Goal: Transaction & Acquisition: Purchase product/service

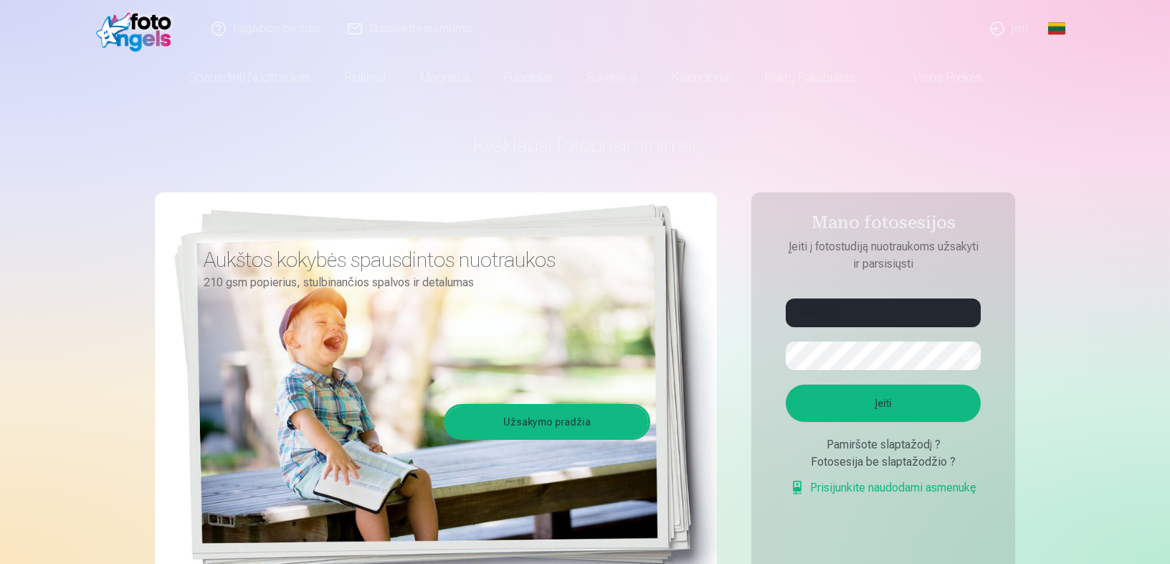
type input "**********"
click at [875, 394] on button "Įeiti" at bounding box center [883, 402] width 195 height 37
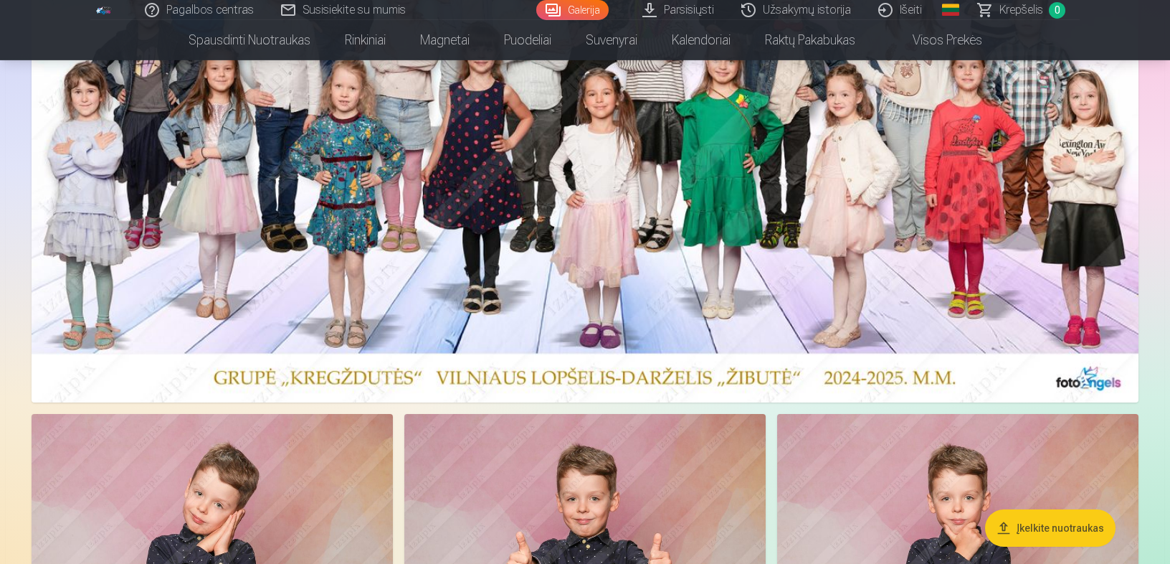
scroll to position [260, 0]
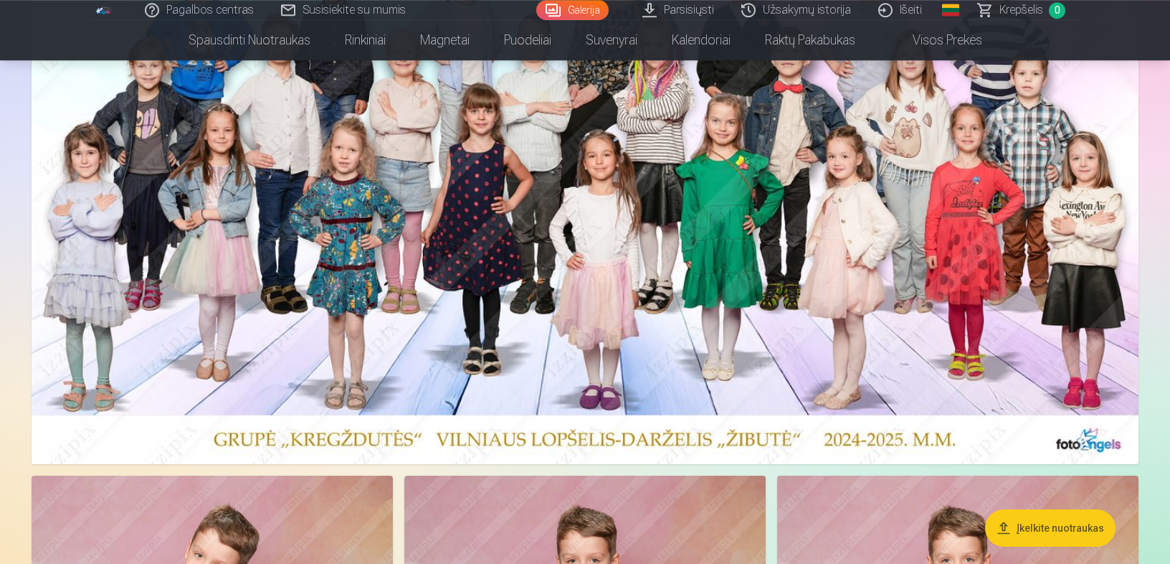
click at [736, 90] on img at bounding box center [585, 180] width 1107 height 566
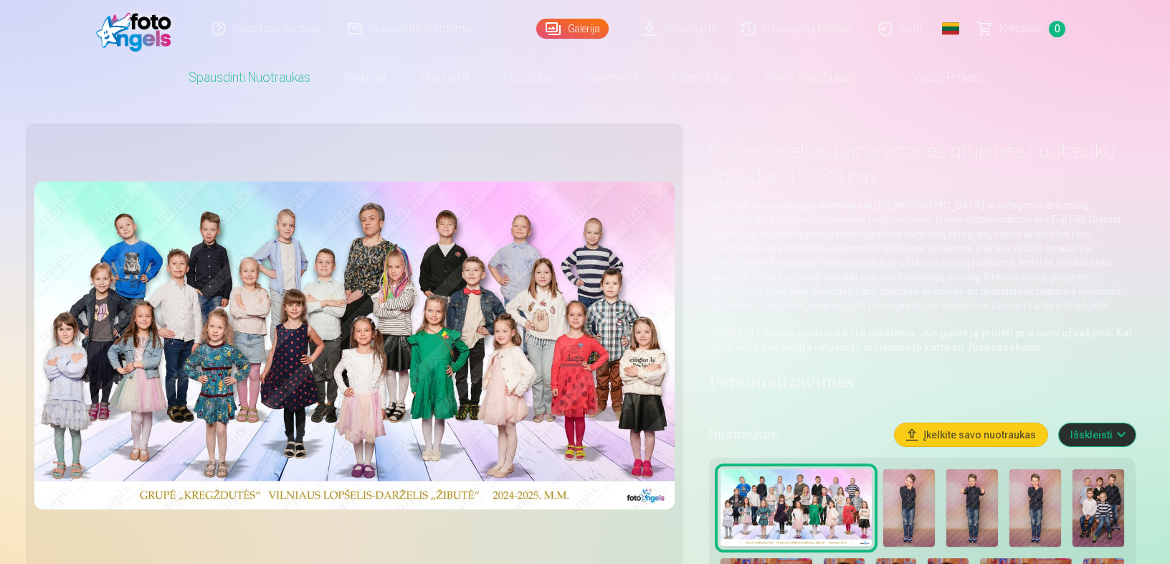
click at [584, 25] on link "Galerija" at bounding box center [572, 29] width 72 height 20
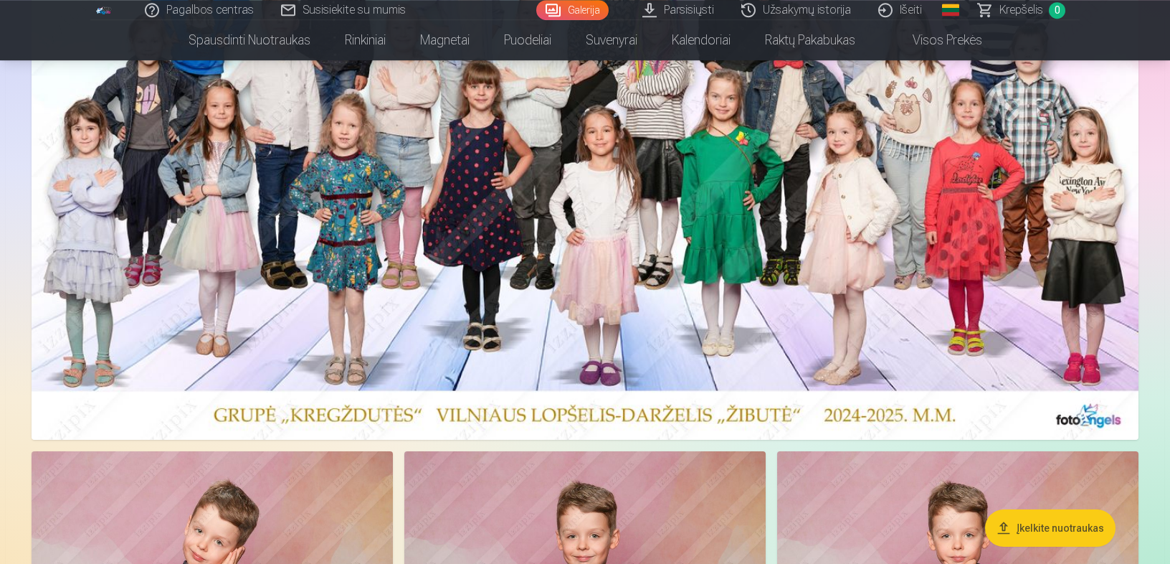
scroll to position [260, 0]
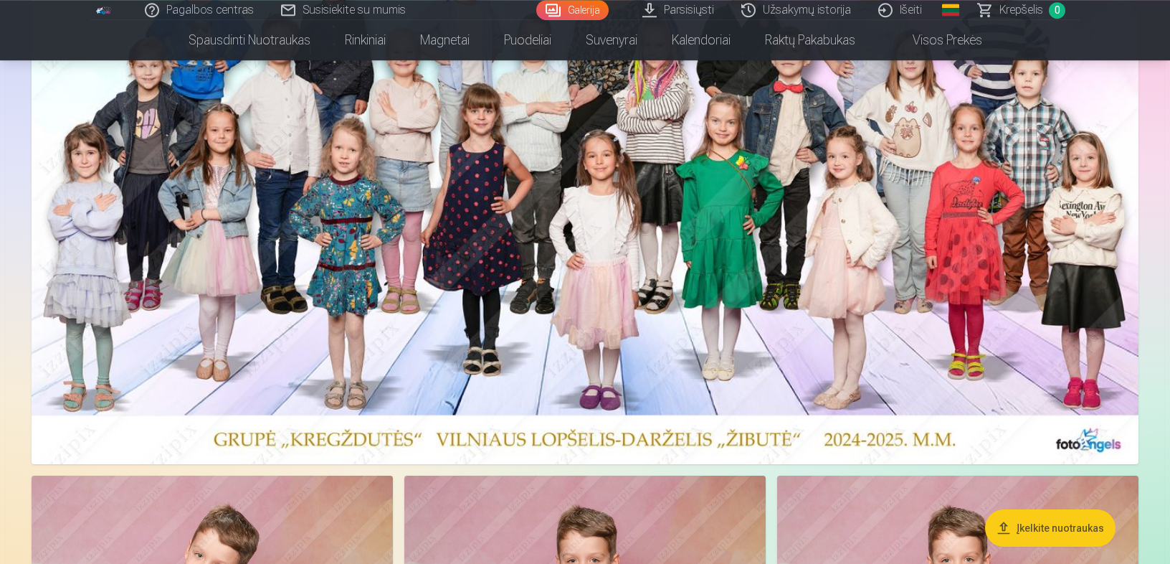
click at [697, 8] on link "Parsisiųsti" at bounding box center [679, 10] width 99 height 20
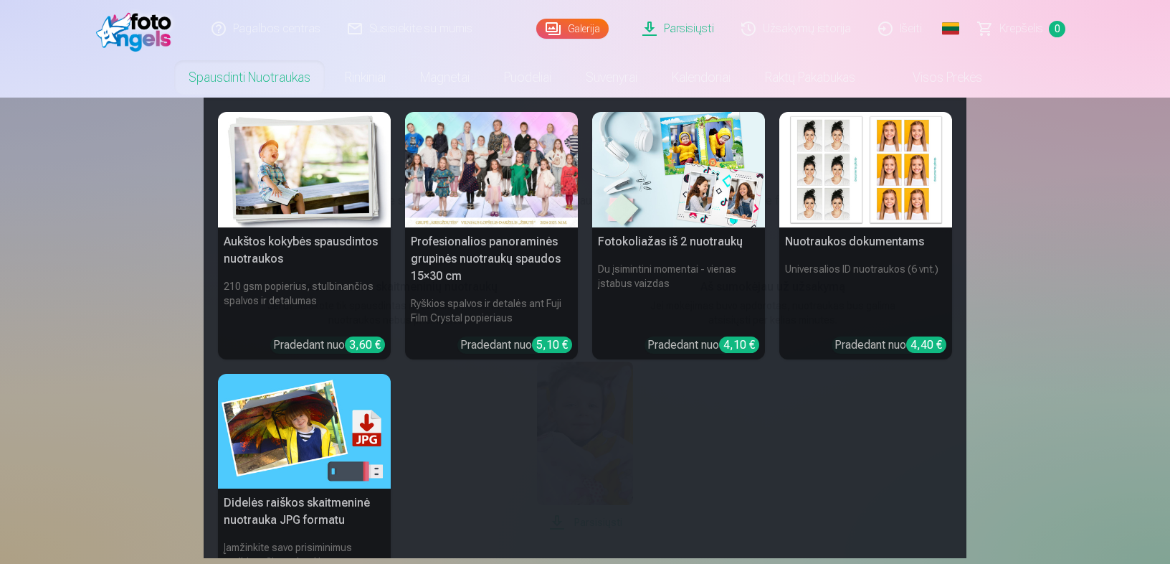
click at [250, 79] on link "Spausdinti nuotraukas" at bounding box center [249, 77] width 156 height 40
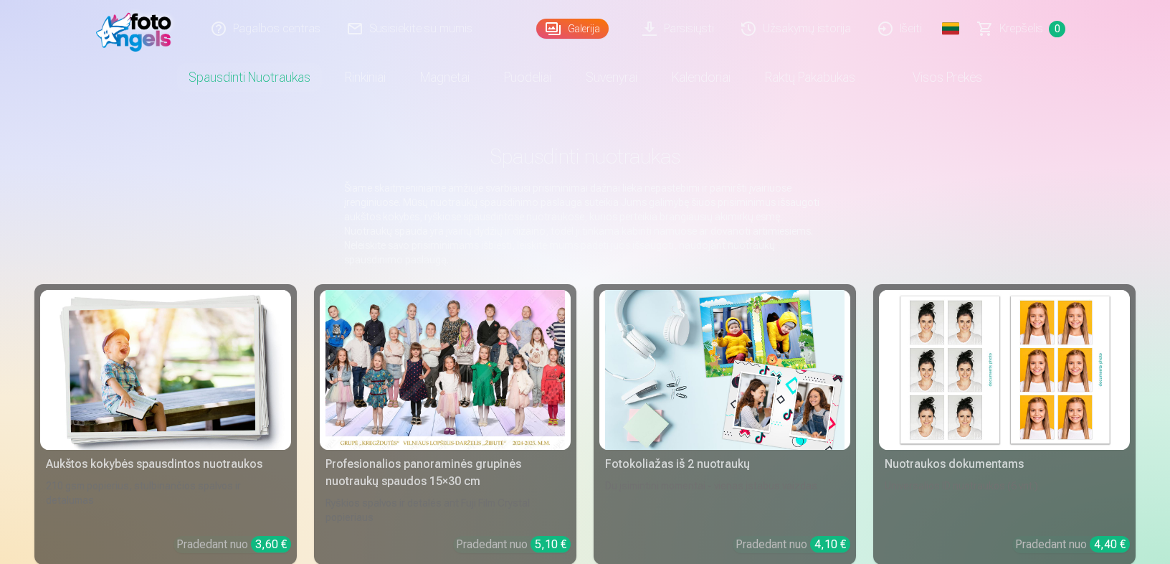
click at [440, 455] on div "Profesionalios panoraminės grupinės nuotraukų spaudos 15×30 cm" at bounding box center [445, 472] width 251 height 34
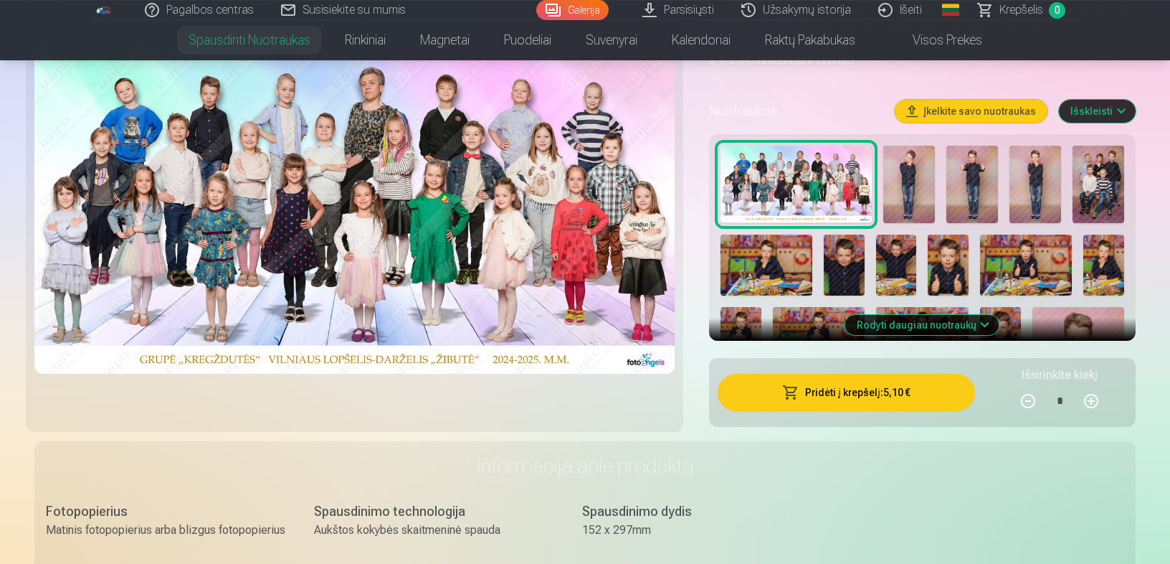
scroll to position [319, 0]
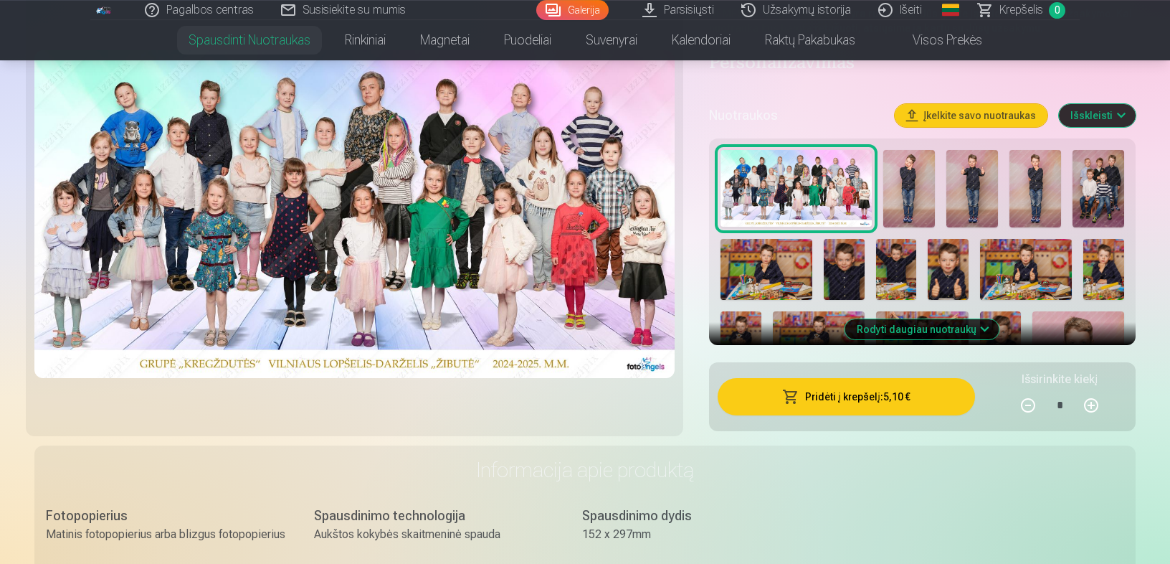
click at [918, 392] on button "Pridėti į krepšelį : 5,10 €" at bounding box center [846, 396] width 257 height 37
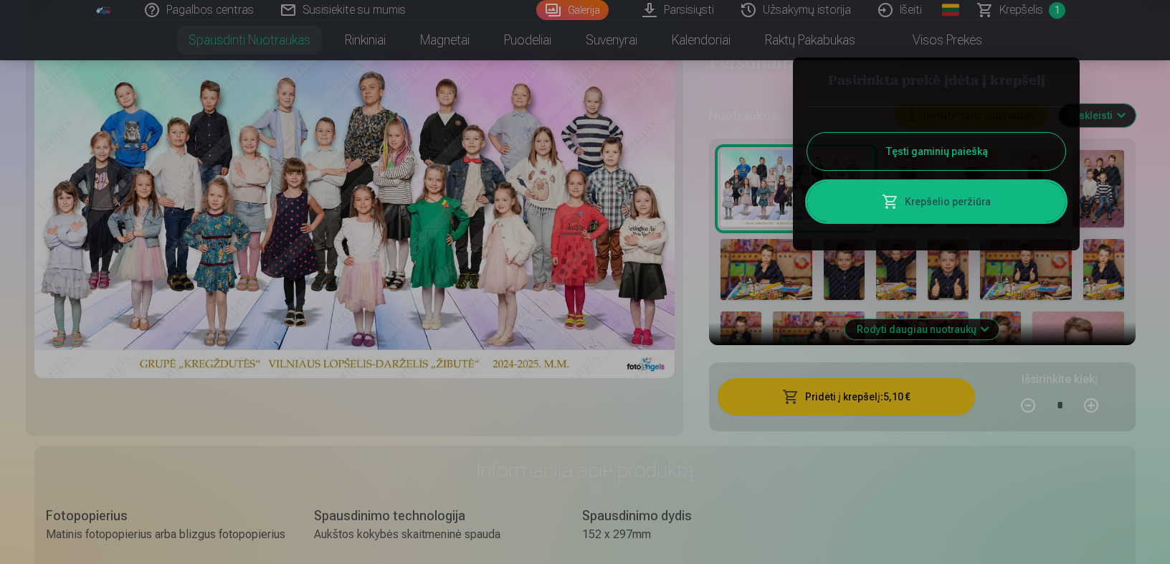
click at [977, 144] on button "Tęsti gaminių paiešką" at bounding box center [936, 151] width 258 height 37
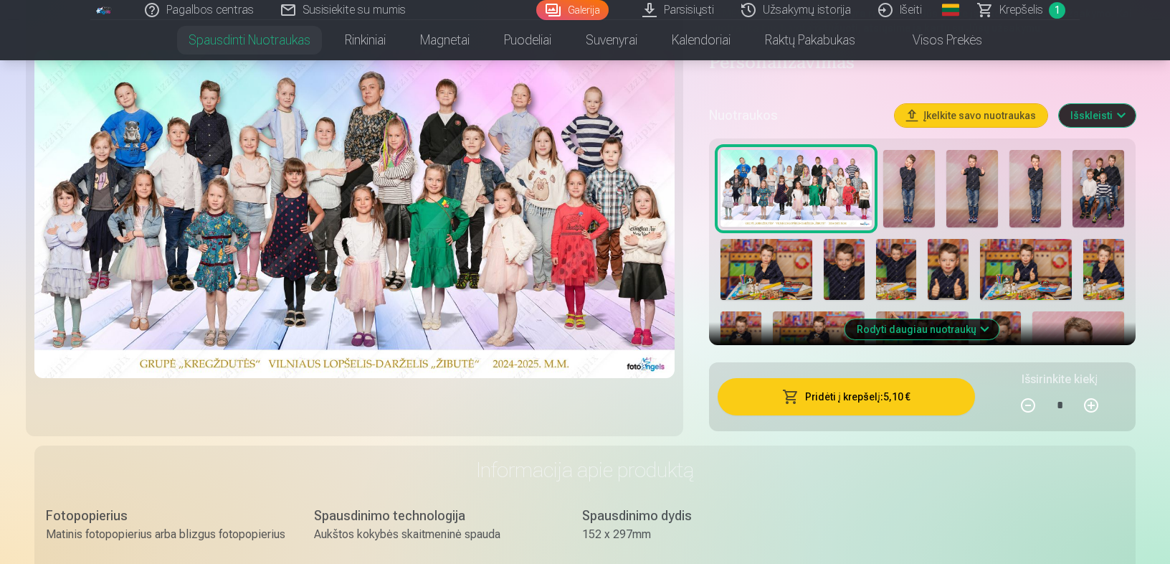
click at [901, 196] on img at bounding box center [909, 188] width 52 height 77
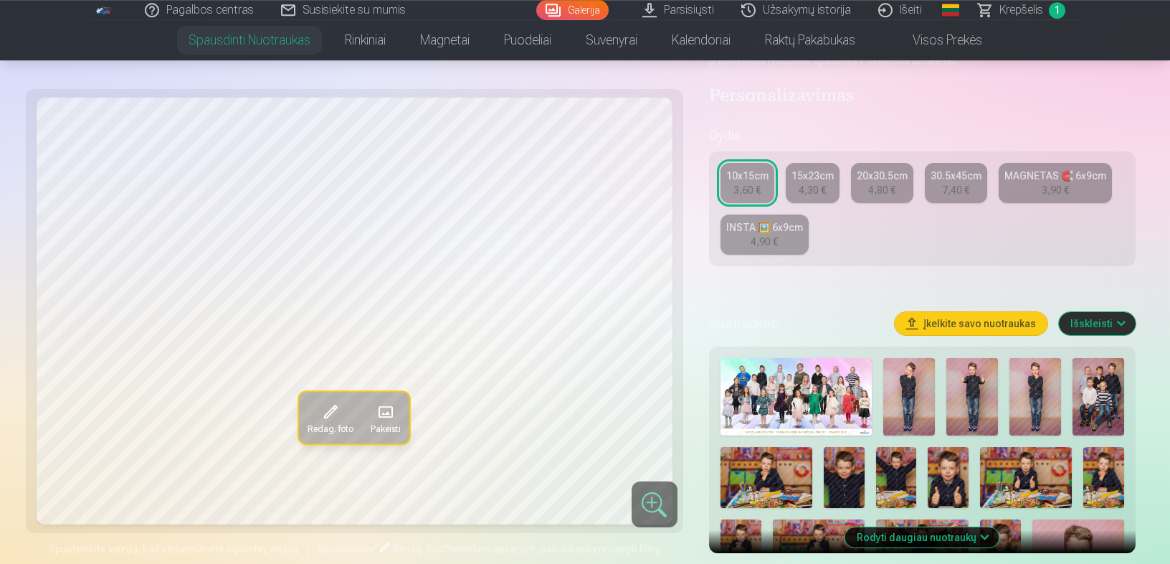
scroll to position [226, 0]
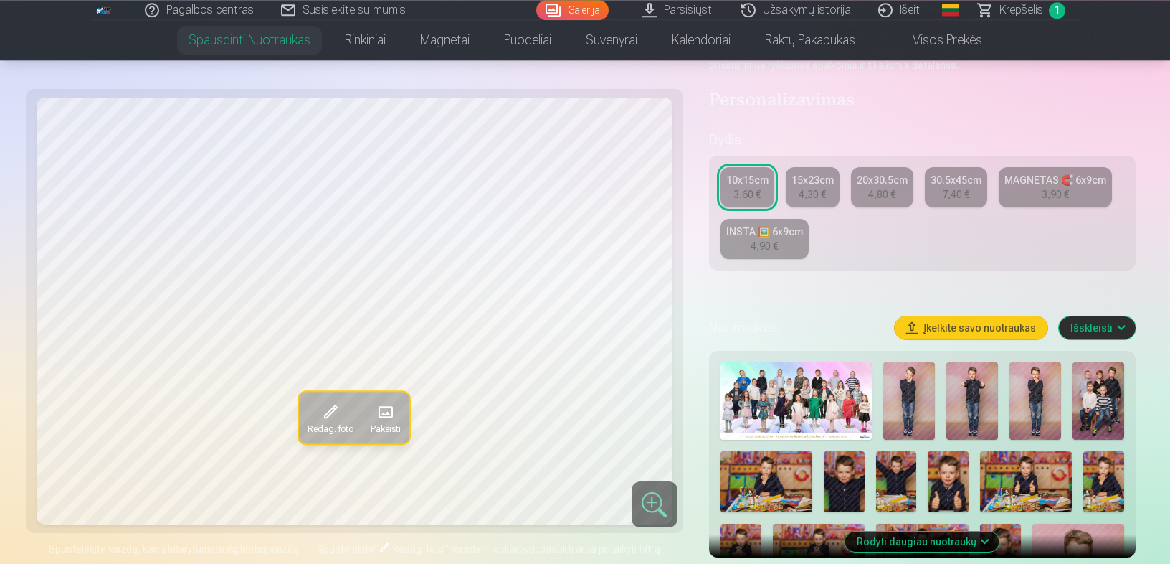
click at [923, 389] on img at bounding box center [909, 400] width 52 height 77
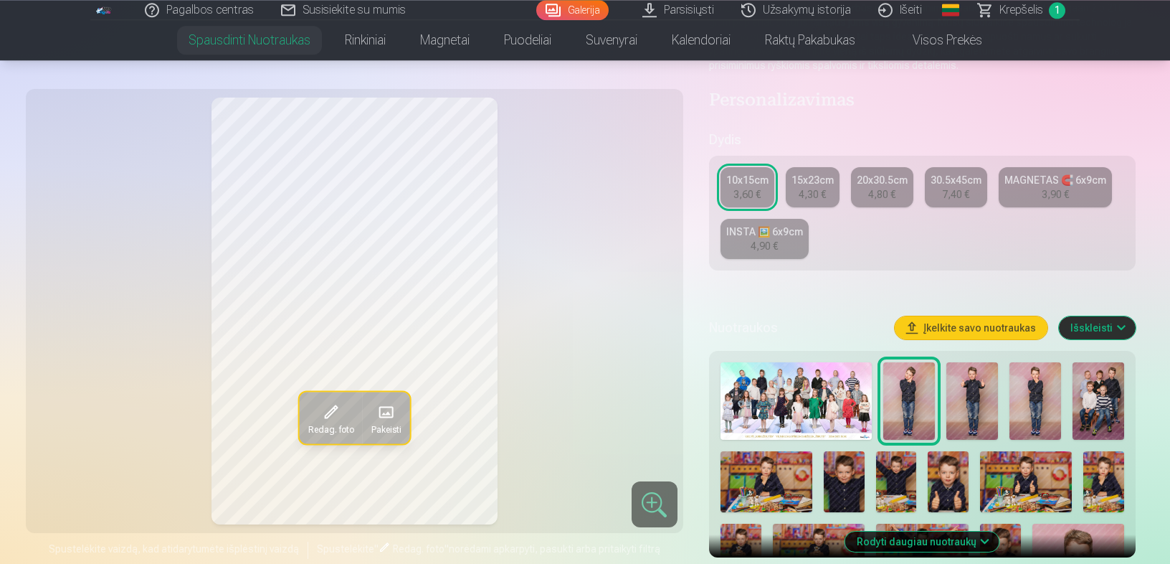
click at [974, 397] on img at bounding box center [972, 400] width 52 height 77
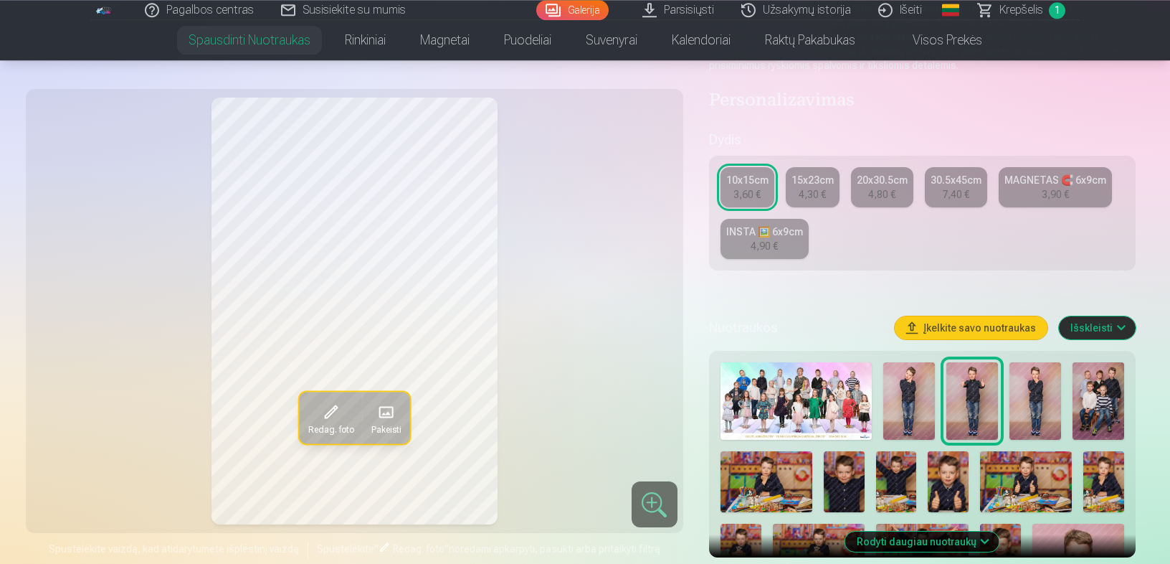
click at [1028, 409] on img at bounding box center [1036, 400] width 52 height 77
click at [1103, 412] on img at bounding box center [1099, 400] width 52 height 77
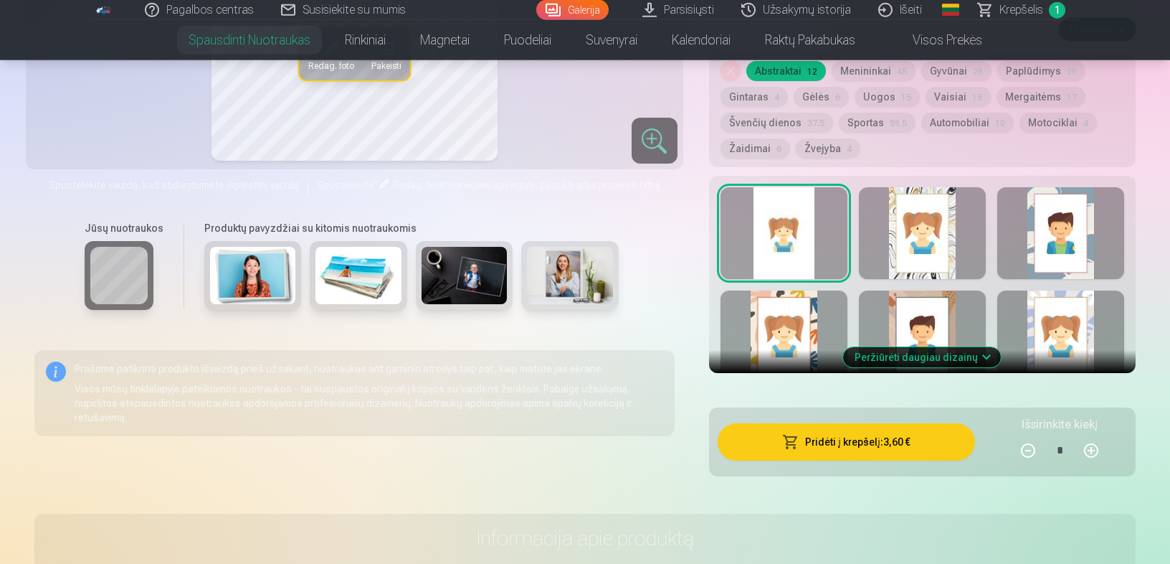
scroll to position [799, 0]
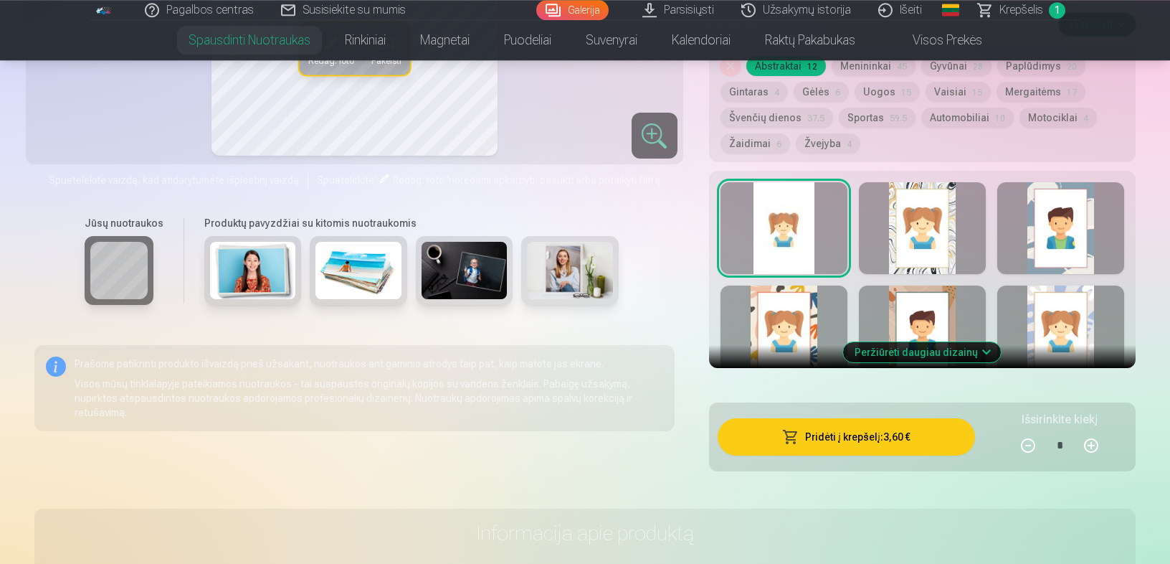
click at [883, 436] on button "Pridėti į krepšelį : 3,60 €" at bounding box center [846, 436] width 257 height 37
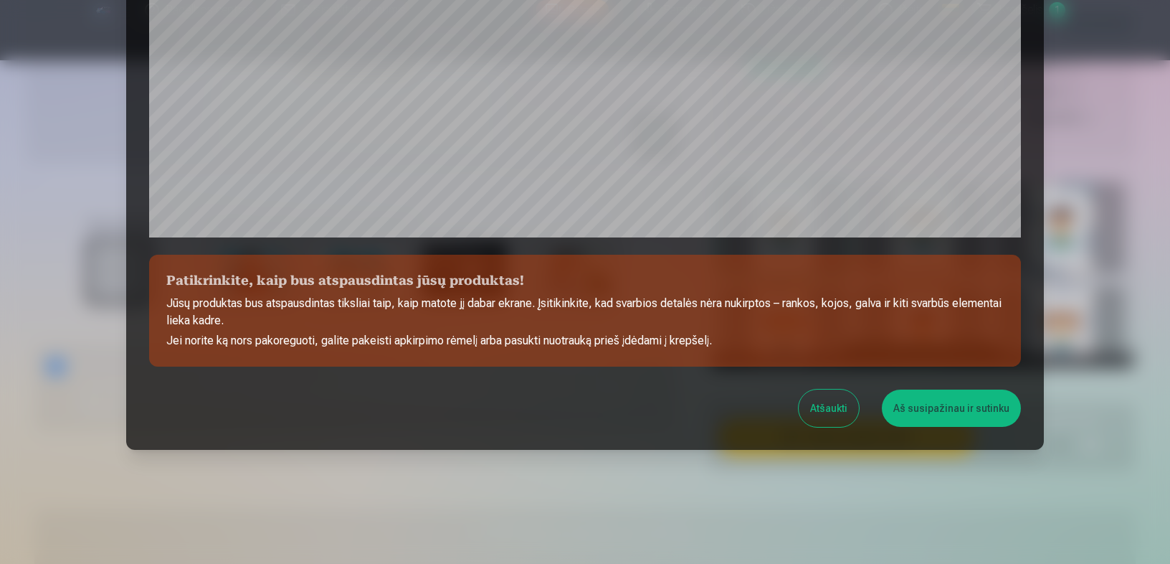
scroll to position [468, 0]
click at [977, 404] on button "Aš susipažinau ir sutinku" at bounding box center [951, 407] width 139 height 37
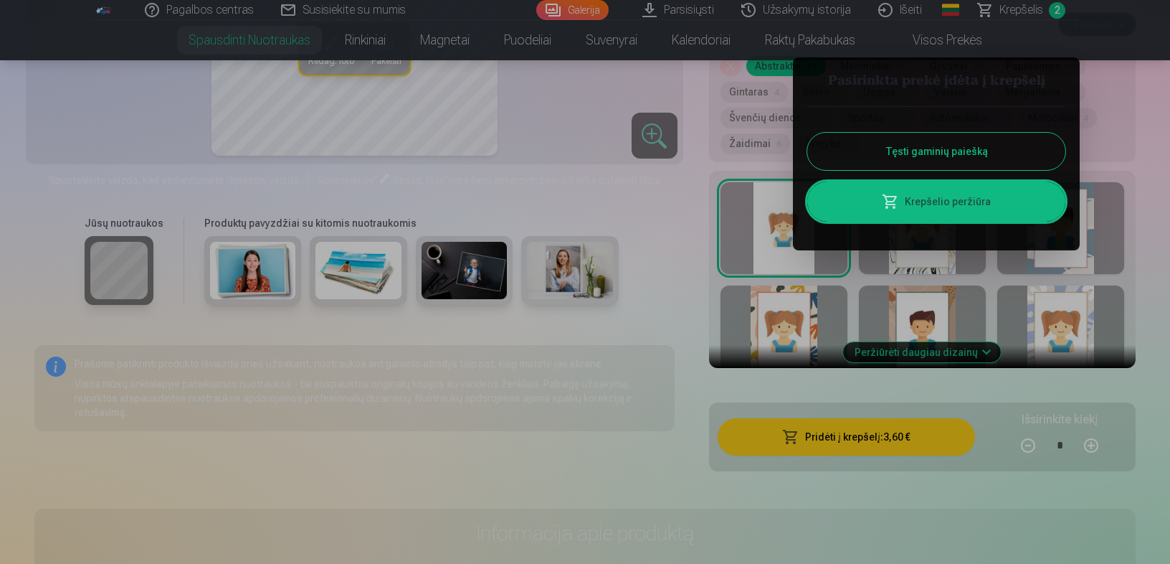
click at [984, 151] on button "Tęsti gaminių paiešką" at bounding box center [936, 151] width 258 height 37
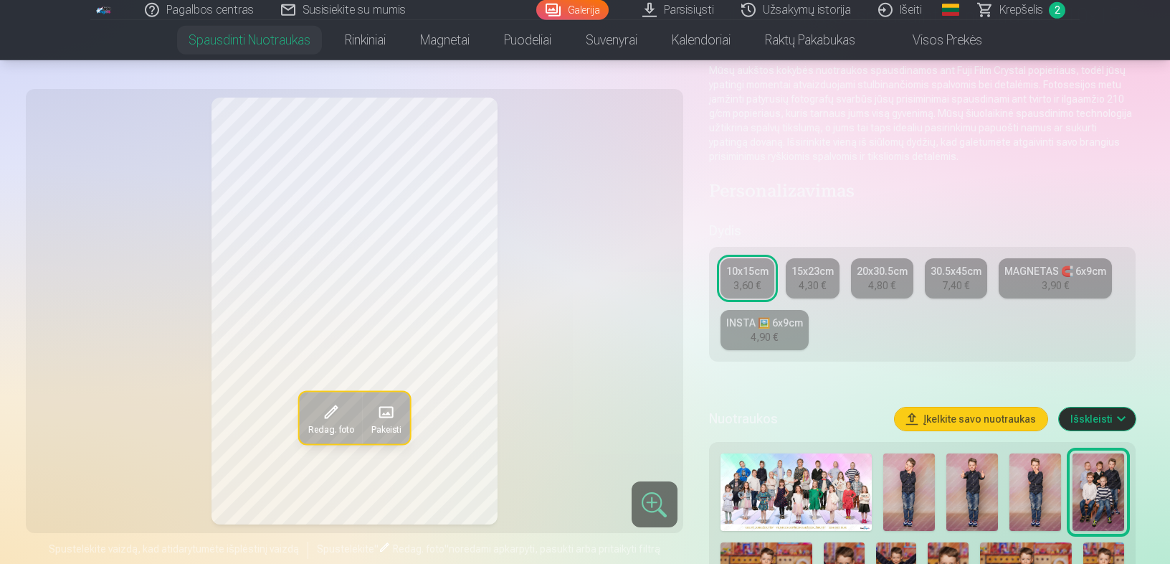
scroll to position [257, 0]
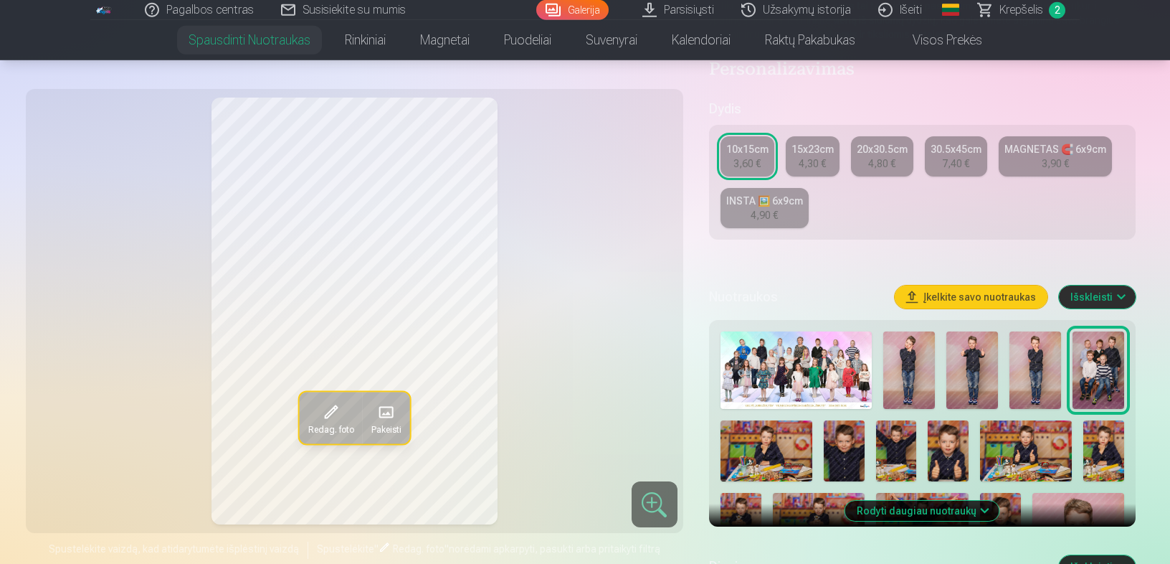
click at [769, 429] on img at bounding box center [767, 450] width 92 height 61
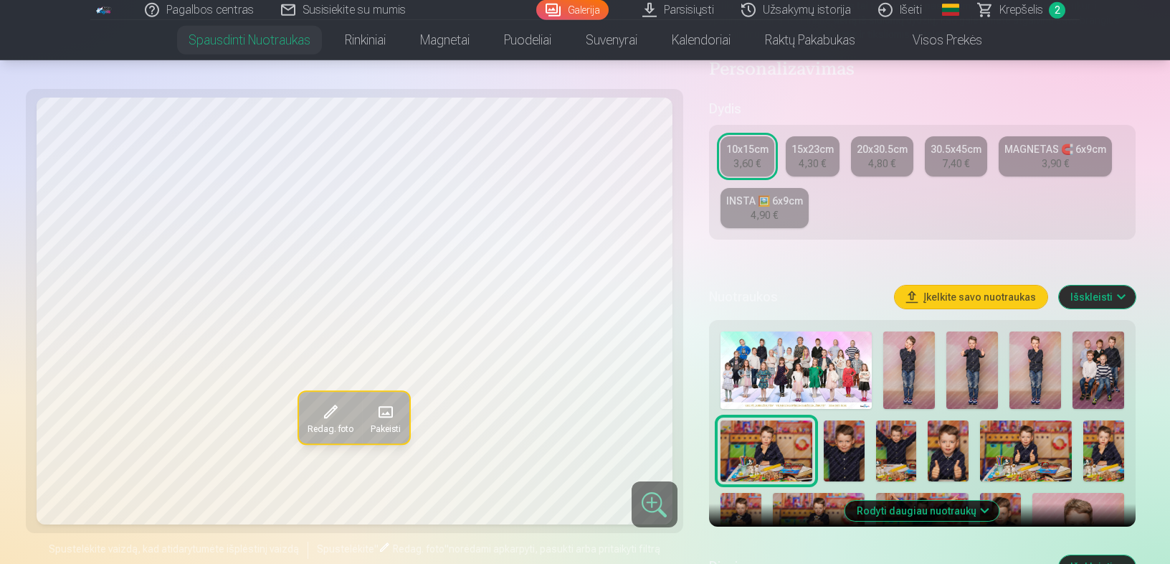
click at [848, 455] on img at bounding box center [844, 450] width 41 height 61
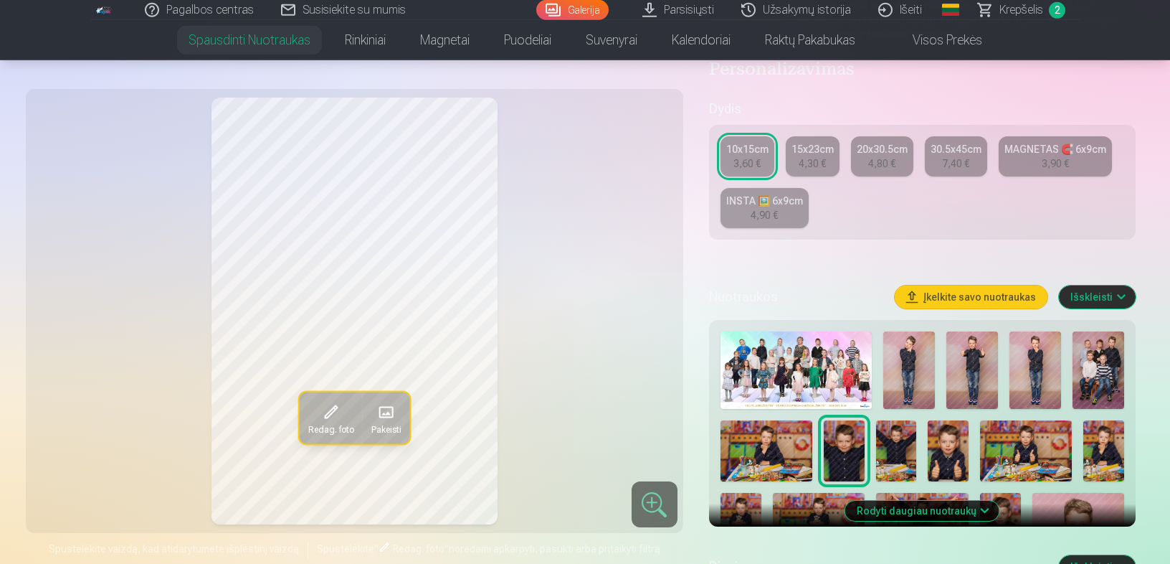
click at [894, 460] on img at bounding box center [896, 450] width 41 height 61
click at [940, 465] on img at bounding box center [948, 450] width 41 height 61
click at [1005, 464] on img at bounding box center [1026, 450] width 92 height 61
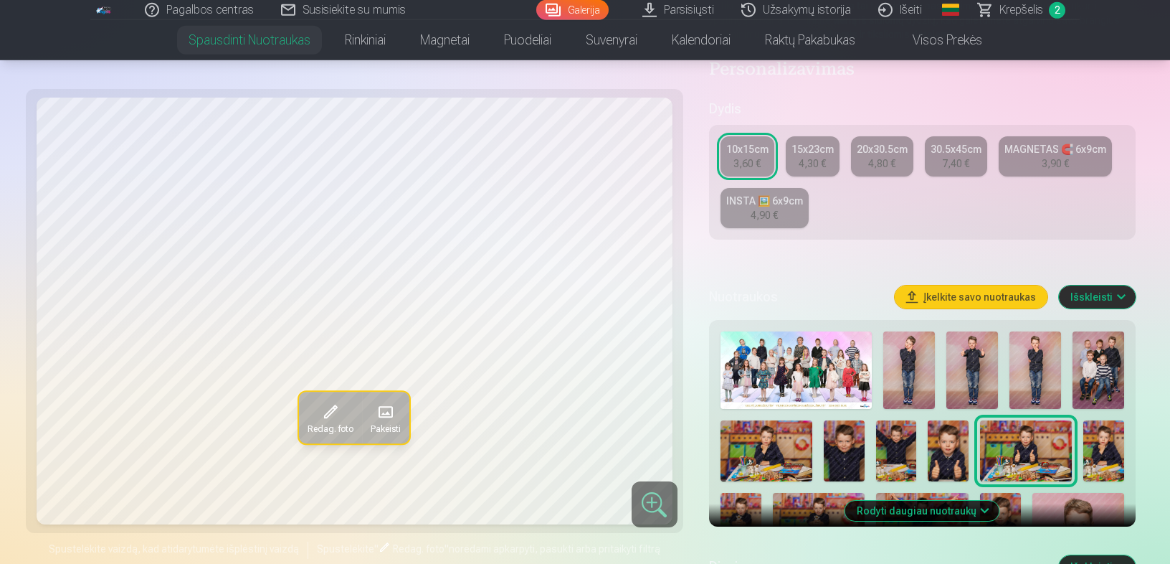
click at [1105, 460] on img at bounding box center [1103, 450] width 41 height 61
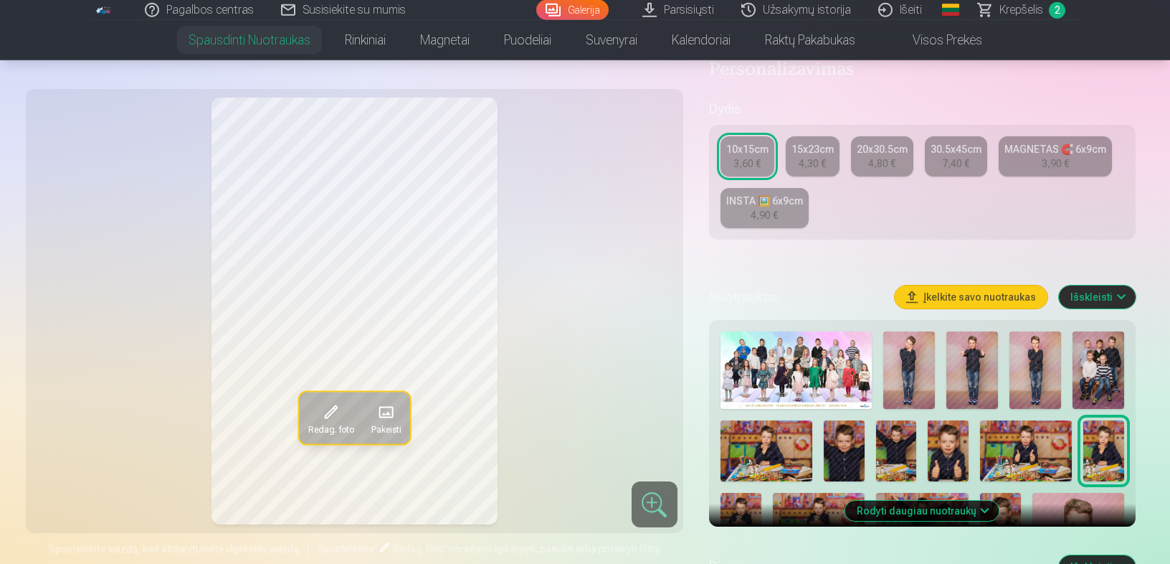
click at [771, 448] on img at bounding box center [767, 450] width 92 height 61
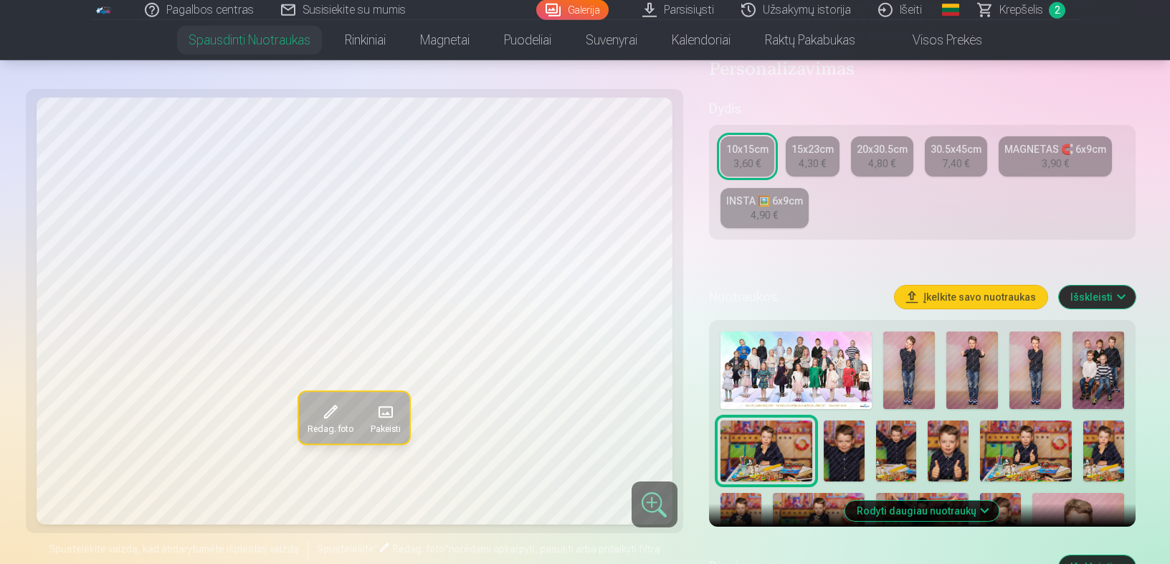
click at [754, 498] on img at bounding box center [741, 524] width 41 height 62
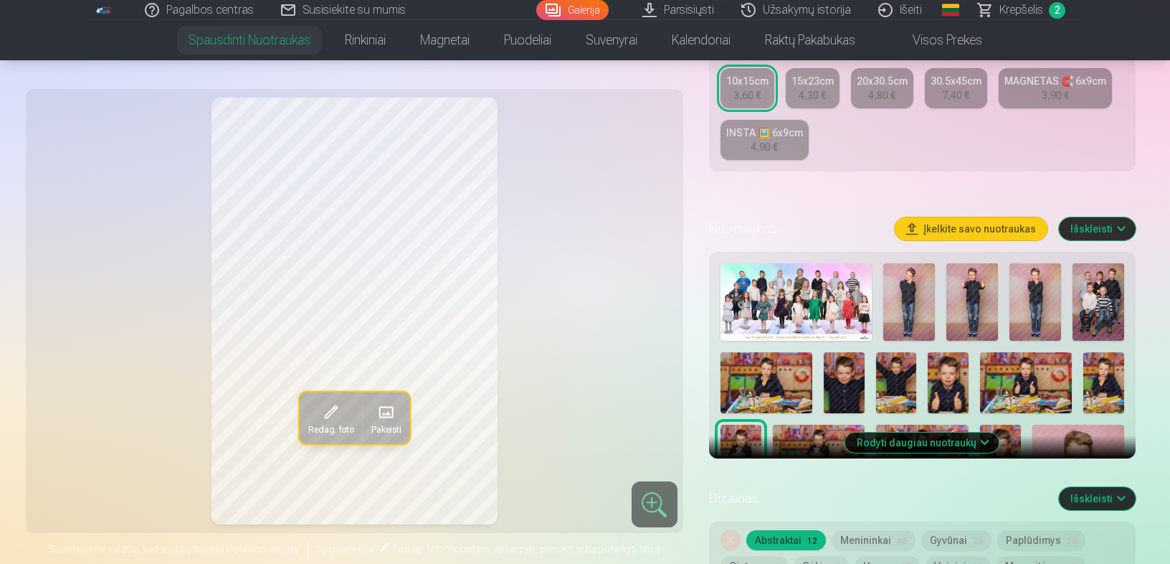
scroll to position [343, 0]
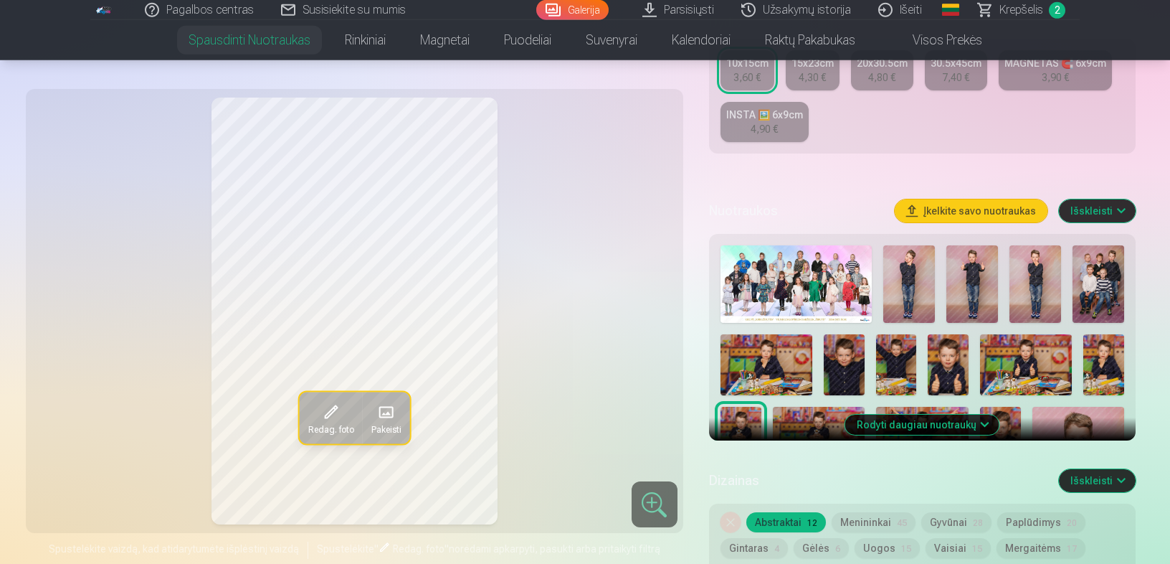
click at [985, 419] on button "Rodyti daugiau nuotraukų" at bounding box center [922, 424] width 154 height 20
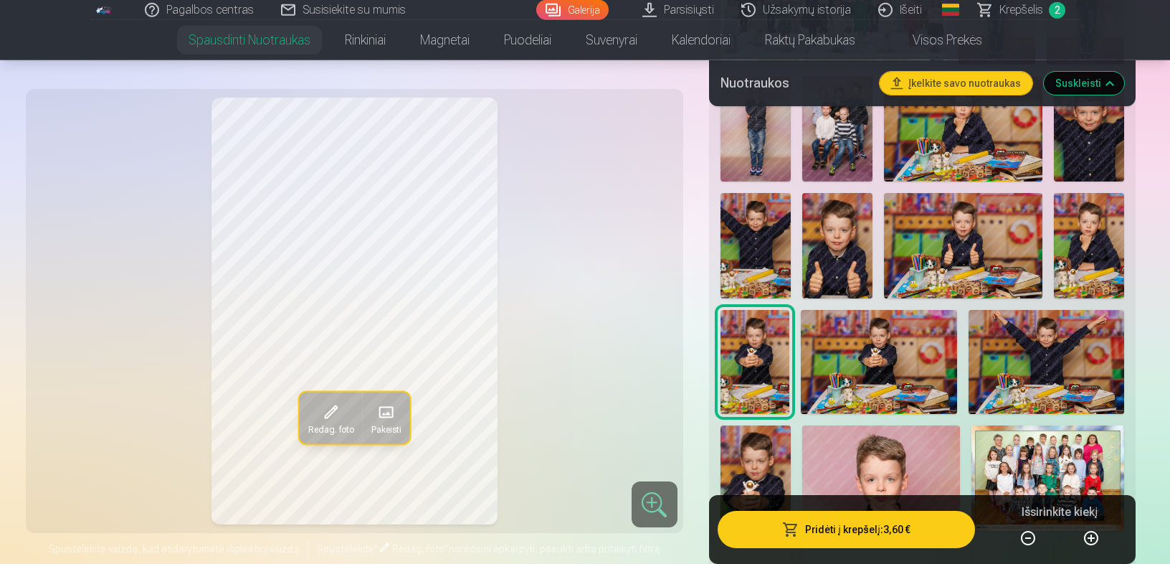
scroll to position [684, 0]
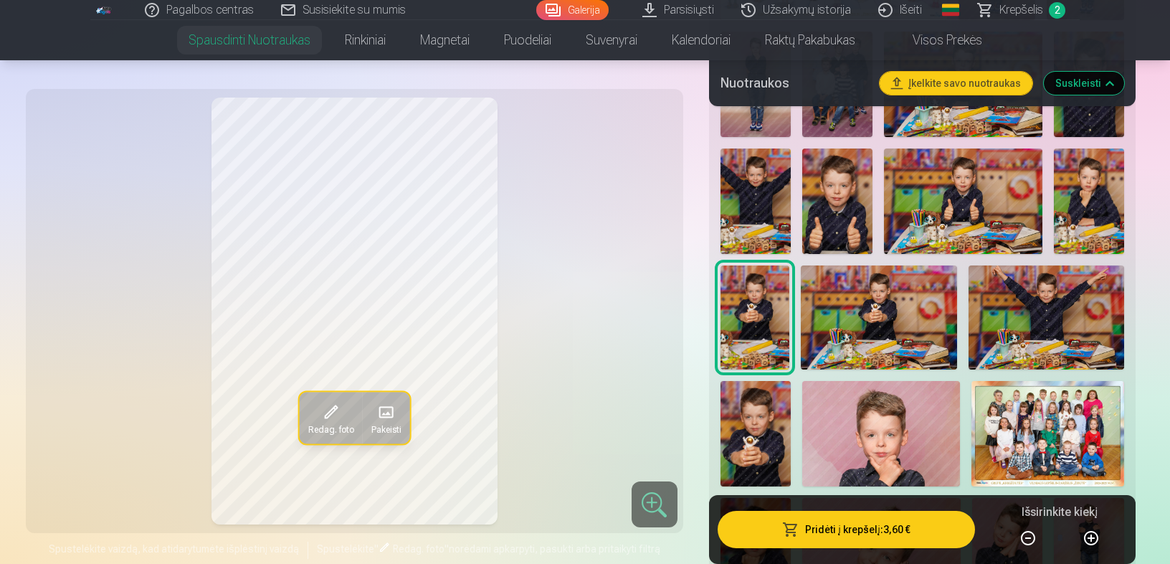
click at [889, 343] on img at bounding box center [879, 317] width 156 height 104
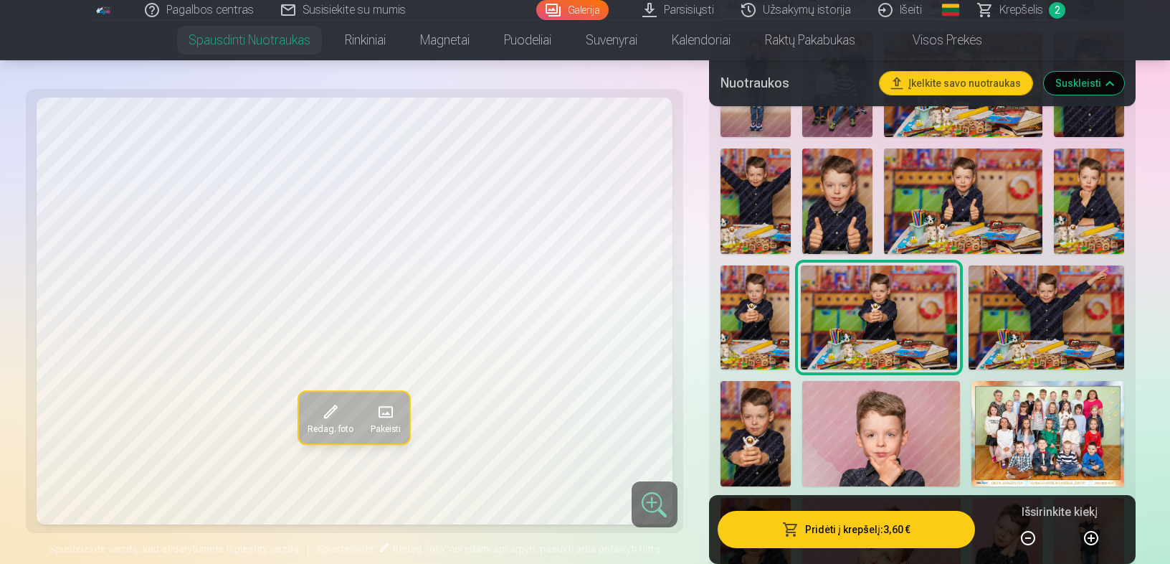
click at [1022, 313] on img at bounding box center [1047, 317] width 156 height 104
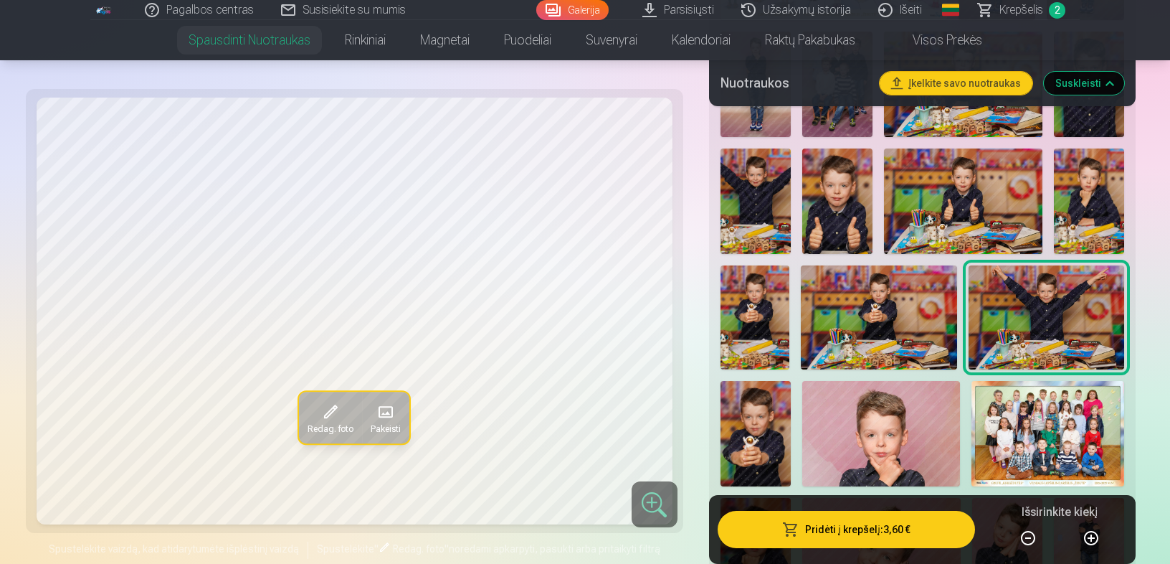
click at [759, 452] on img at bounding box center [756, 433] width 70 height 105
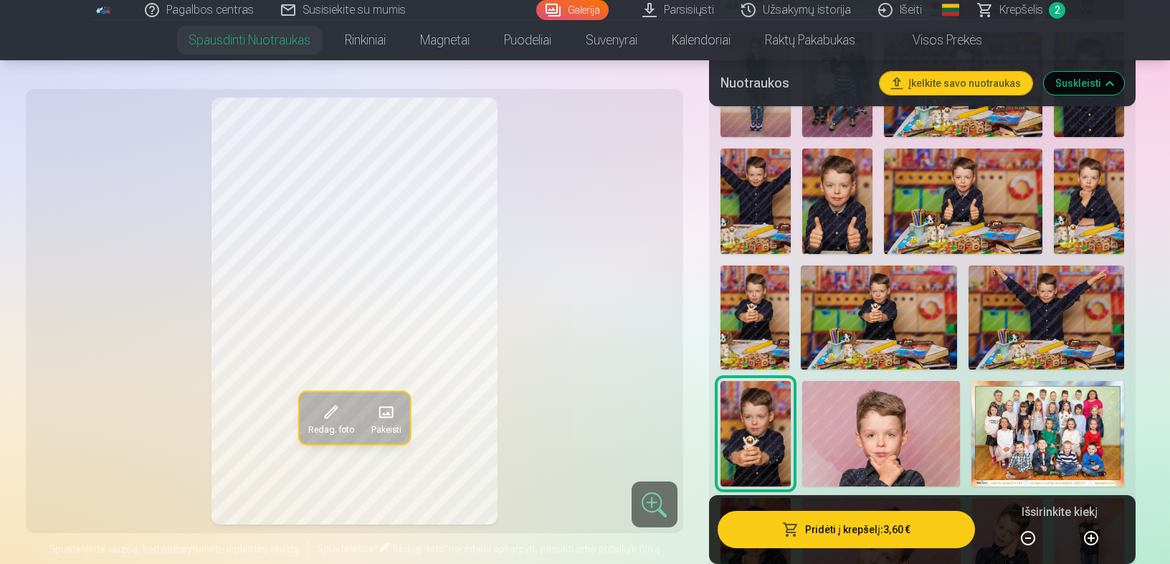
click at [843, 454] on img at bounding box center [881, 433] width 158 height 105
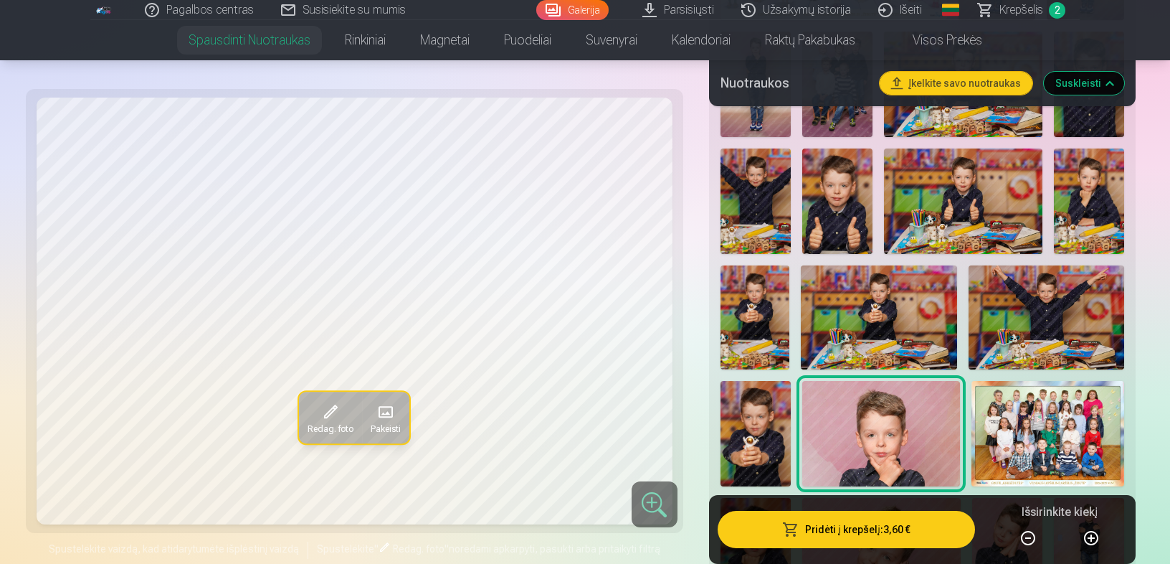
click at [1050, 441] on img at bounding box center [1048, 433] width 153 height 105
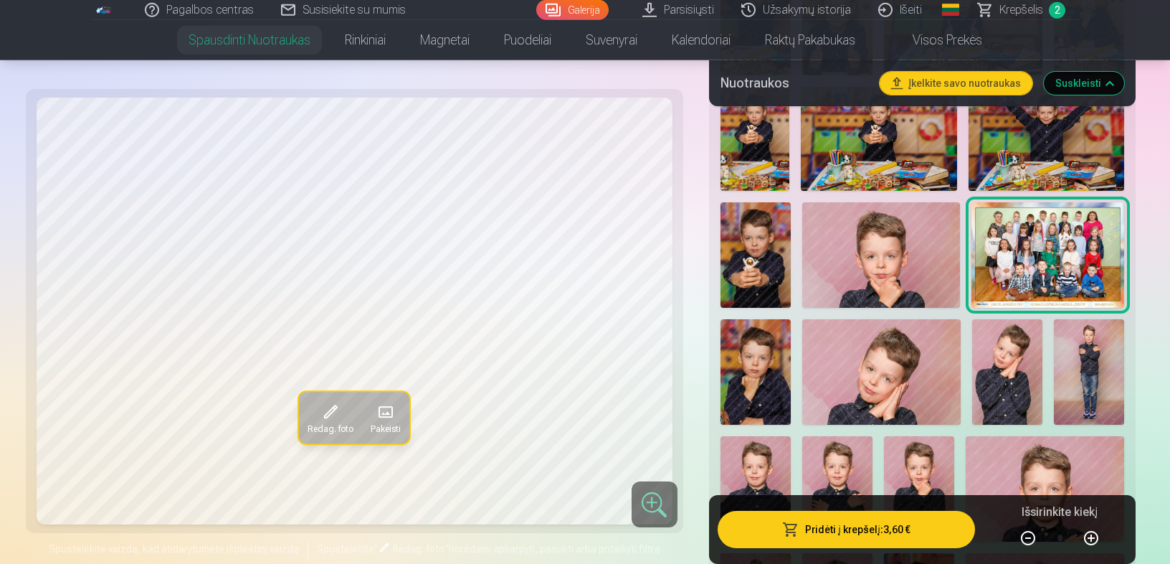
scroll to position [935, 0]
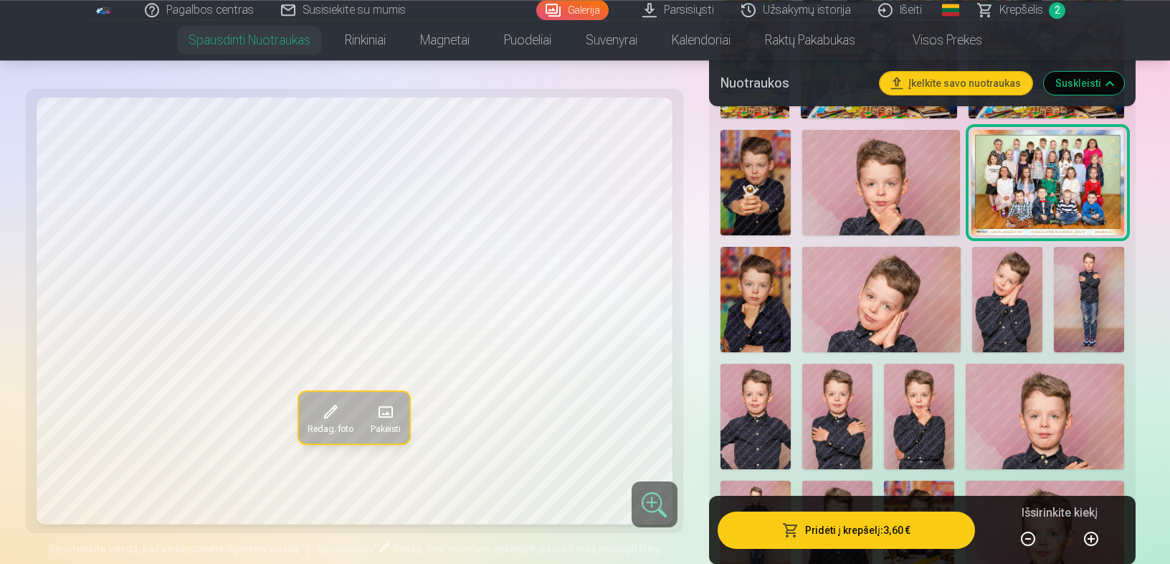
click at [761, 308] on img at bounding box center [756, 299] width 70 height 105
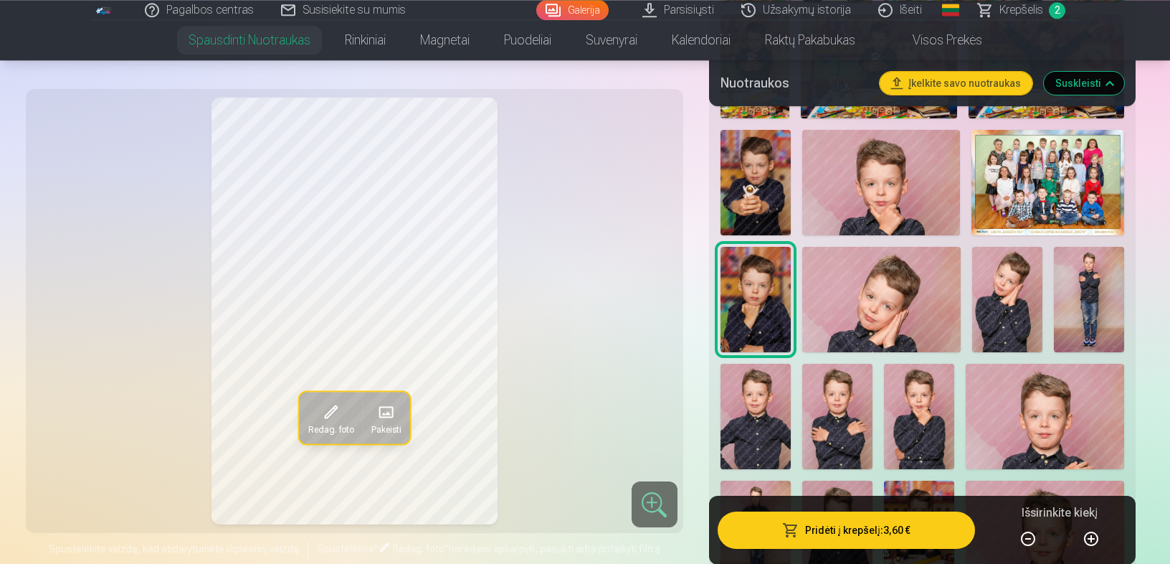
click at [806, 306] on div at bounding box center [922, 440] width 415 height 1587
click at [379, 415] on span at bounding box center [385, 411] width 23 height 23
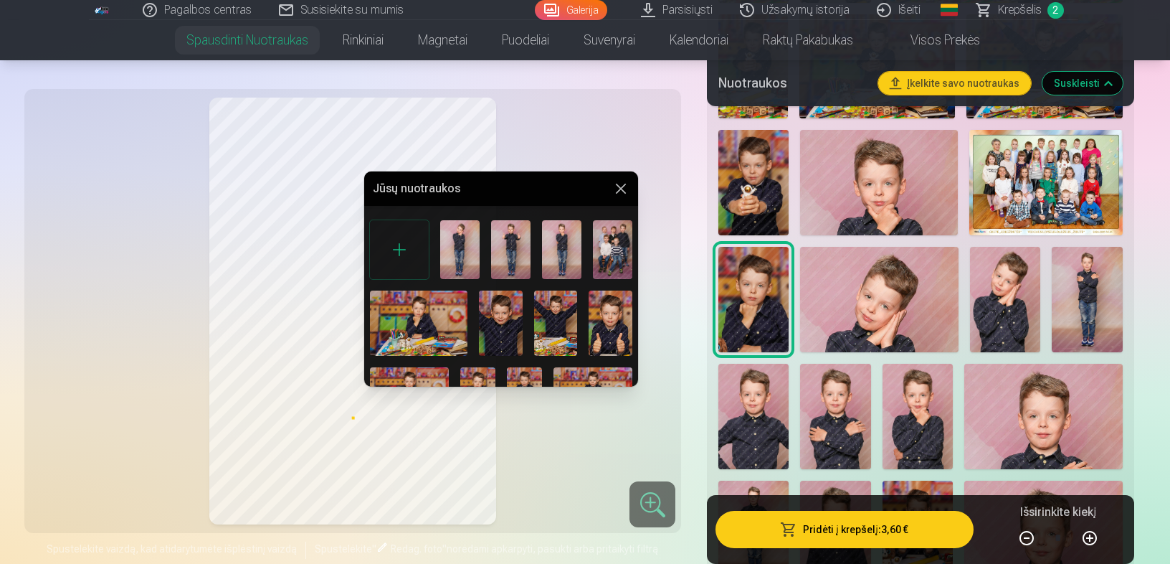
click at [622, 189] on button at bounding box center [620, 188] width 17 height 17
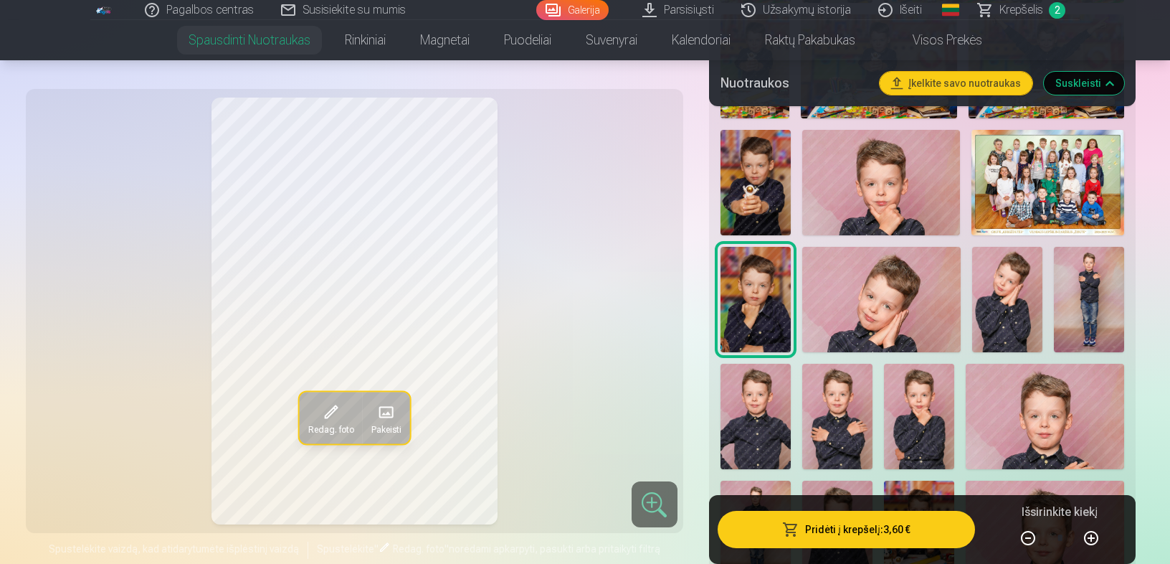
click at [886, 307] on img at bounding box center [881, 299] width 158 height 105
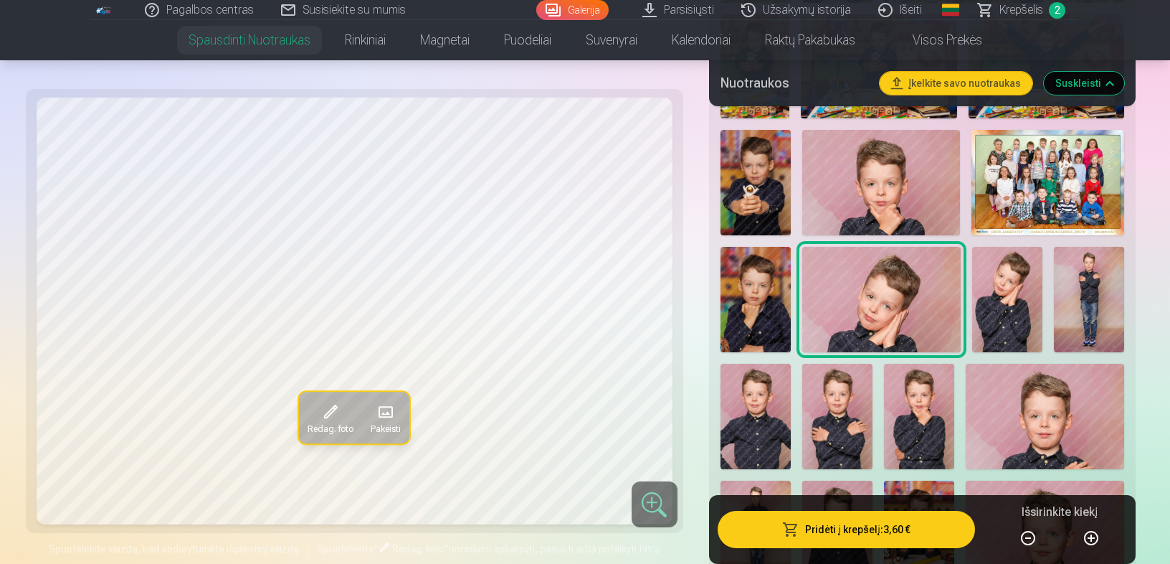
click at [1014, 307] on img at bounding box center [1007, 299] width 70 height 105
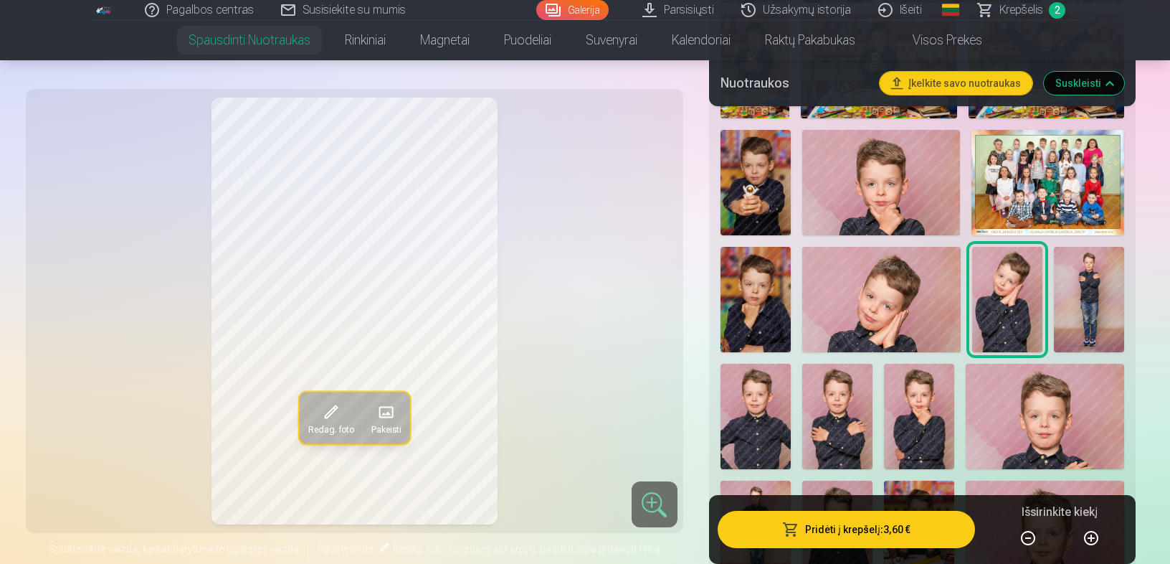
click at [1064, 308] on img at bounding box center [1089, 299] width 70 height 105
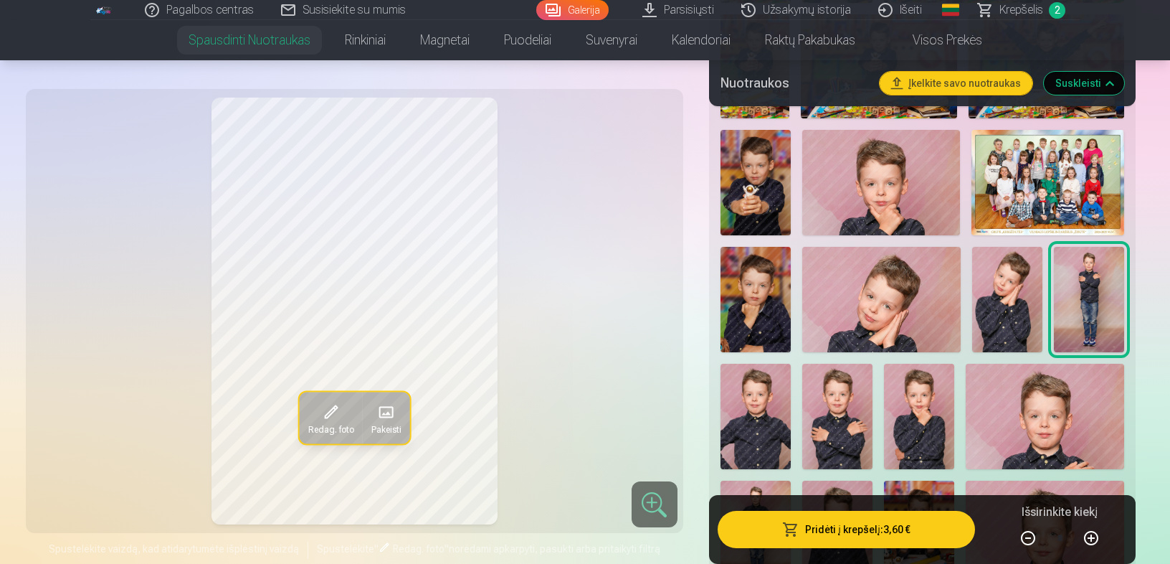
click at [766, 414] on img at bounding box center [756, 416] width 70 height 105
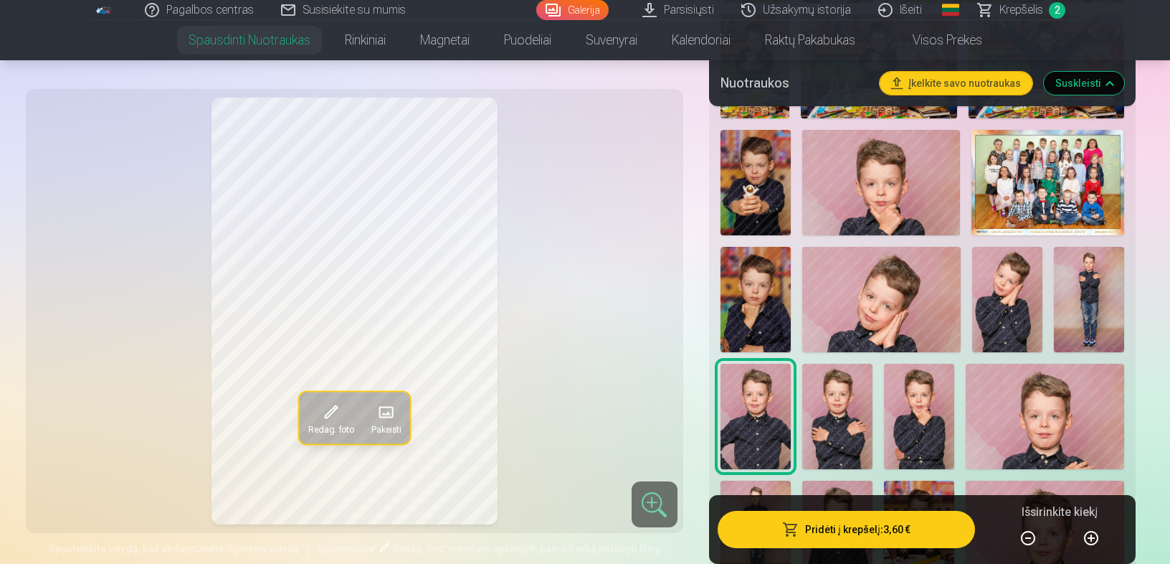
click at [803, 419] on div at bounding box center [922, 440] width 415 height 1587
click at [834, 435] on img at bounding box center [837, 416] width 70 height 105
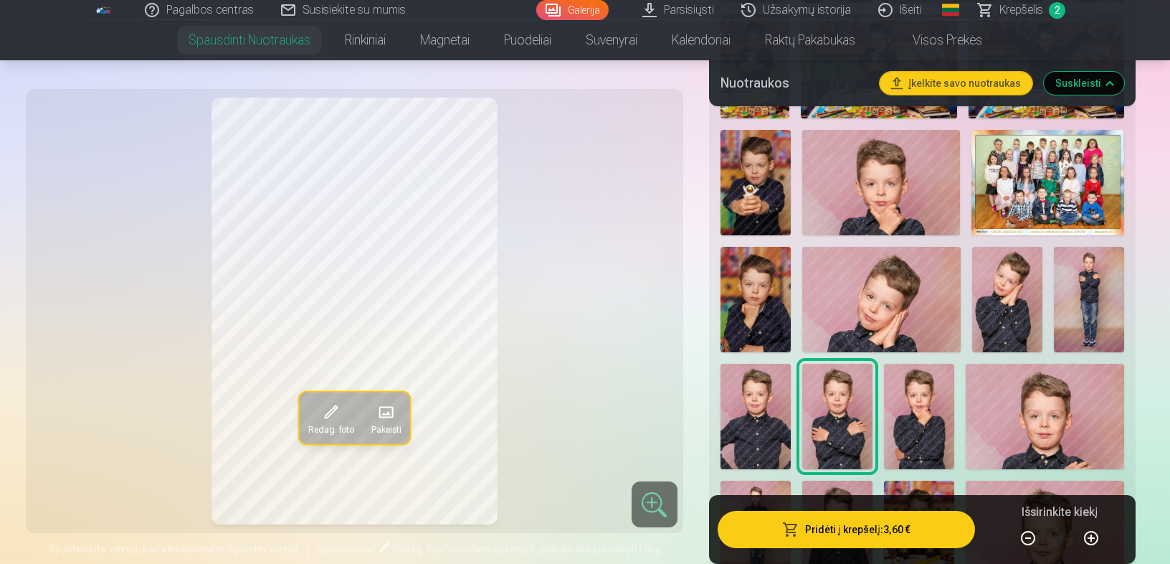
click at [881, 429] on div at bounding box center [922, 440] width 415 height 1587
click at [891, 426] on img at bounding box center [919, 416] width 70 height 105
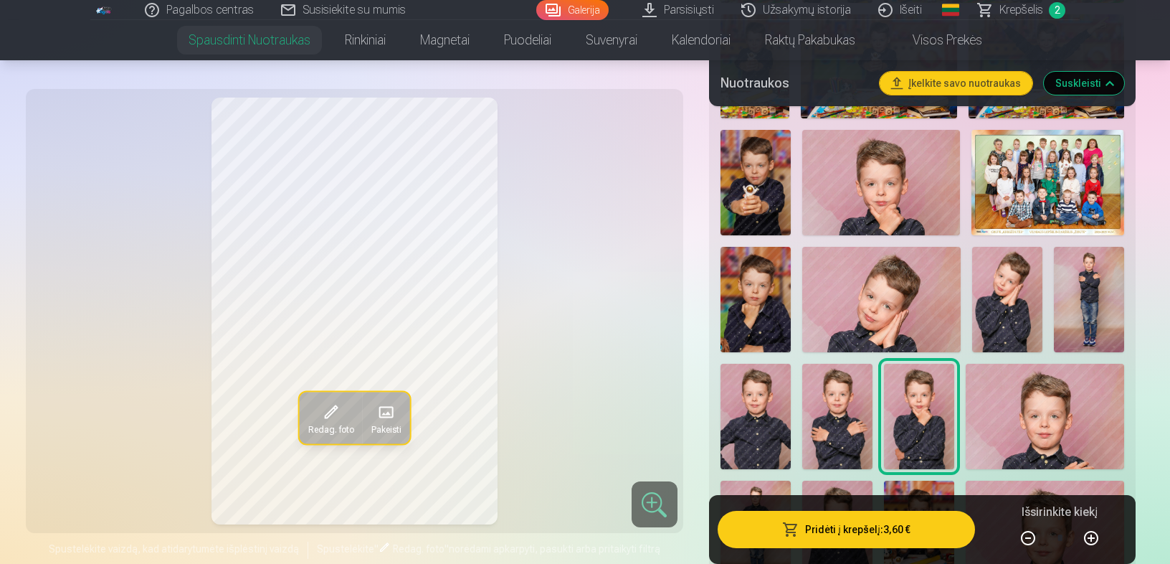
click at [748, 321] on img at bounding box center [756, 299] width 70 height 105
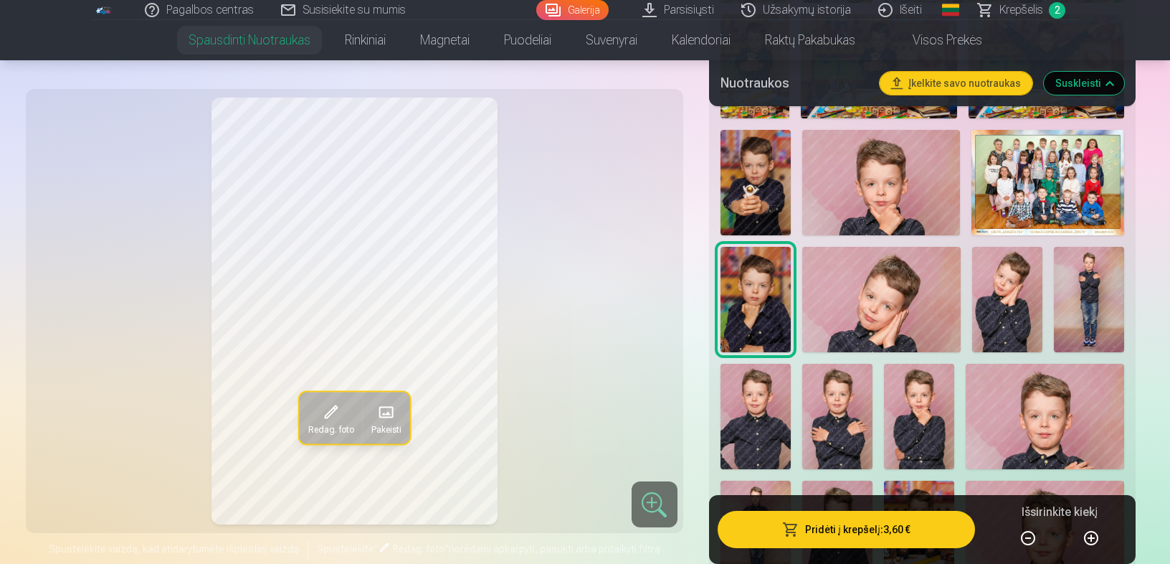
click at [929, 464] on img at bounding box center [919, 416] width 70 height 105
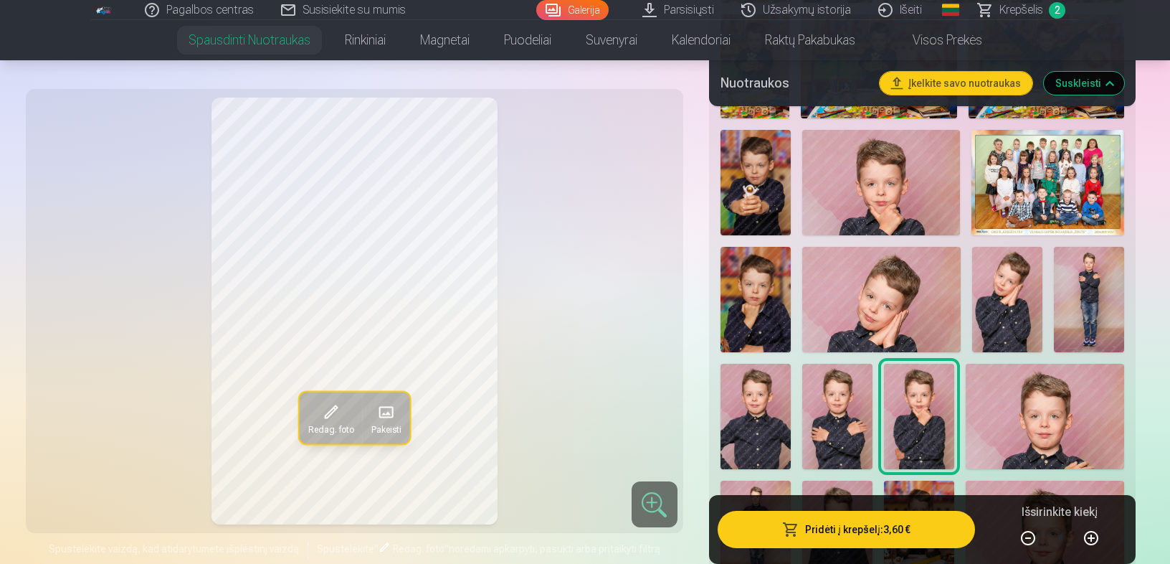
click at [766, 331] on img at bounding box center [756, 299] width 70 height 105
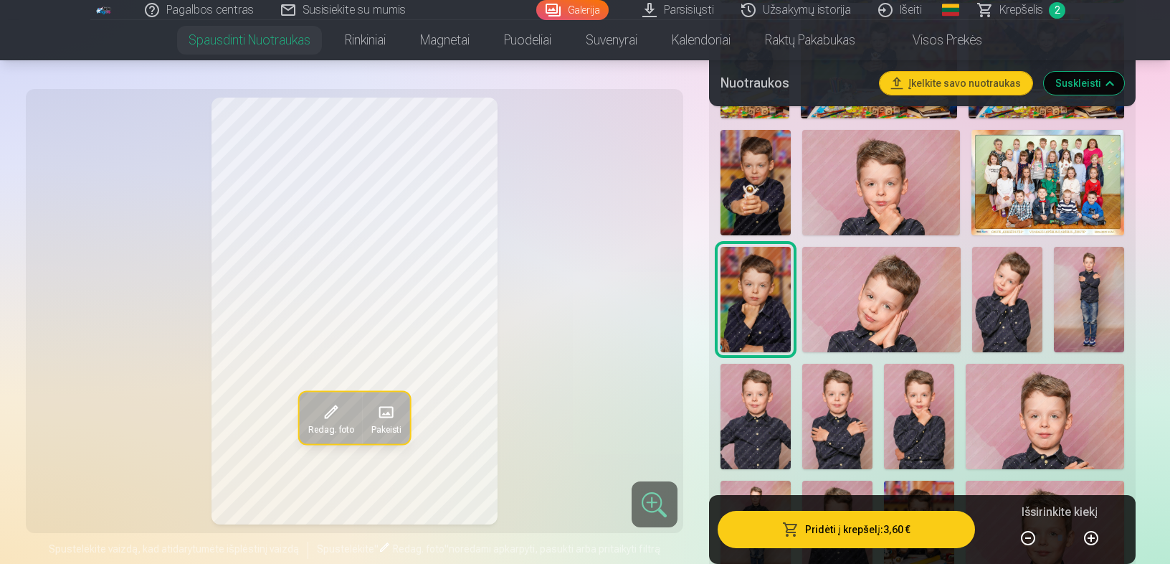
click at [886, 529] on button "Pridėti į krepšelį : 3,60 €" at bounding box center [846, 529] width 257 height 37
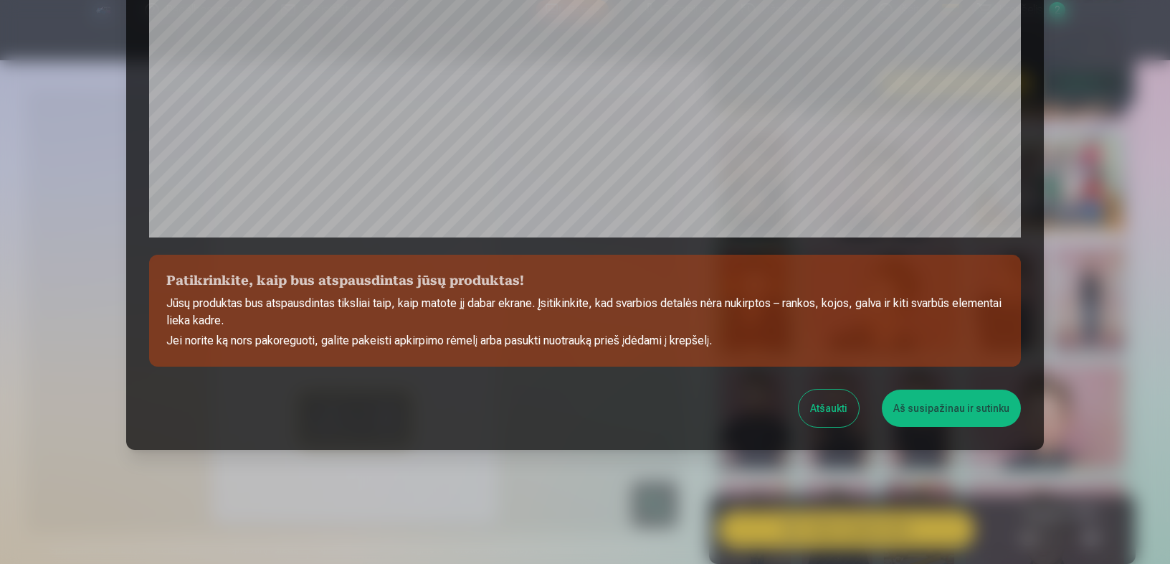
scroll to position [468, 0]
click at [930, 410] on button "Aš susipažinau ir sutinku" at bounding box center [951, 407] width 139 height 37
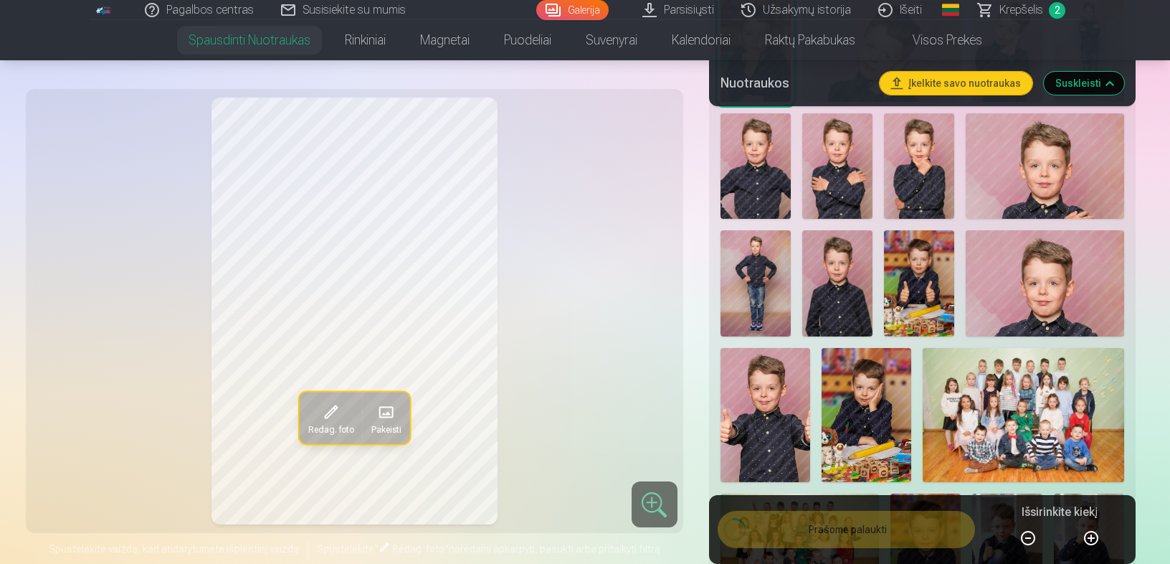
scroll to position [1196, 0]
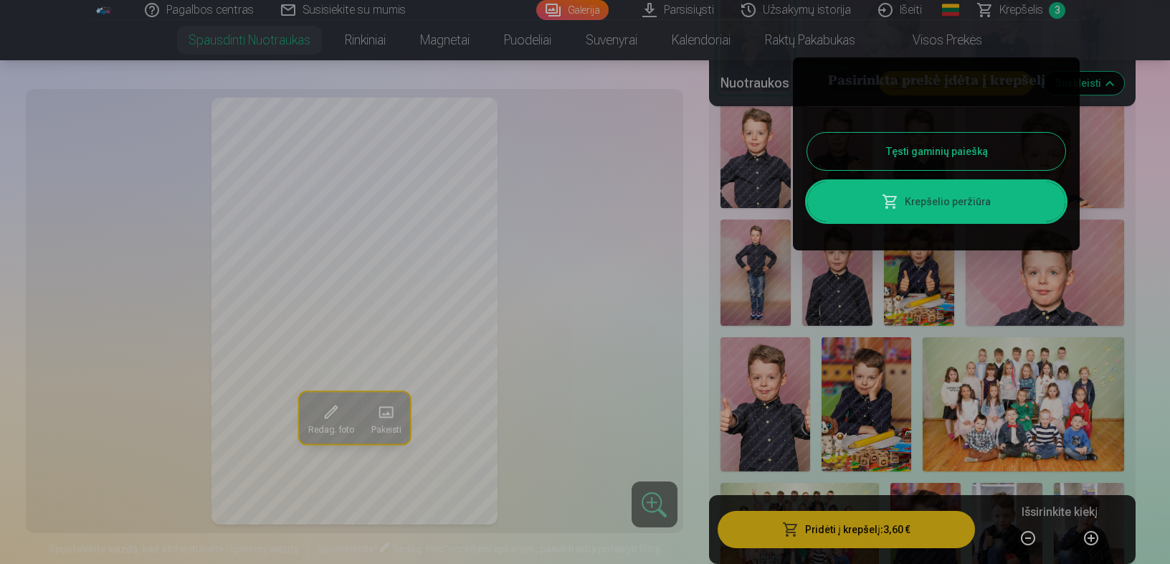
click at [942, 151] on button "Tęsti gaminių paiešką" at bounding box center [936, 151] width 258 height 37
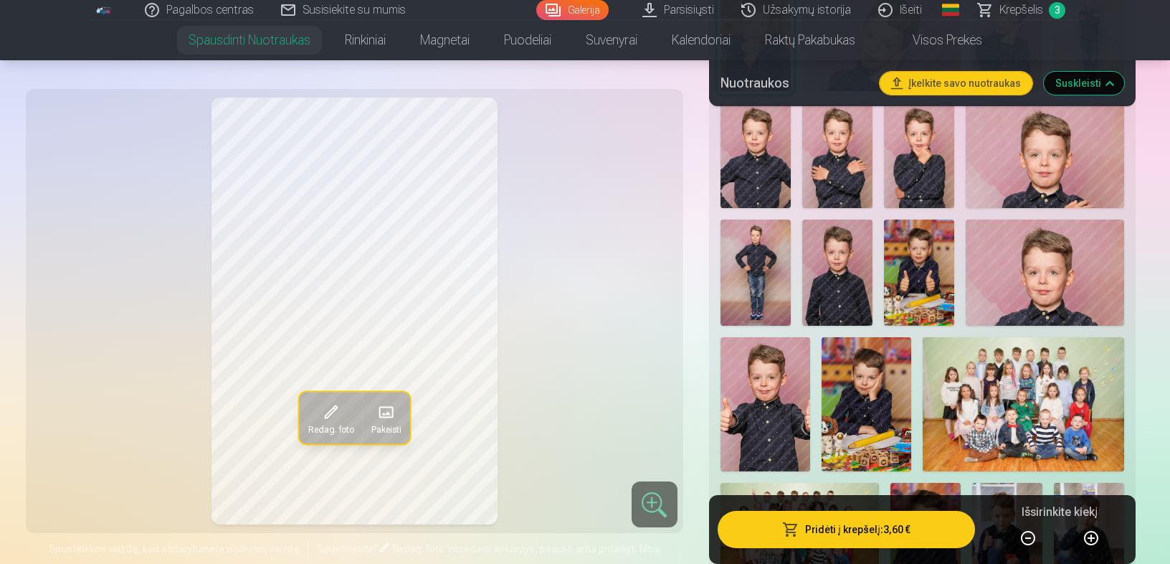
click at [888, 386] on img at bounding box center [867, 404] width 90 height 135
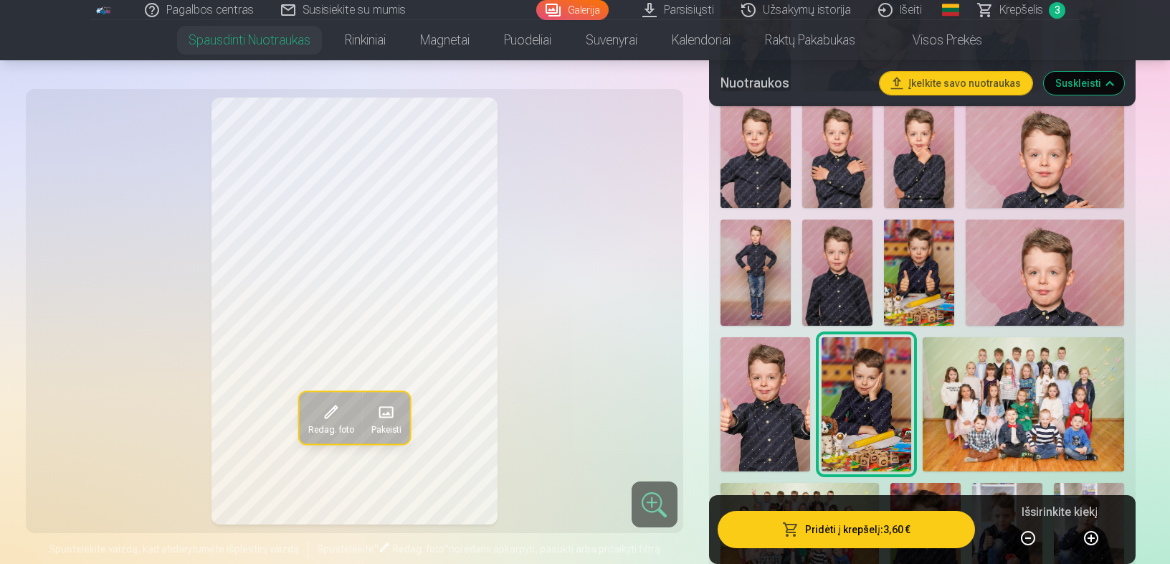
click at [974, 401] on img at bounding box center [1023, 404] width 201 height 134
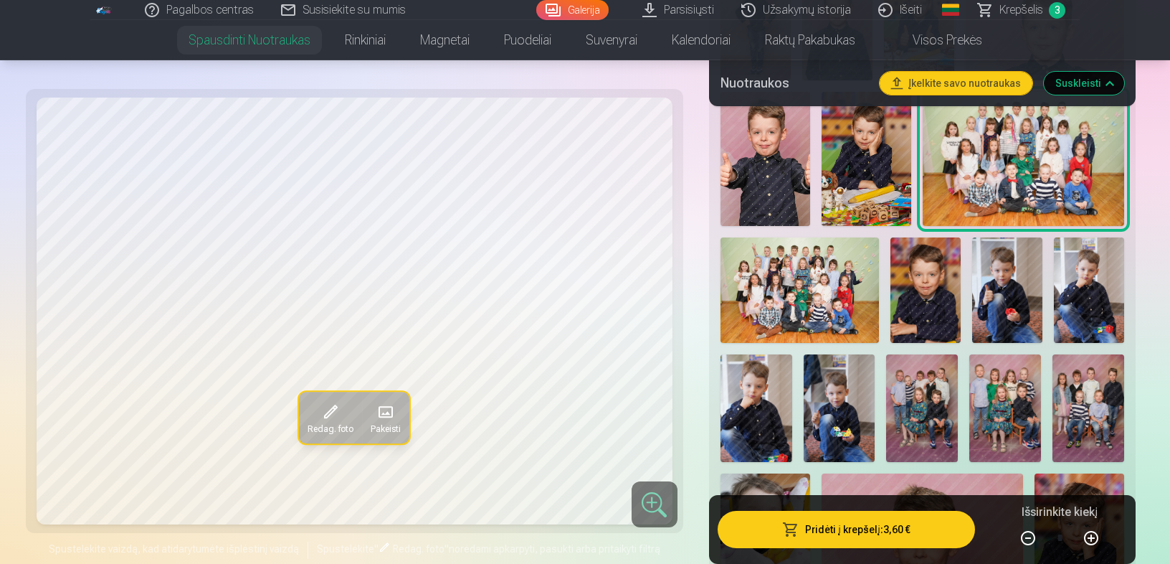
scroll to position [1435, 0]
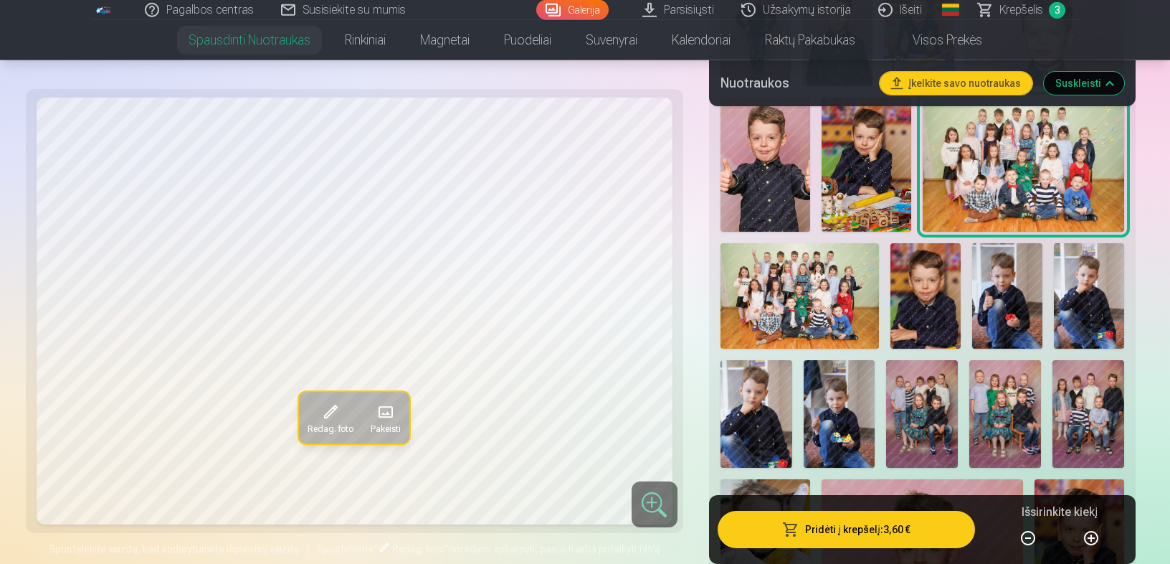
click at [815, 301] on img at bounding box center [800, 295] width 158 height 105
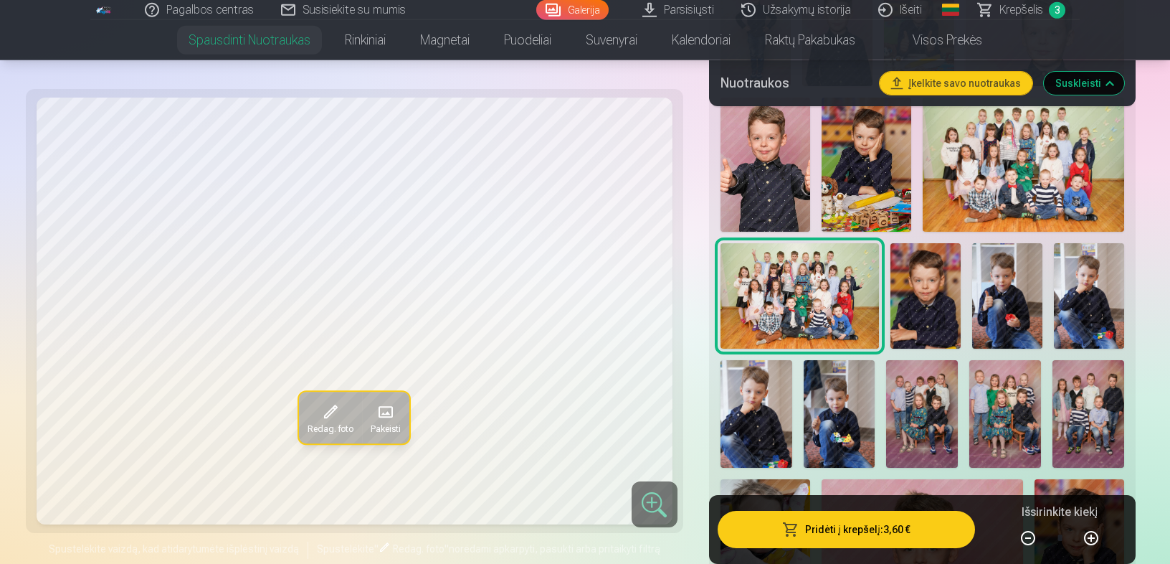
click at [923, 321] on img at bounding box center [926, 295] width 70 height 105
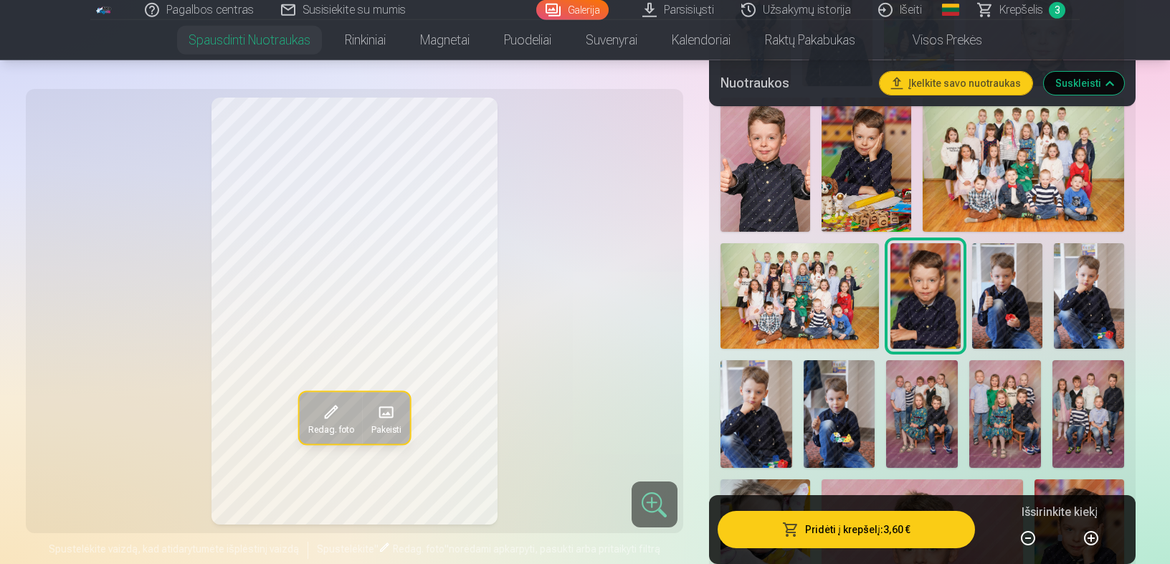
click at [896, 524] on button "Pridėti į krepšelį : 3,60 €" at bounding box center [846, 529] width 257 height 37
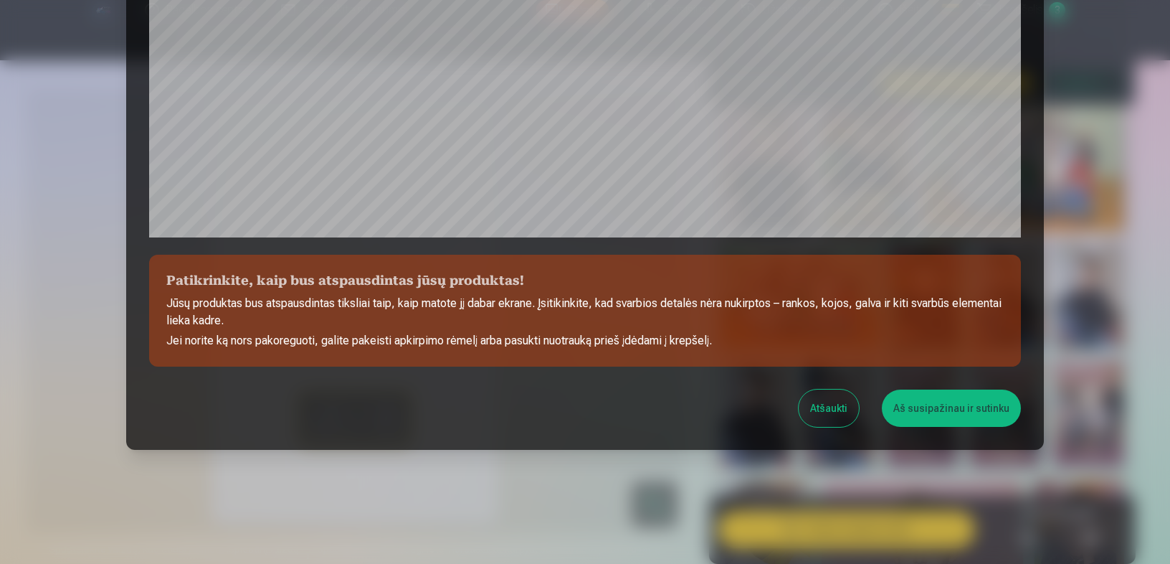
scroll to position [468, 0]
click at [924, 412] on button "Aš susipažinau ir sutinku" at bounding box center [951, 407] width 139 height 37
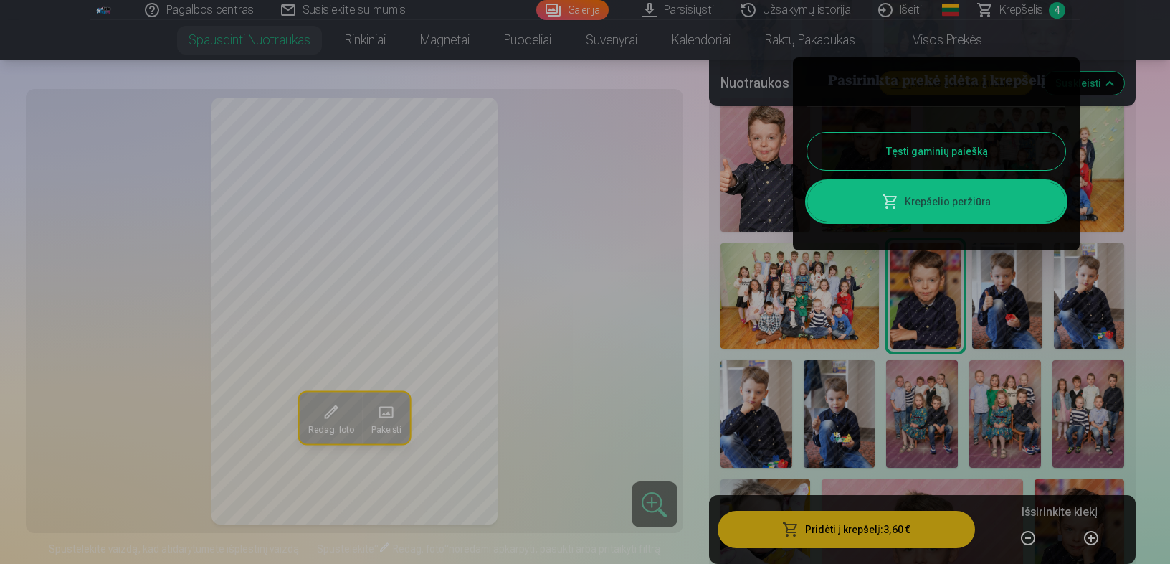
click at [971, 155] on button "Tęsti gaminių paiešką" at bounding box center [936, 151] width 258 height 37
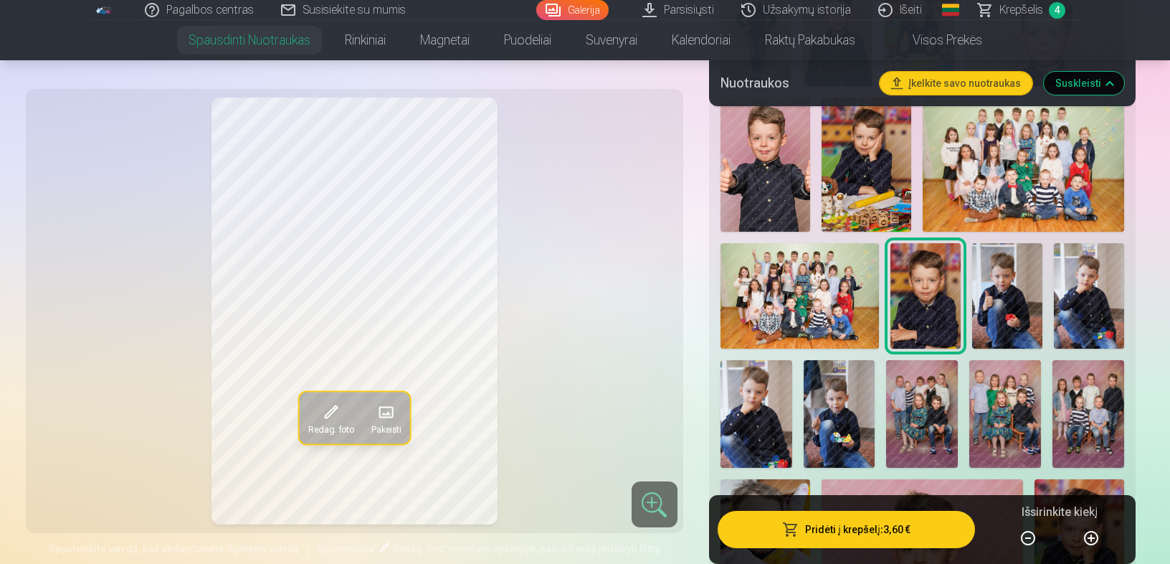
click at [1087, 290] on img at bounding box center [1089, 295] width 70 height 105
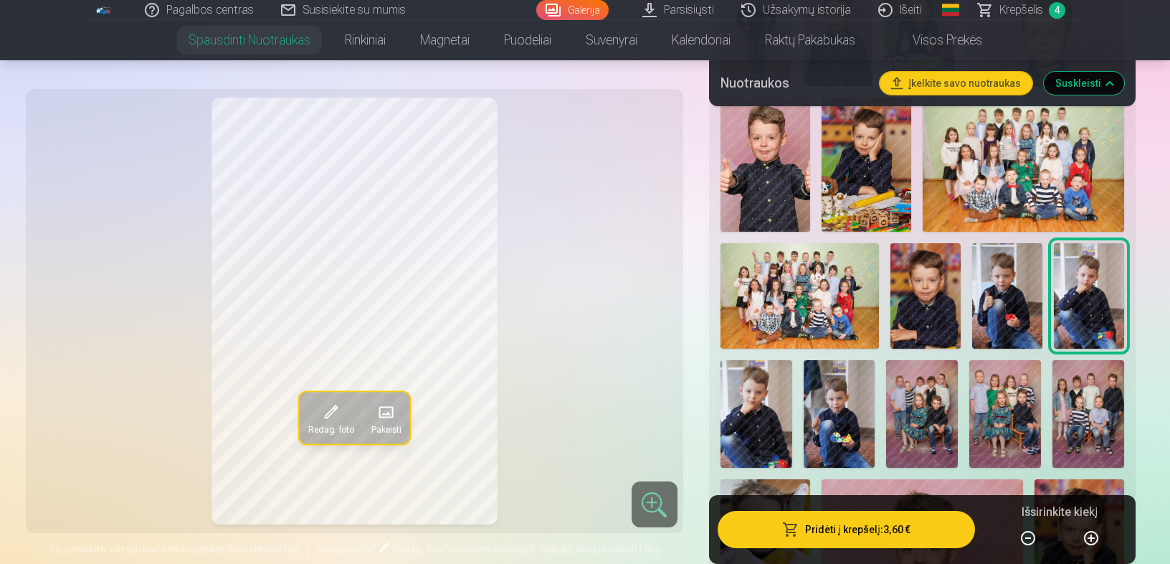
click at [837, 425] on img at bounding box center [840, 414] width 72 height 108
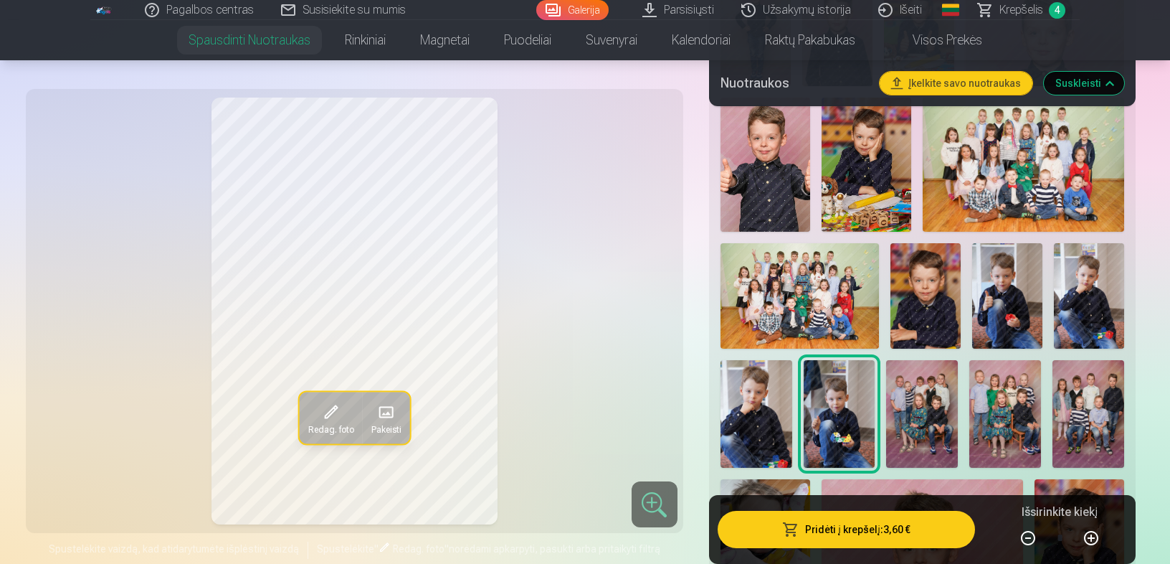
click at [900, 432] on img at bounding box center [922, 414] width 72 height 108
click at [992, 421] on img at bounding box center [1005, 414] width 72 height 108
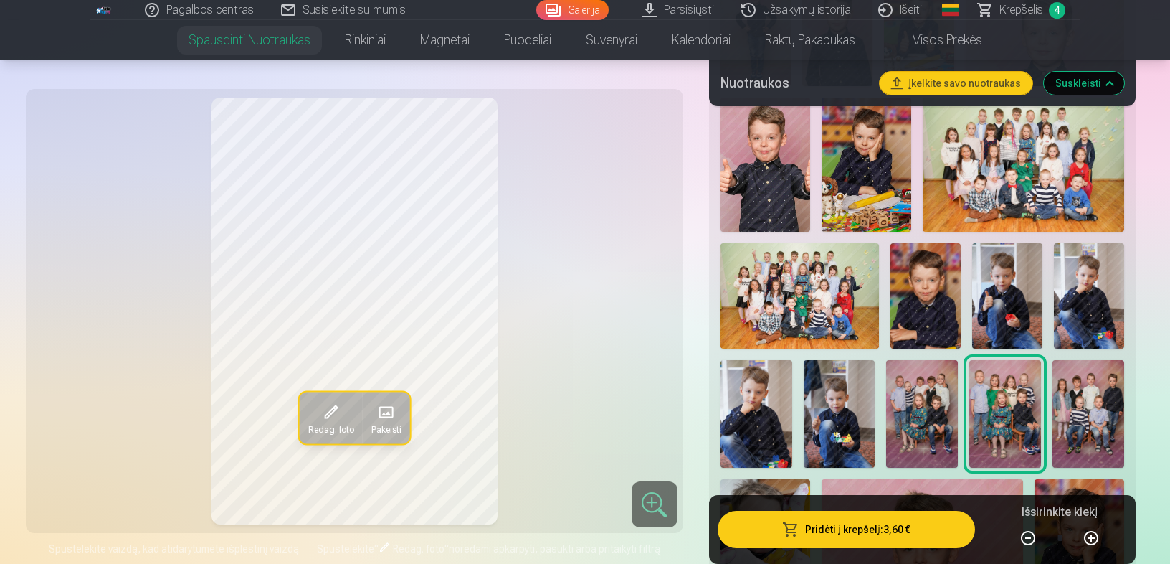
click at [936, 428] on img at bounding box center [922, 414] width 72 height 108
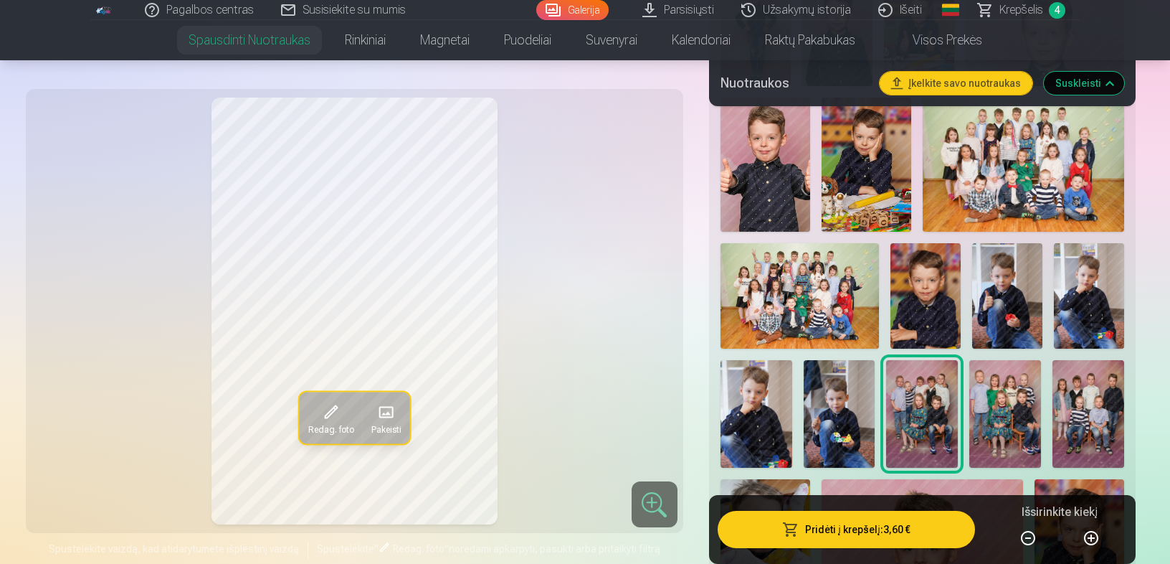
click at [910, 529] on button "Pridėti į krepšelį : 3,60 €" at bounding box center [846, 529] width 257 height 37
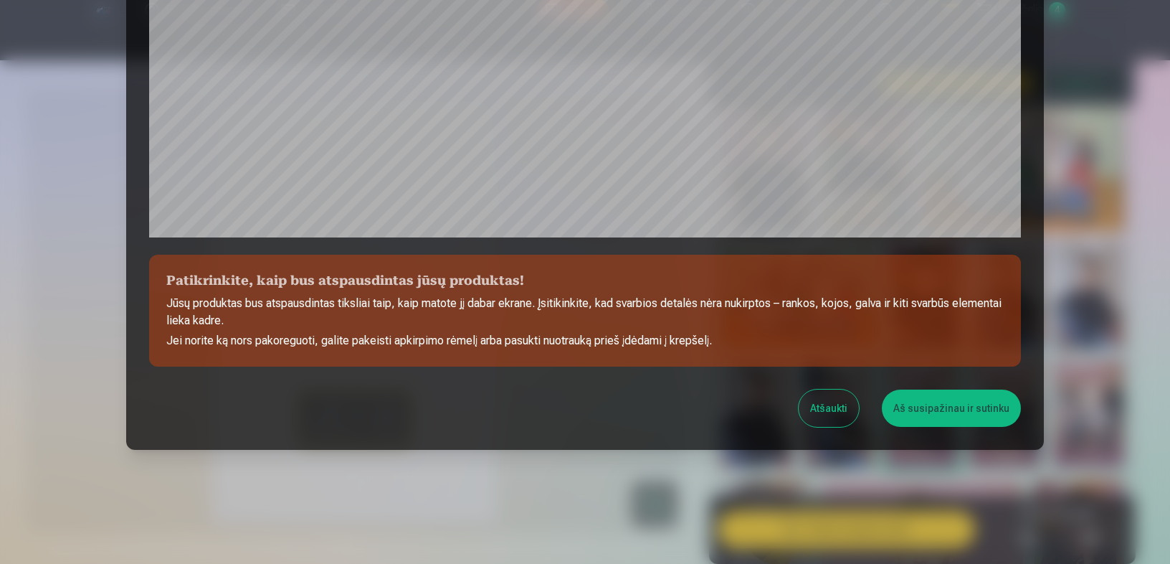
click at [935, 409] on button "Aš susipažinau ir sutinku" at bounding box center [951, 407] width 139 height 37
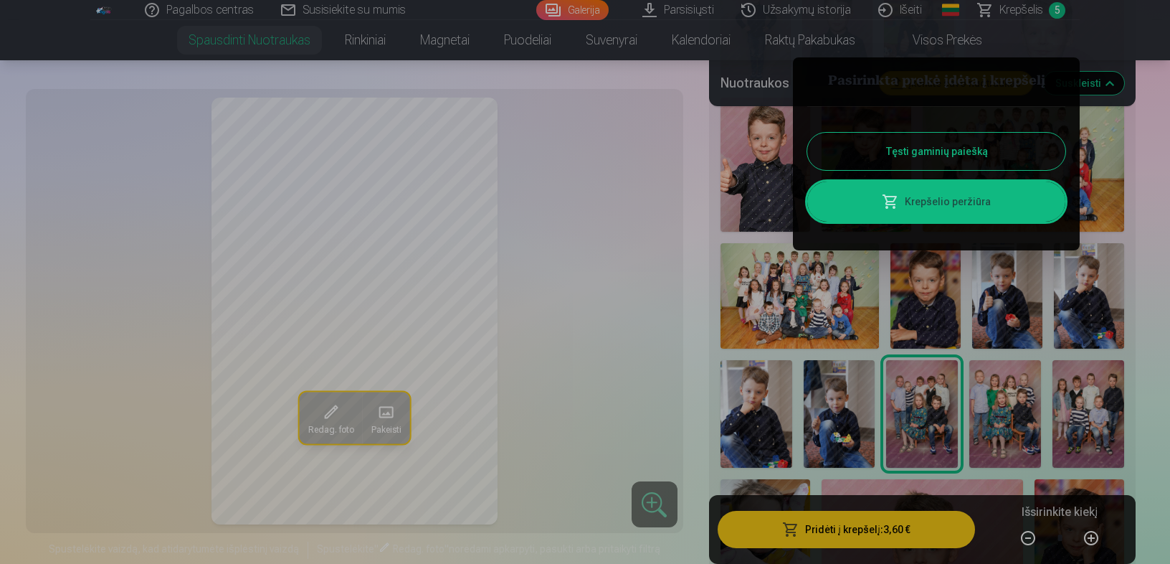
click at [1000, 388] on div at bounding box center [585, 282] width 1170 height 564
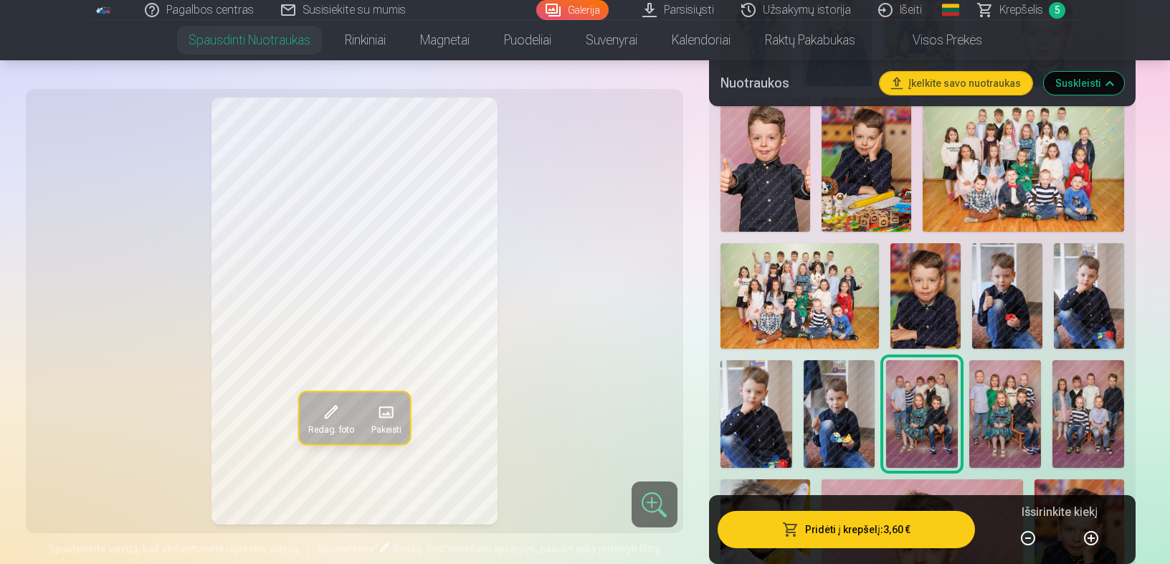
click at [992, 403] on img at bounding box center [1005, 414] width 72 height 108
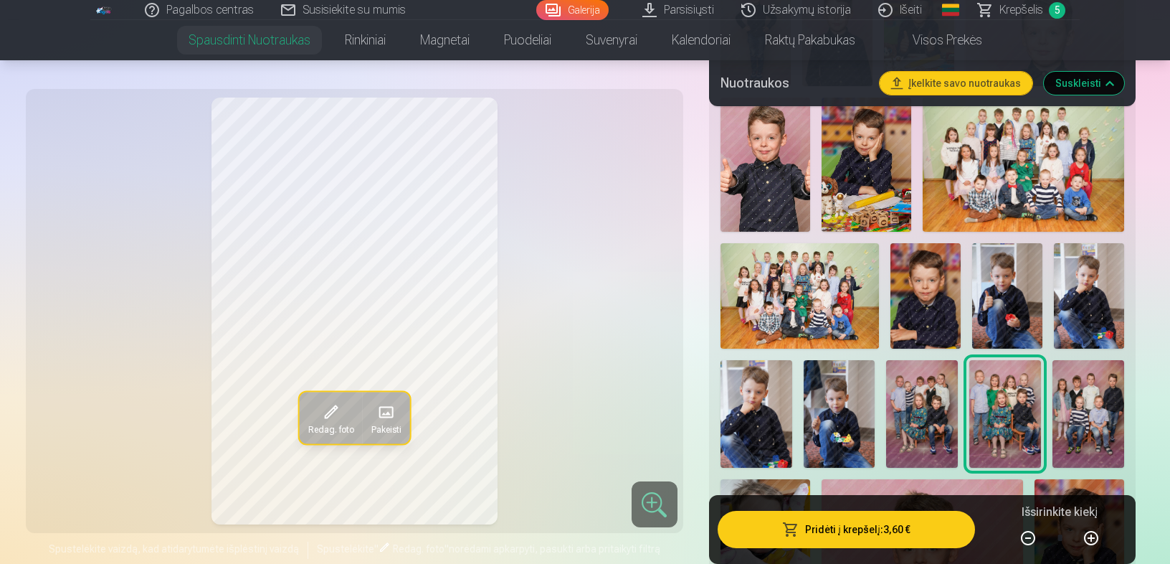
click at [1091, 412] on img at bounding box center [1089, 414] width 72 height 108
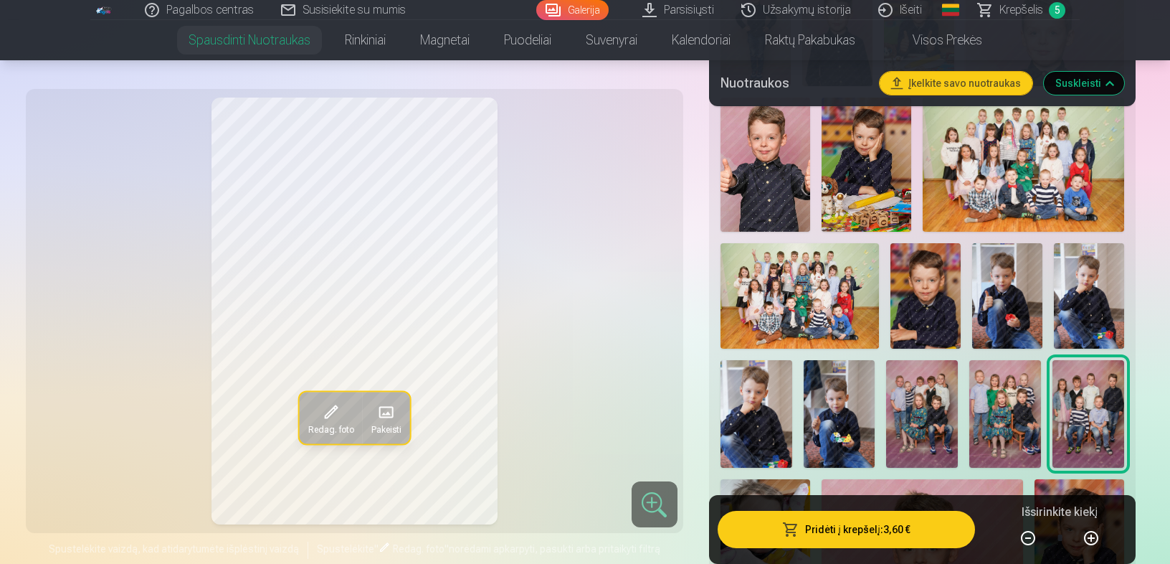
click at [1015, 413] on img at bounding box center [1005, 414] width 72 height 108
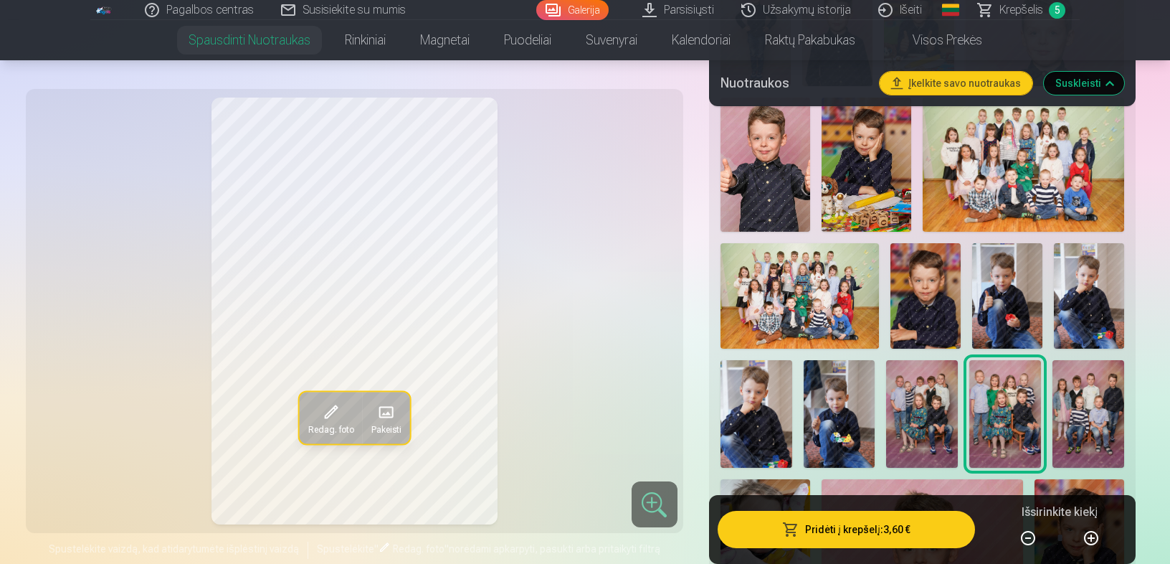
click at [905, 528] on button "Pridėti į krepšelį : 3,60 €" at bounding box center [846, 529] width 257 height 37
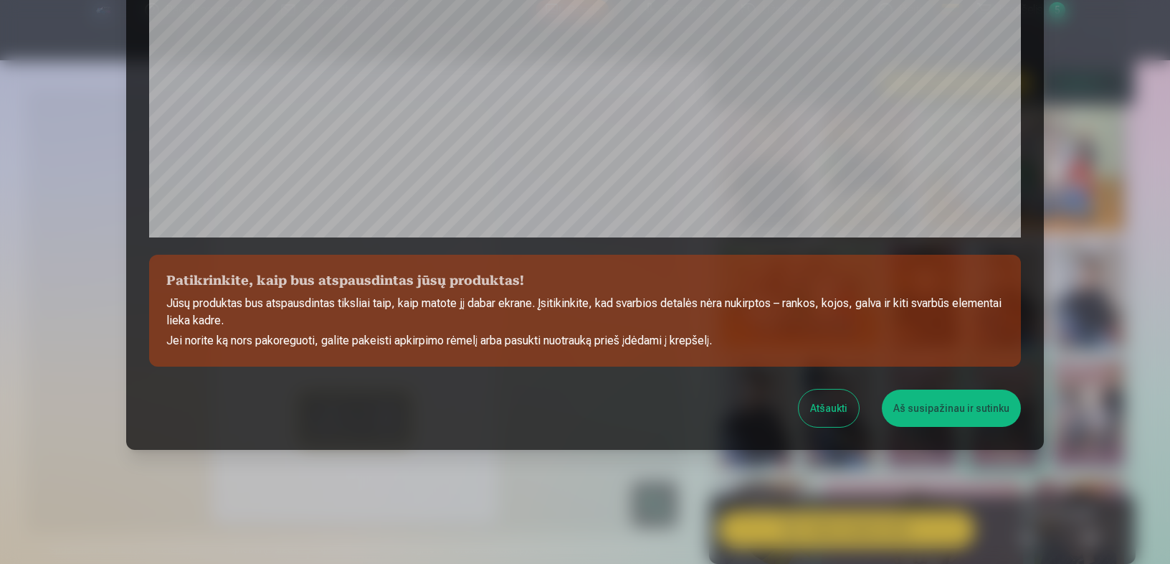
click at [972, 406] on button "Aš susipažinau ir sutinku" at bounding box center [951, 407] width 139 height 37
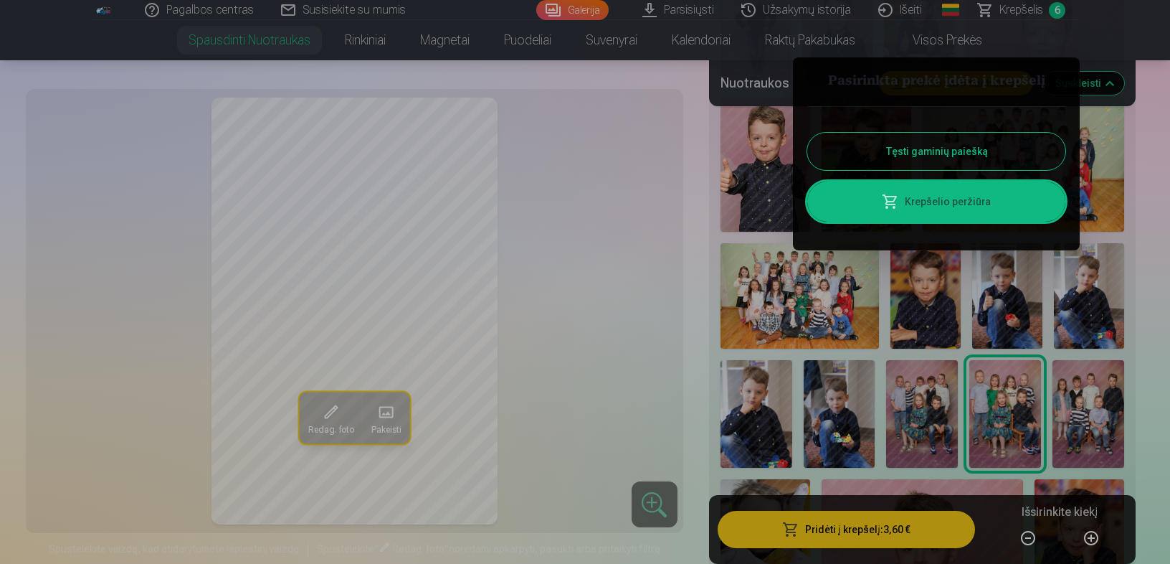
click at [987, 140] on button "Tęsti gaminių paiešką" at bounding box center [936, 151] width 258 height 37
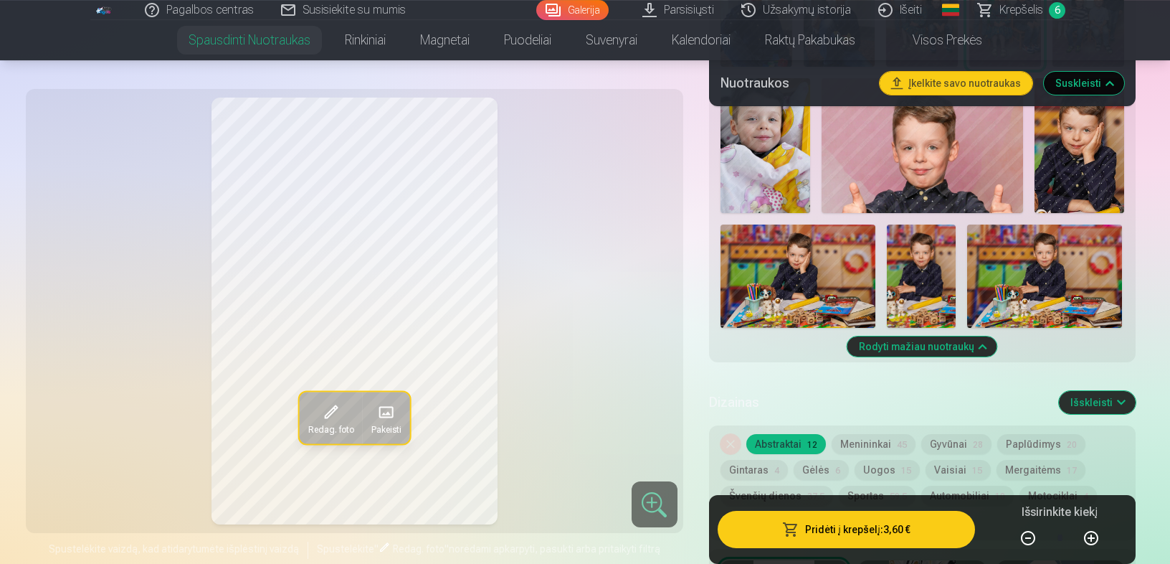
scroll to position [1831, 0]
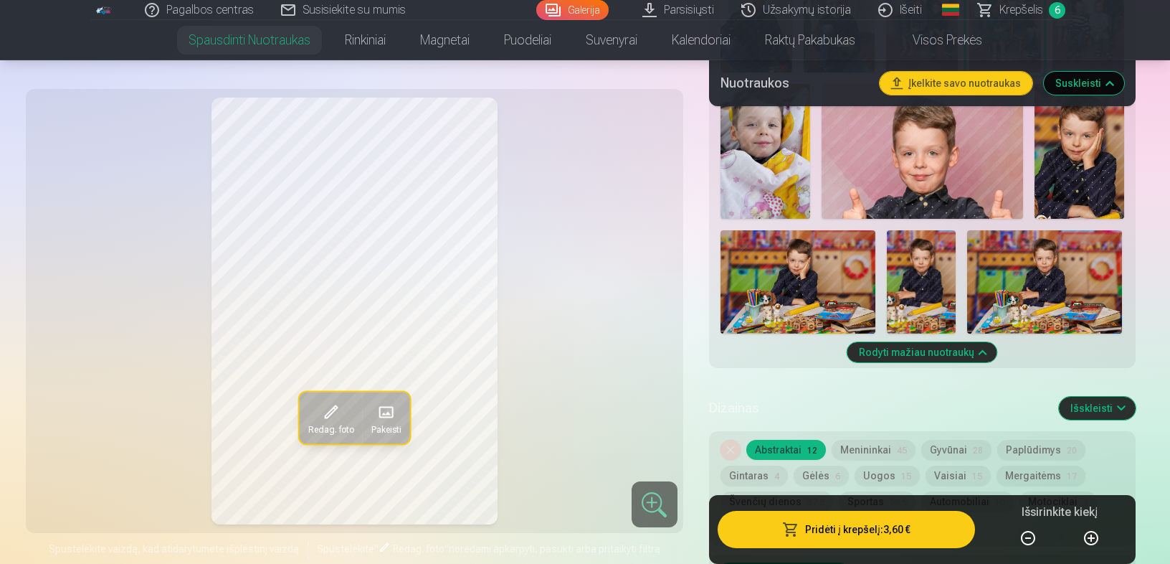
click at [930, 278] on img at bounding box center [921, 281] width 69 height 103
click at [1004, 278] on img at bounding box center [1044, 281] width 155 height 103
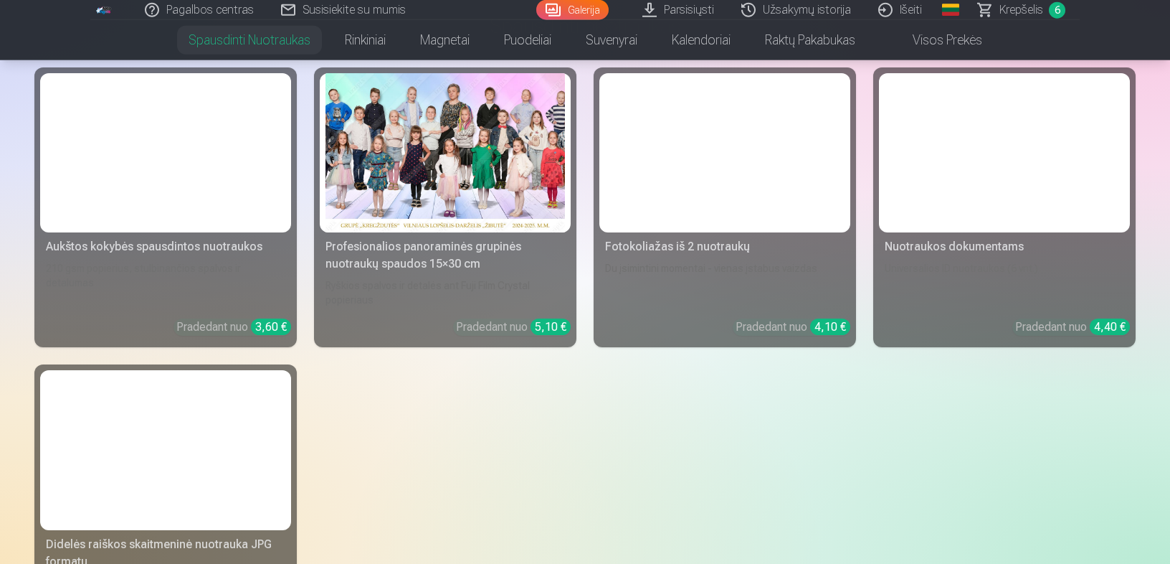
scroll to position [244, 0]
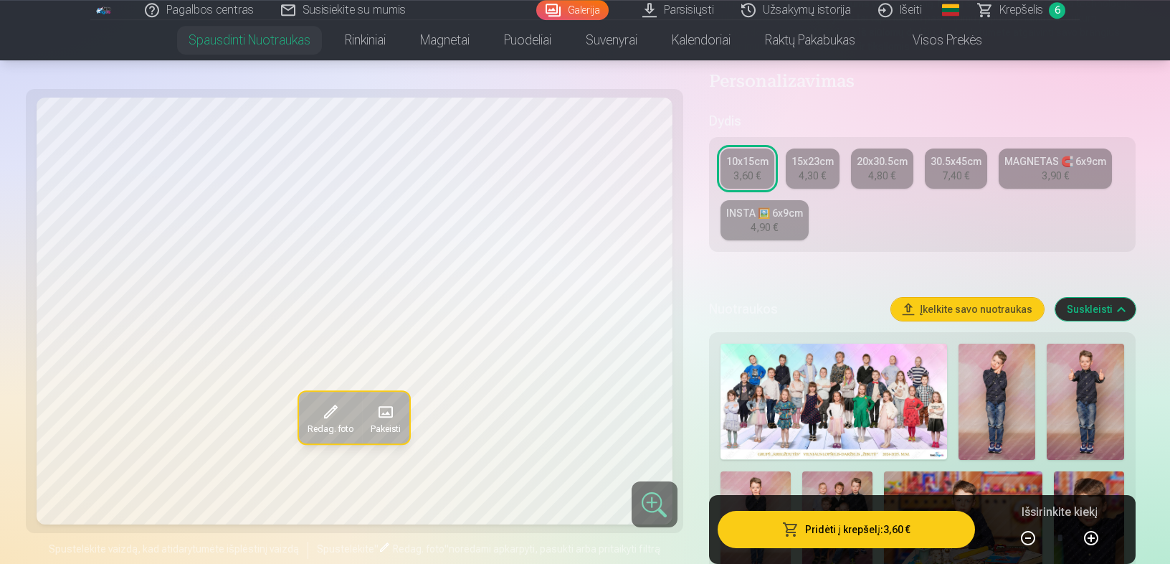
click at [1025, 14] on span "Krepšelis" at bounding box center [1022, 9] width 44 height 17
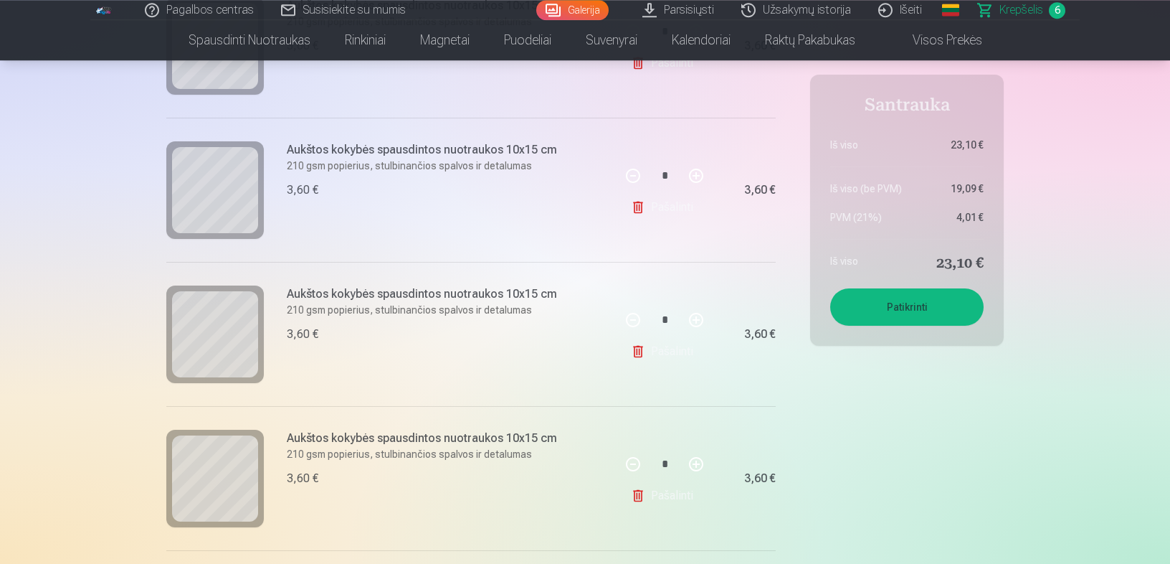
scroll to position [495, 0]
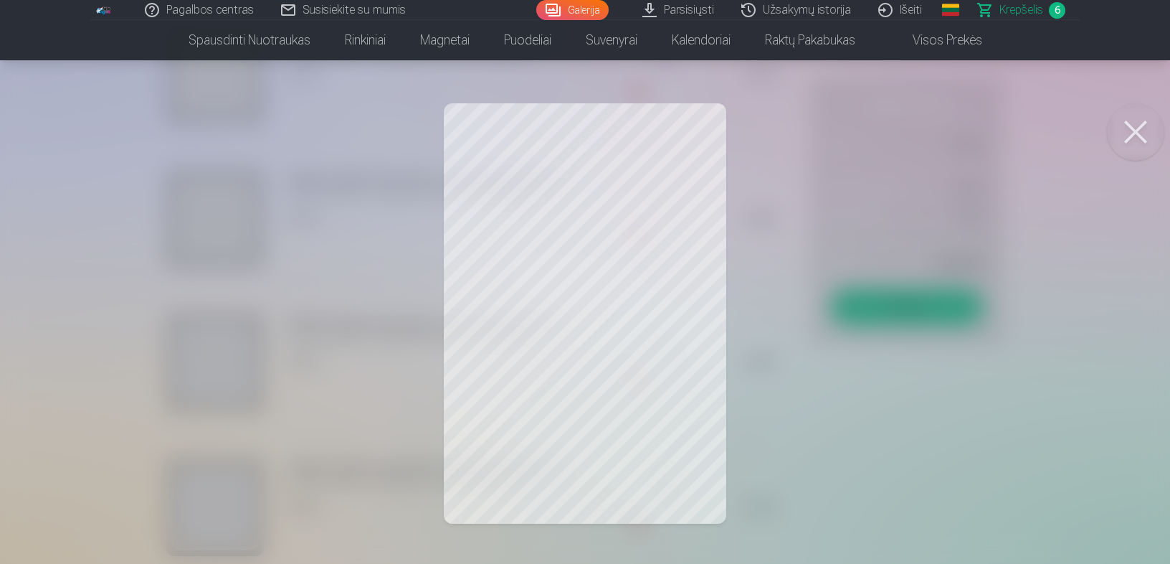
click at [1137, 133] on button at bounding box center [1135, 131] width 57 height 57
click at [1137, 128] on button at bounding box center [1135, 131] width 57 height 57
click at [1139, 136] on button at bounding box center [1135, 131] width 57 height 57
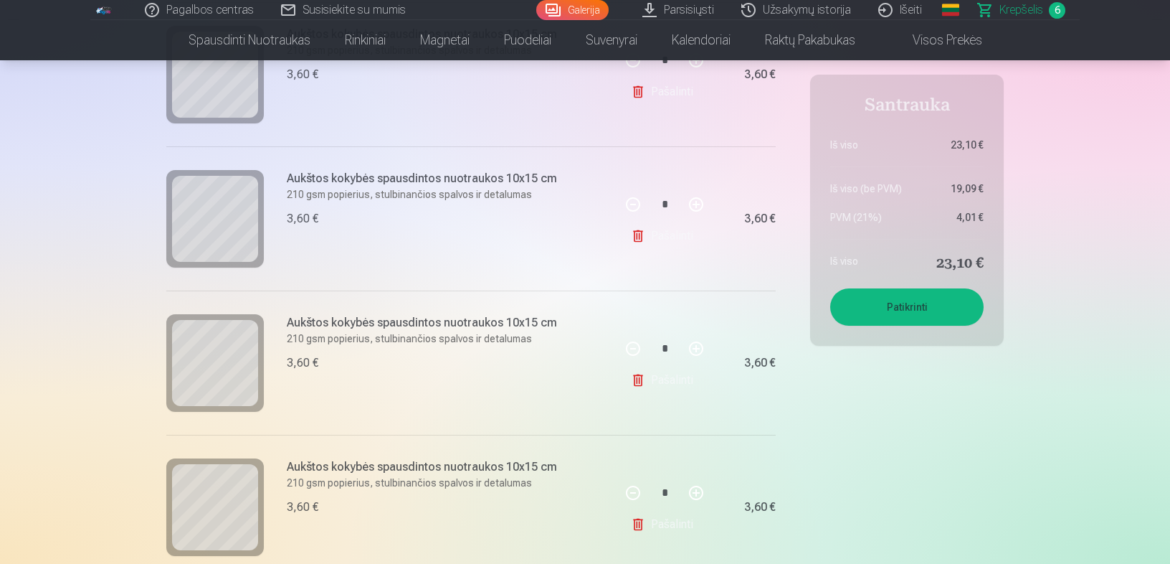
click at [693, 351] on button at bounding box center [696, 348] width 34 height 34
type input "*"
click at [670, 239] on link "Pašalinti" at bounding box center [665, 236] width 68 height 29
type input "*"
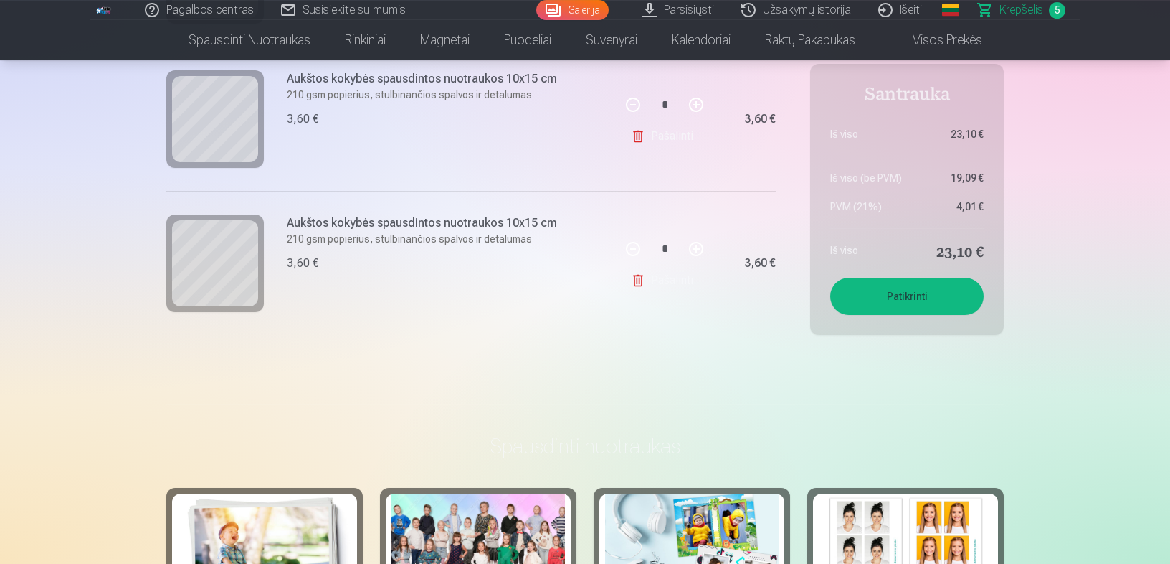
scroll to position [758, 0]
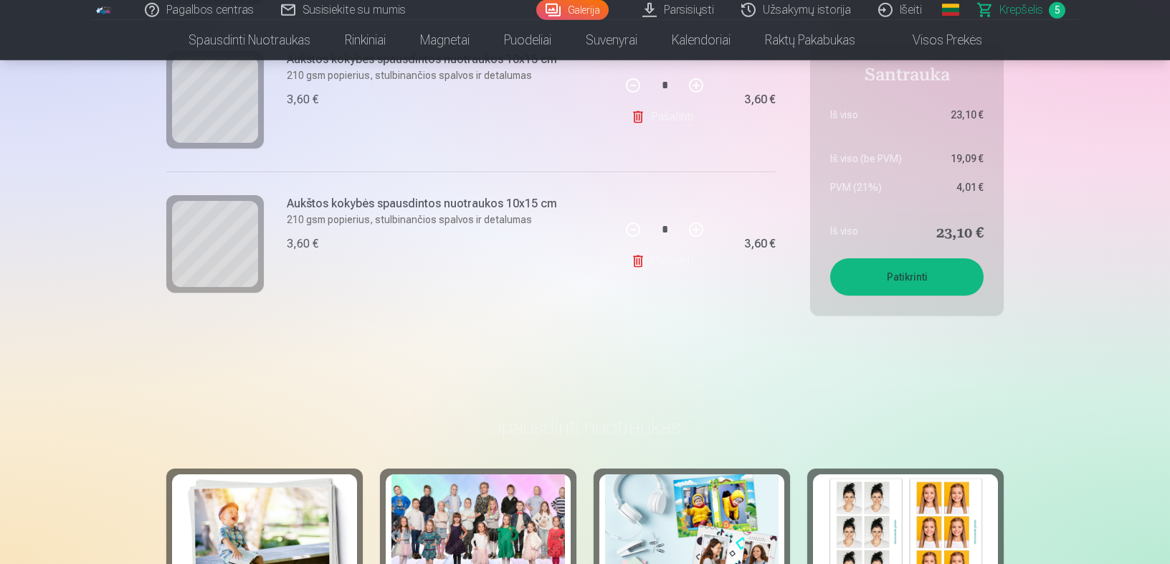
click at [883, 270] on button "Patikrinti" at bounding box center [906, 276] width 153 height 37
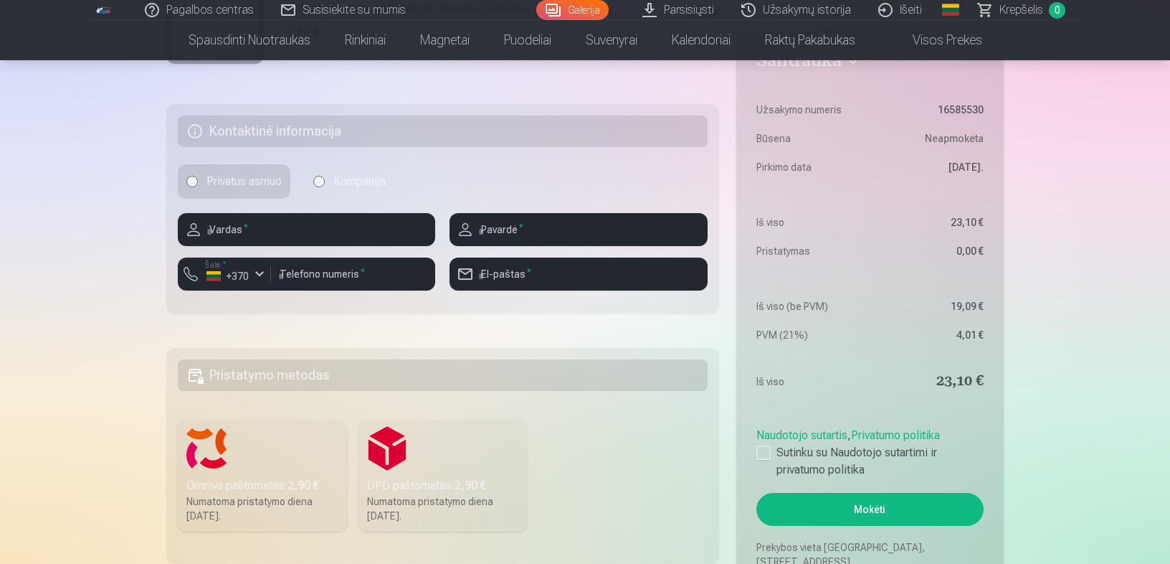
scroll to position [860, 0]
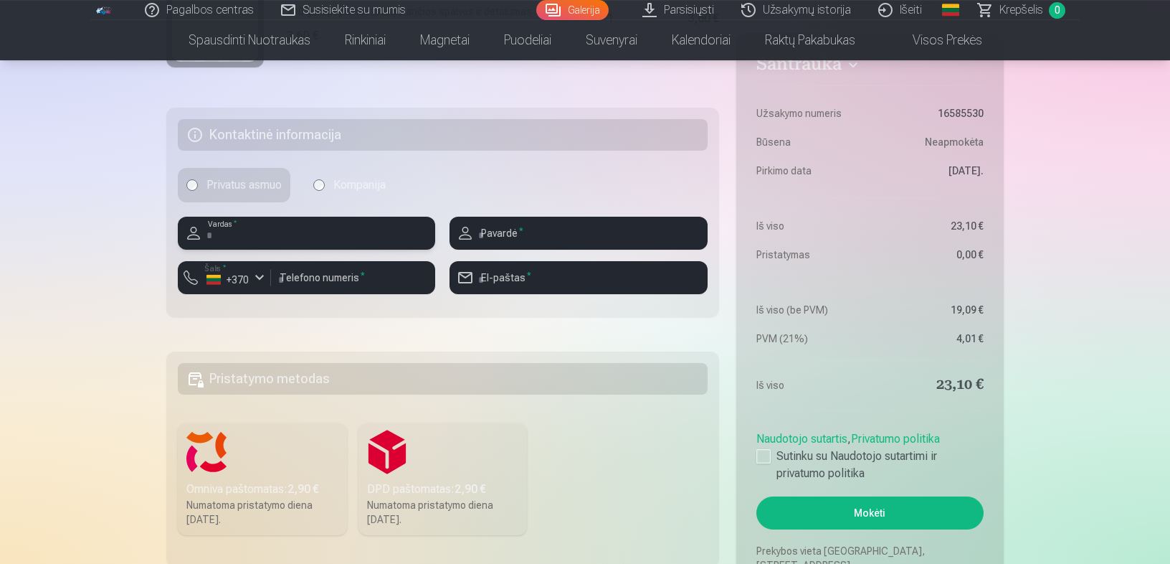
click at [266, 233] on input "text" at bounding box center [306, 233] width 257 height 33
type input "*****"
click at [531, 224] on input "text" at bounding box center [578, 233] width 257 height 33
type input "**********"
click at [361, 278] on input "number" at bounding box center [353, 277] width 164 height 33
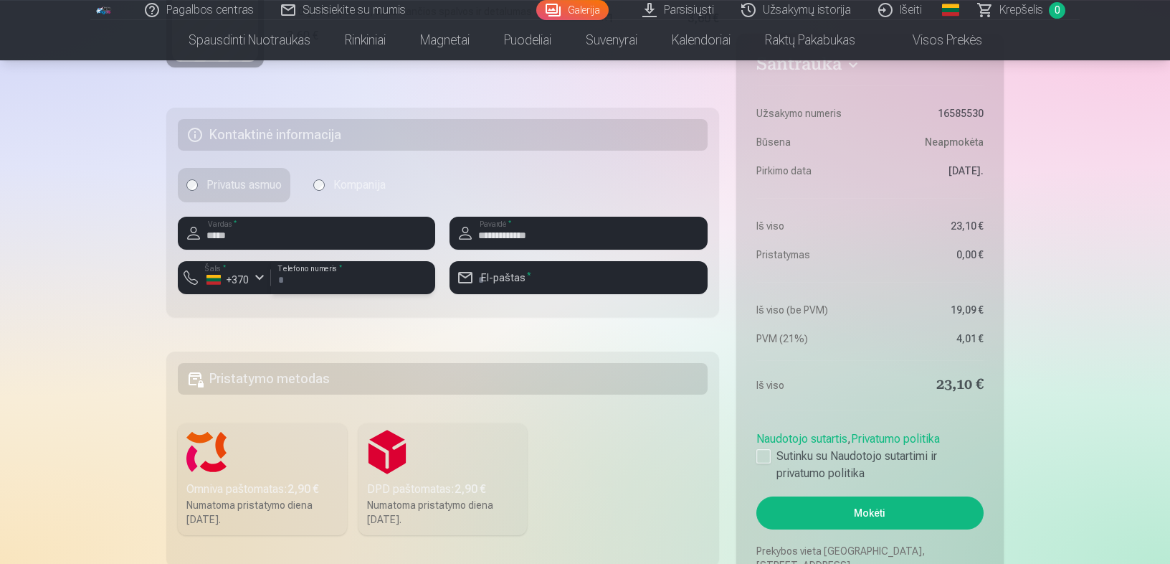
type input "********"
click at [526, 274] on input "email" at bounding box center [578, 277] width 257 height 33
type input "*"
type input "**********"
click at [764, 457] on div at bounding box center [763, 456] width 14 height 14
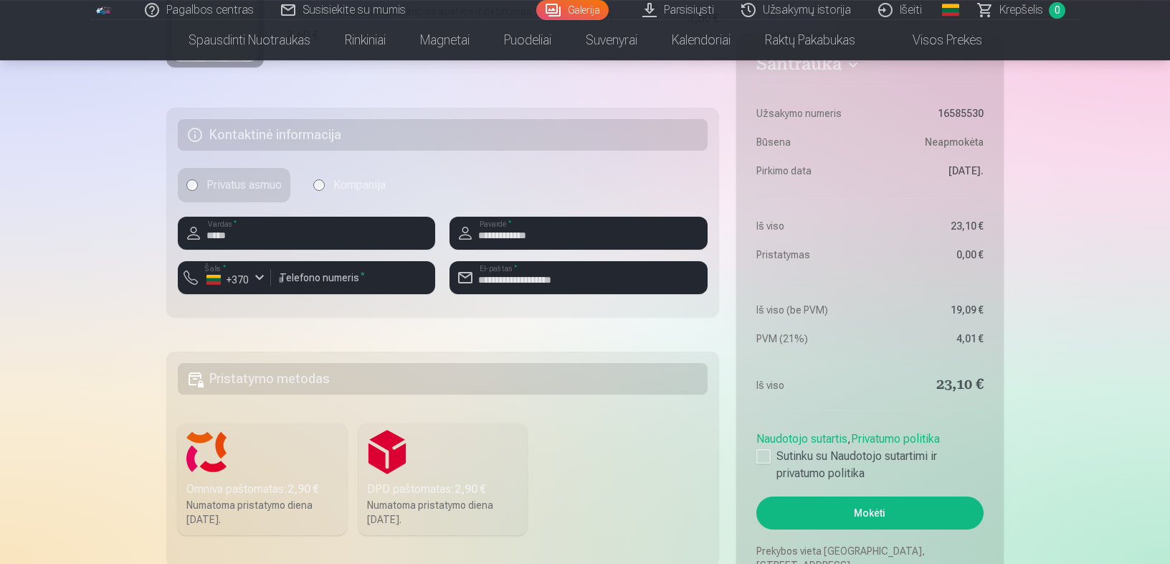
click at [413, 488] on div "DPD paštomatas : 2,90 €" at bounding box center [443, 488] width 152 height 17
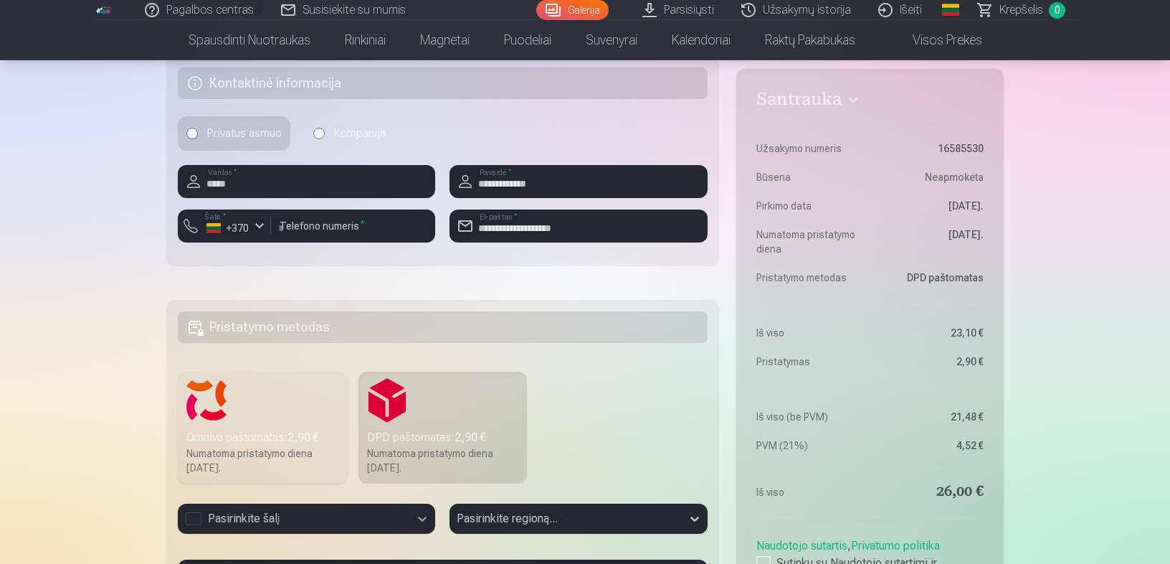
scroll to position [1012, 0]
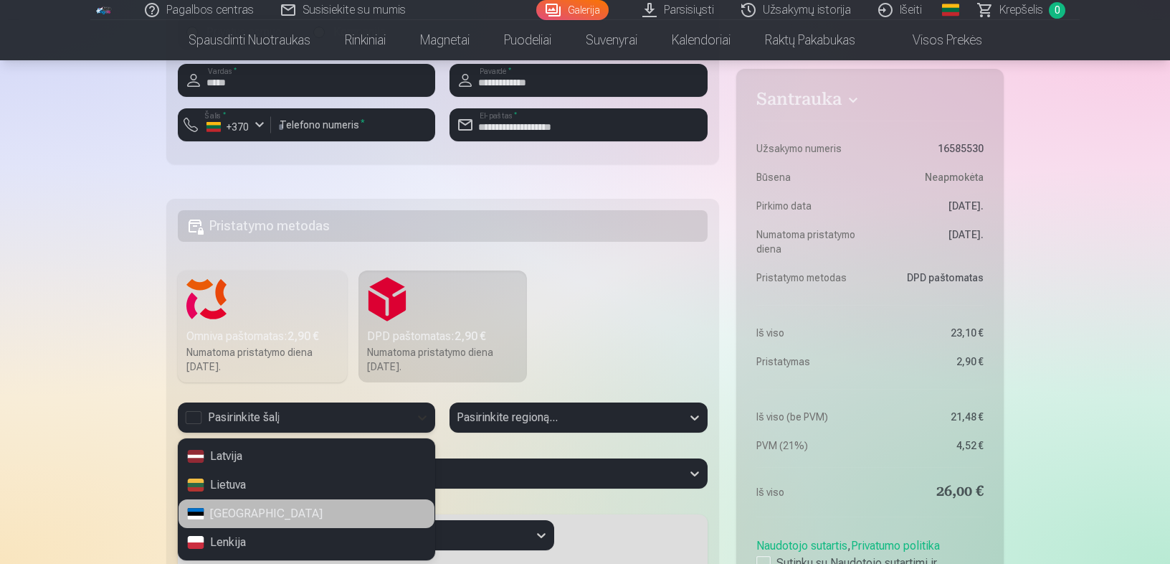
click at [422, 432] on div "4 results available. Use Up and Down to choose options, press Enter to select t…" at bounding box center [306, 417] width 257 height 30
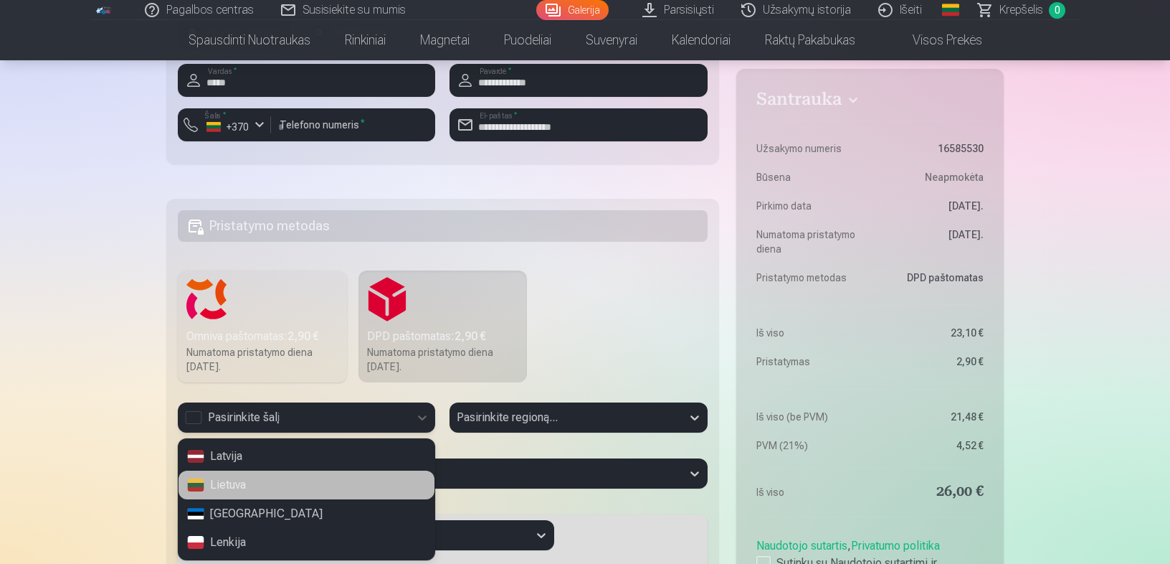
click at [300, 478] on div "Lietuva" at bounding box center [307, 484] width 256 height 29
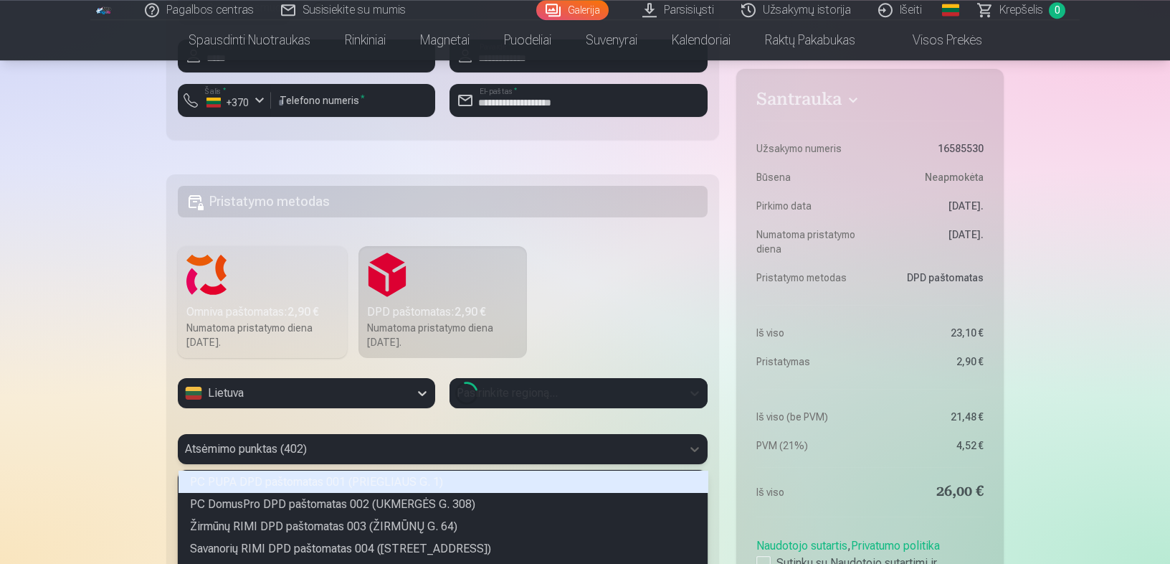
scroll to position [1162, 0]
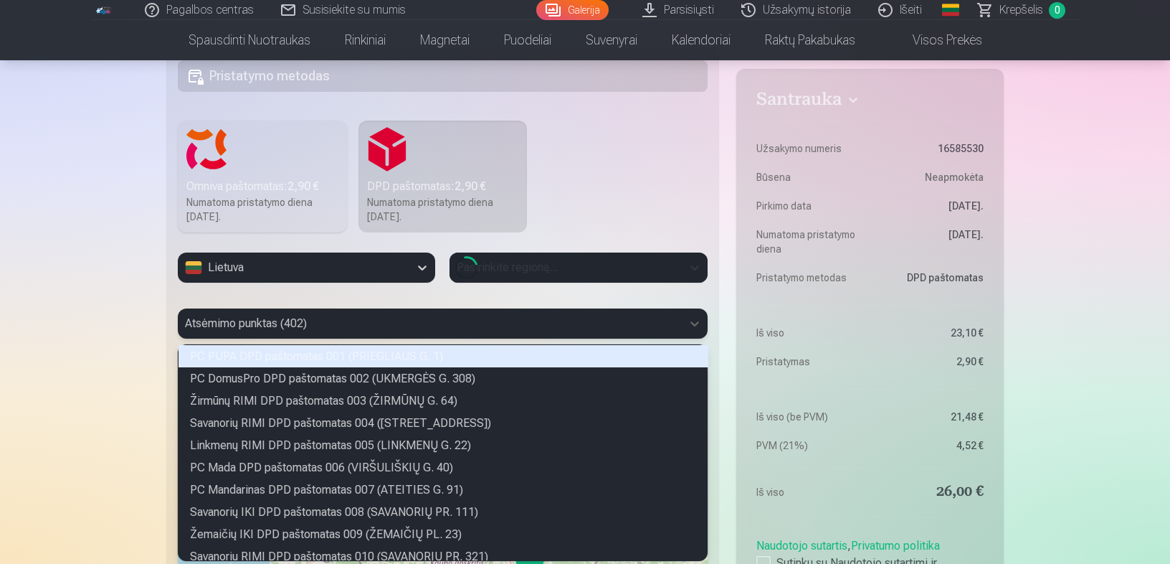
click at [534, 338] on div "402 results available. Use Up and Down to choose options, press Enter to select…" at bounding box center [443, 323] width 530 height 30
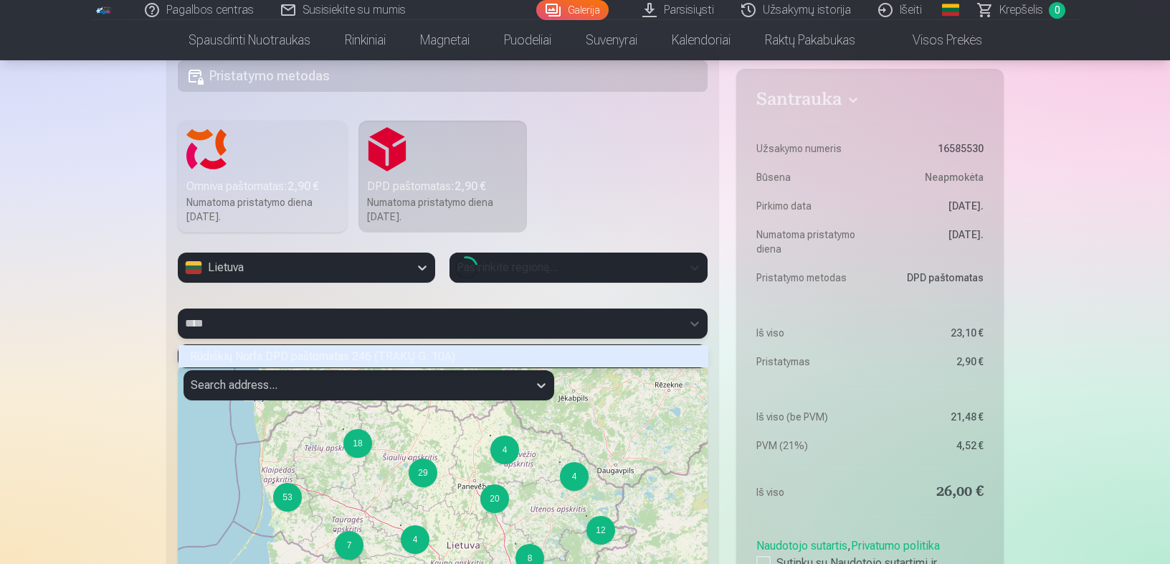
scroll to position [22, 528]
type input "******"
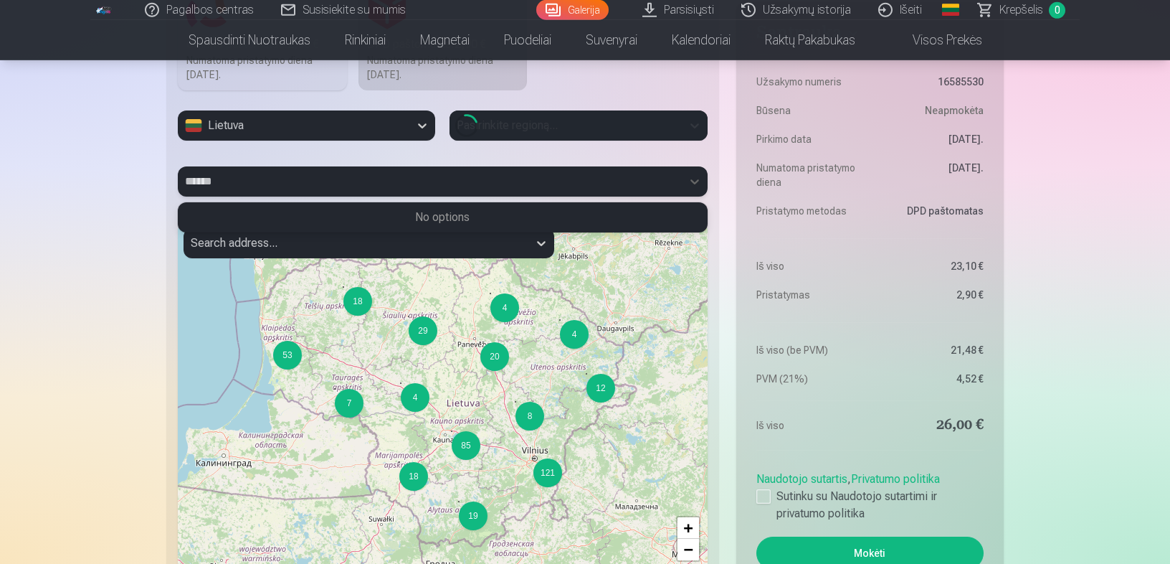
scroll to position [1320, 0]
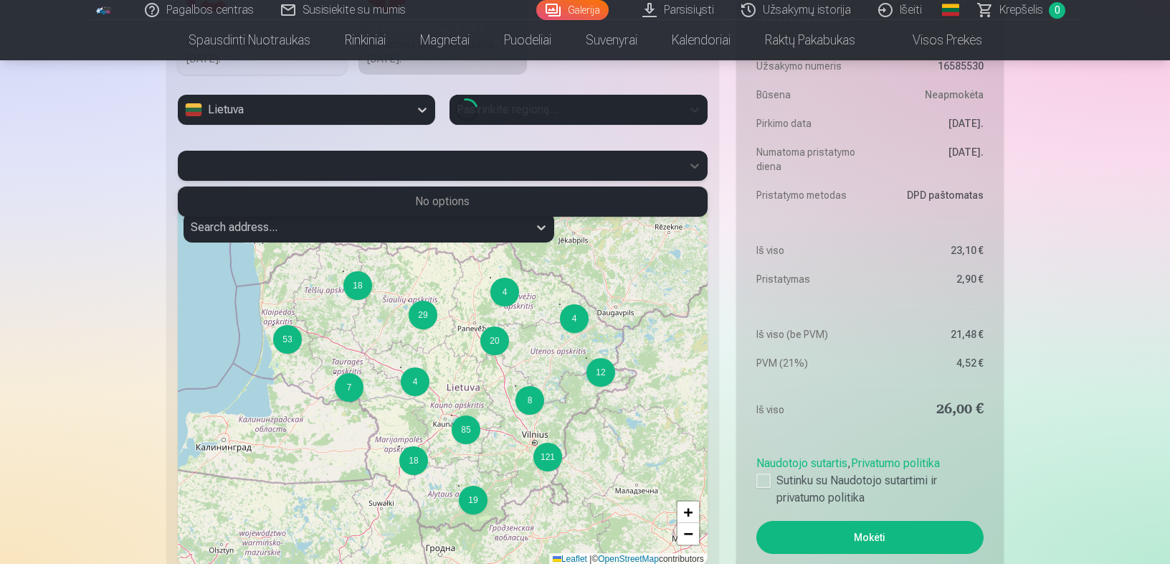
click at [222, 163] on div at bounding box center [430, 166] width 490 height 20
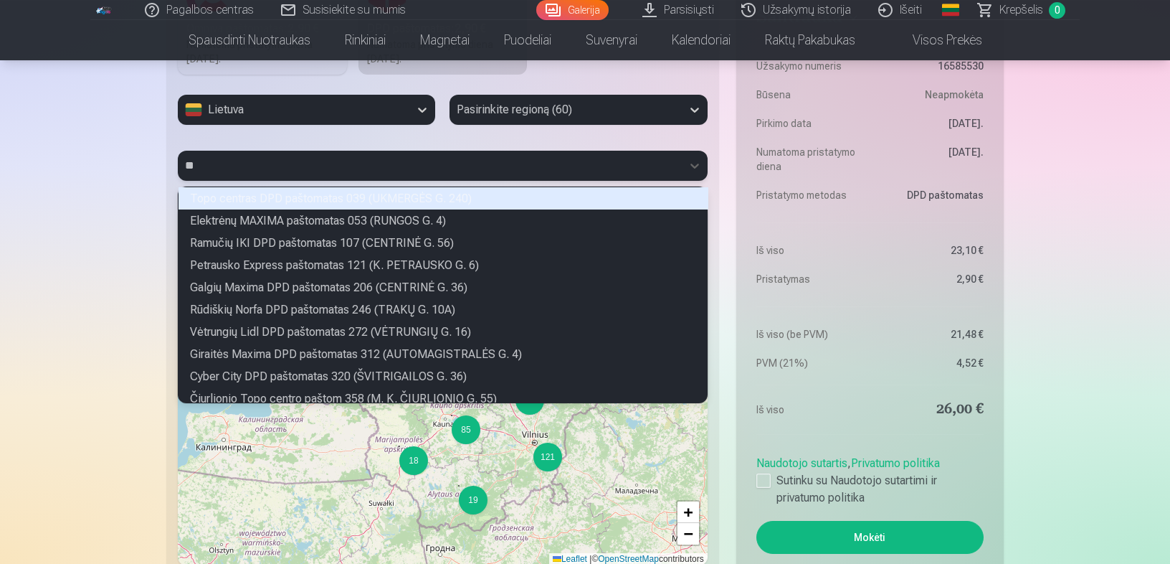
scroll to position [215, 528]
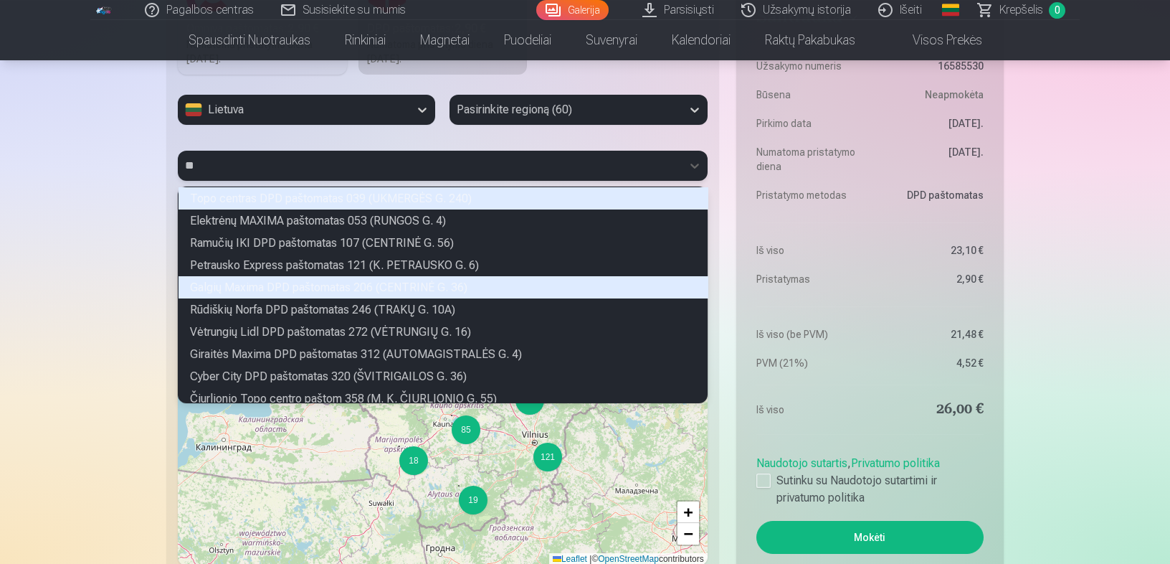
type input "*"
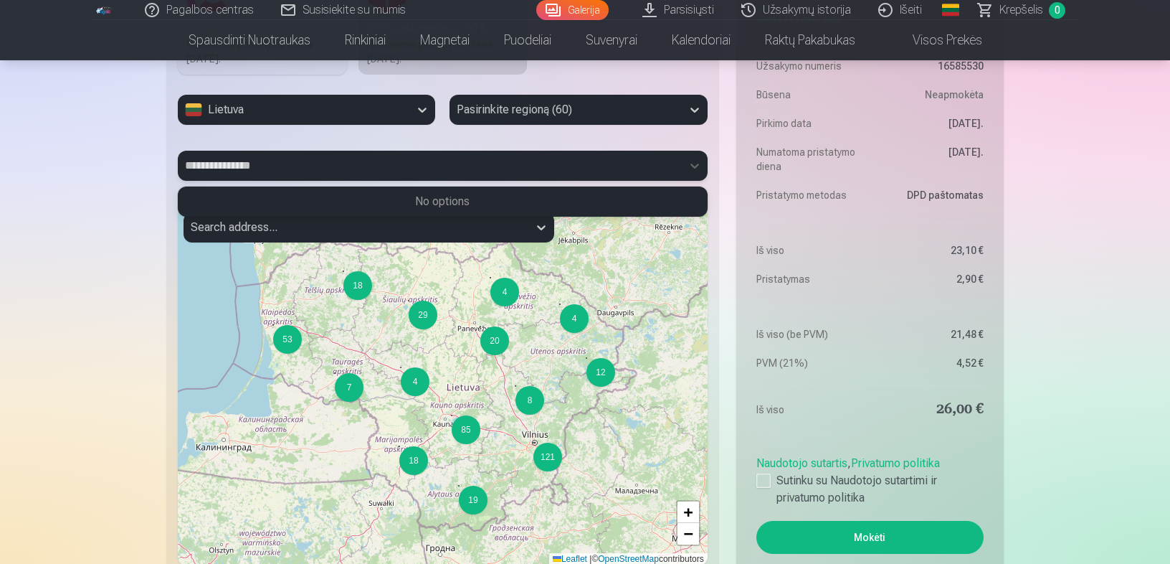
type input "**********"
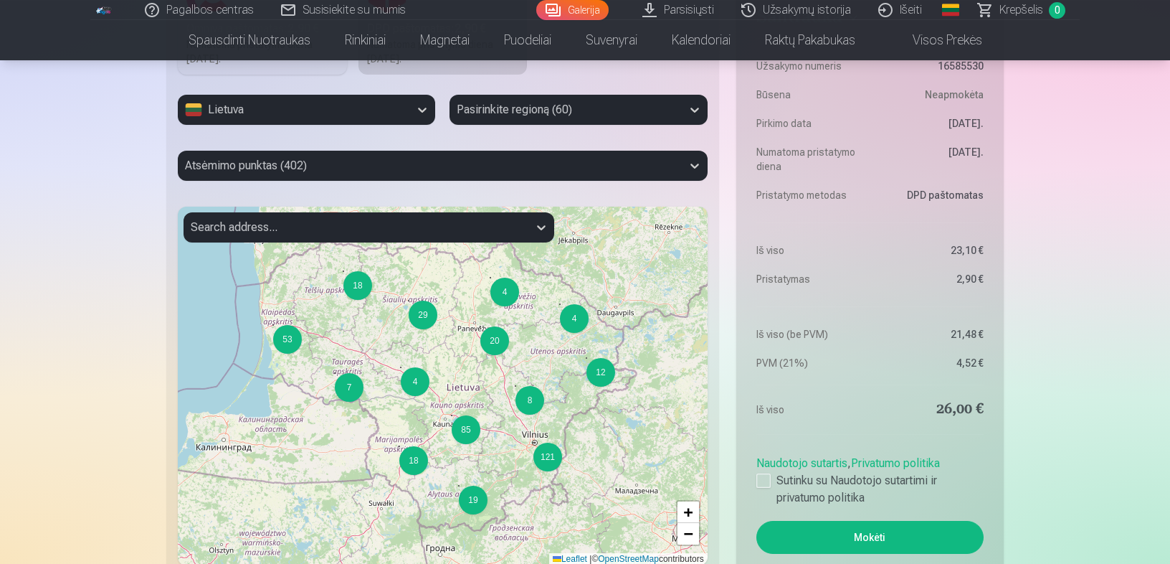
click at [575, 461] on div "7 18 53 4 12 4 18 8 20 4 29 19 85 121 + − Leaflet | © OpenStreetMap contributors" at bounding box center [443, 385] width 530 height 359
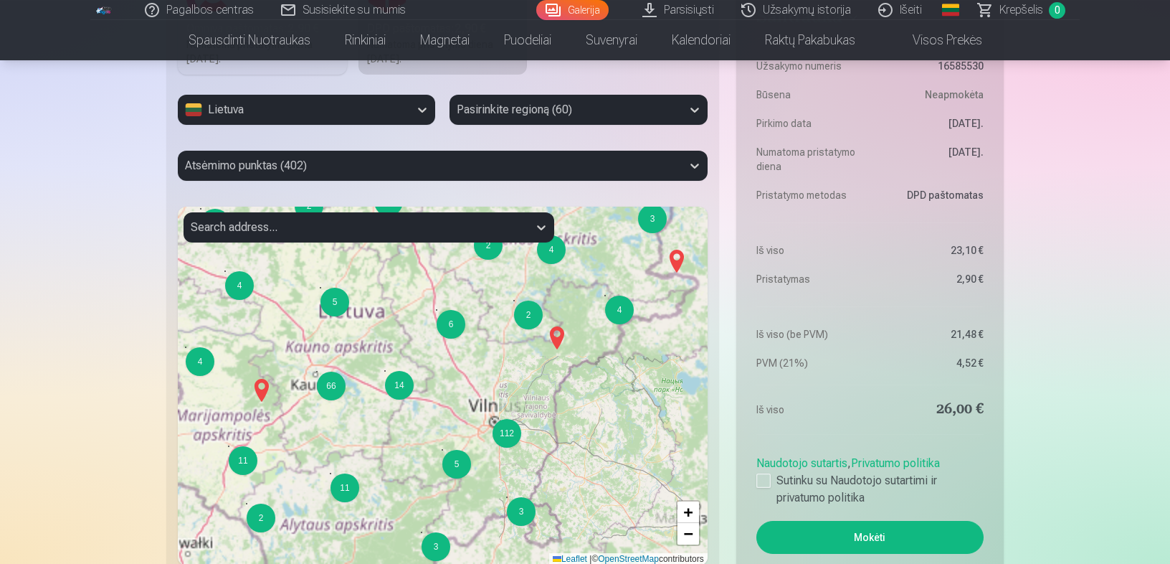
click at [551, 439] on div "6 2 2 5 9 4 5 43 3 3 4 4 4 2 4 11 2 6 2 2 2 14 4 2 3 3 21 5 11 3 5 14 66 5 3 11…" at bounding box center [443, 385] width 530 height 359
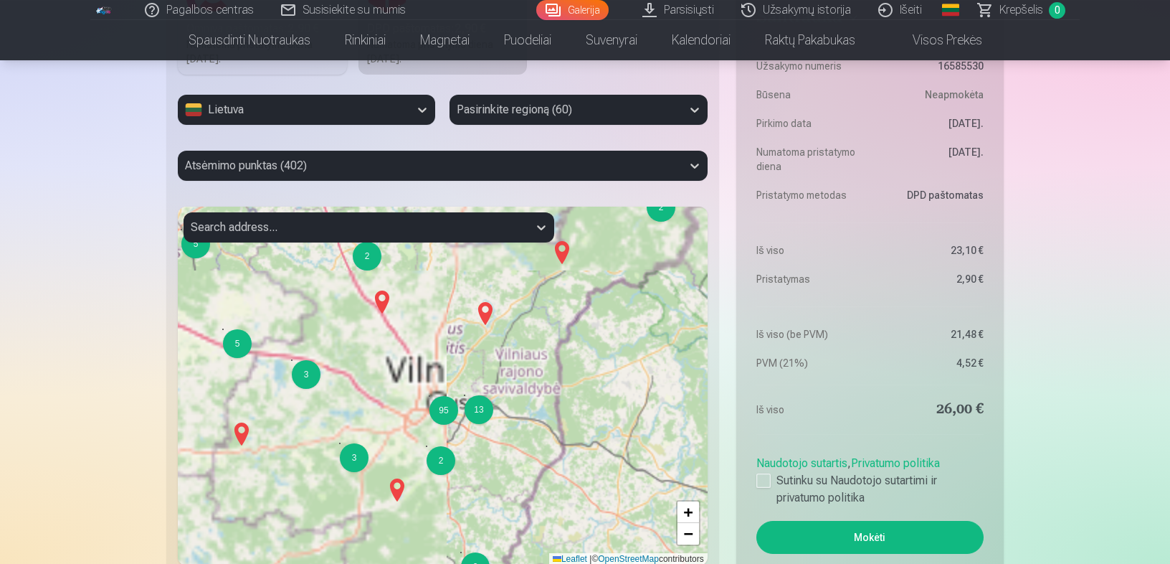
click at [495, 447] on div "4 2 2 2 4 3 2 2 2 8 2 2 4 2 2 2 13 2 3 16 4 3 8 2 5 5 5 3 64 3 3 2 13 95 + − Le…" at bounding box center [443, 385] width 530 height 359
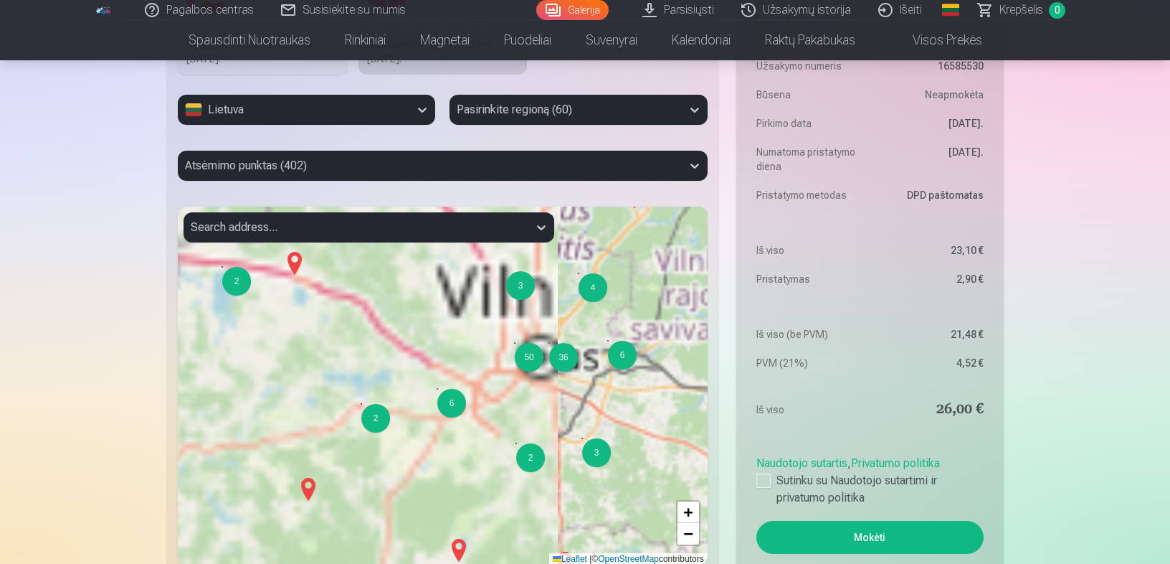
drag, startPoint x: 364, startPoint y: 404, endPoint x: 527, endPoint y: 404, distance: 163.5
click at [527, 404] on div "2 2 4 4 3 8 2 5 5 2 4 4 47 2 2 2 4 3 6 3 6 36 50 + − Leaflet | © OpenStreetMap …" at bounding box center [443, 385] width 530 height 359
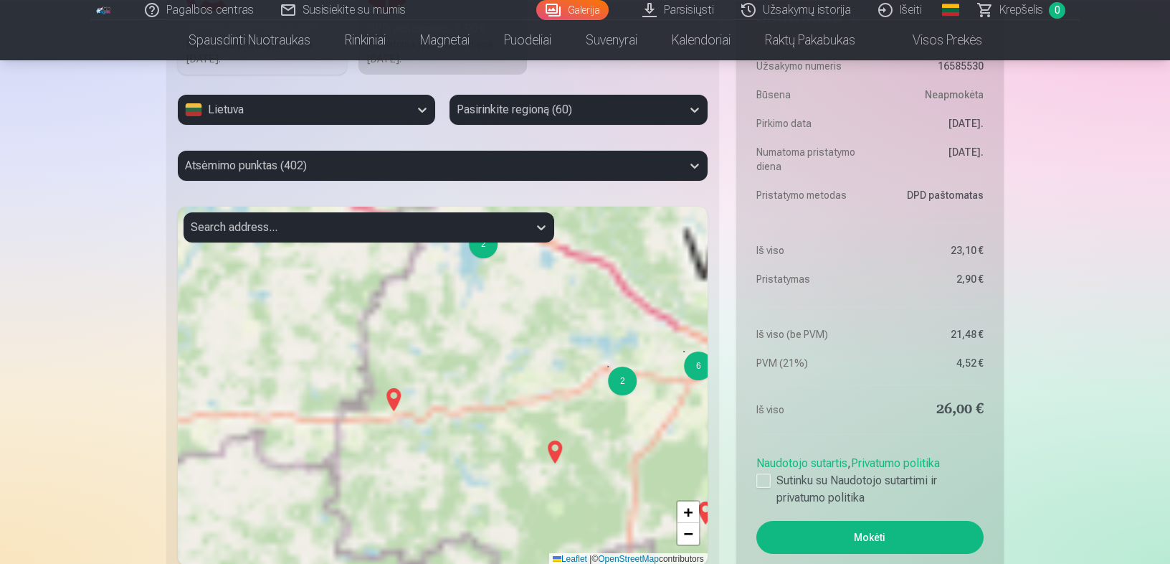
drag, startPoint x: 278, startPoint y: 333, endPoint x: 547, endPoint y: 276, distance: 274.8
click at [547, 276] on div "2 2 3 8 2 5 5 2 4 4 47 2 2 2 4 3 6 3 6 36 50 4 4 8 + − Leaflet | © OpenStreetMa…" at bounding box center [443, 385] width 530 height 359
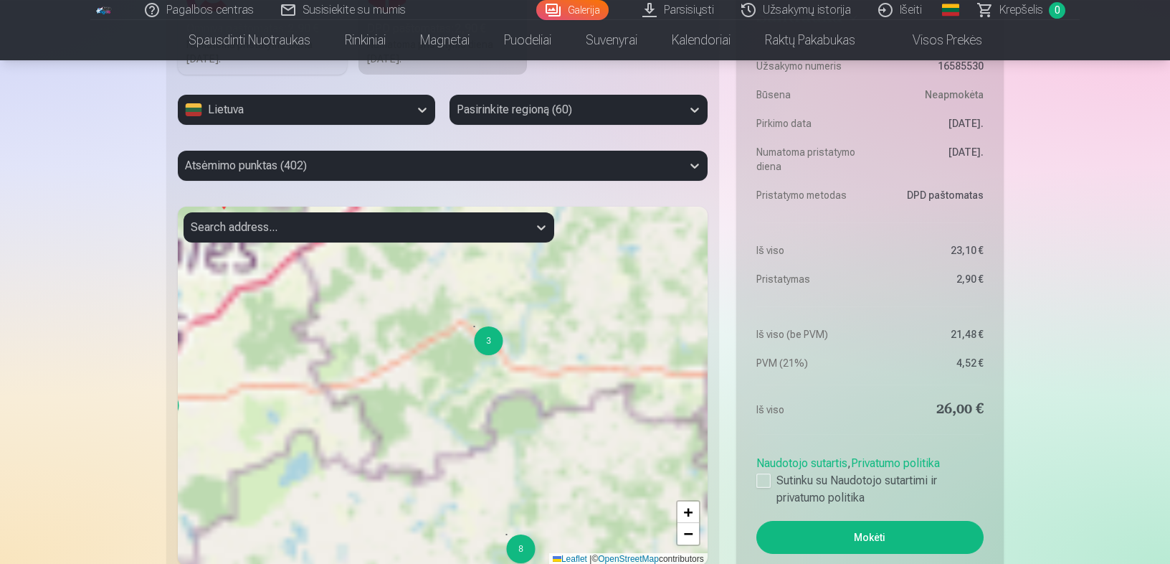
drag, startPoint x: 354, startPoint y: 428, endPoint x: 698, endPoint y: 404, distance: 344.3
click at [698, 404] on div "2 3 8 2 5 5 2 4 4 47 2 2 2 4 3 6 3 6 36 50 4 8 2 8 + − Leaflet | © OpenStreetMa…" at bounding box center [443, 385] width 530 height 359
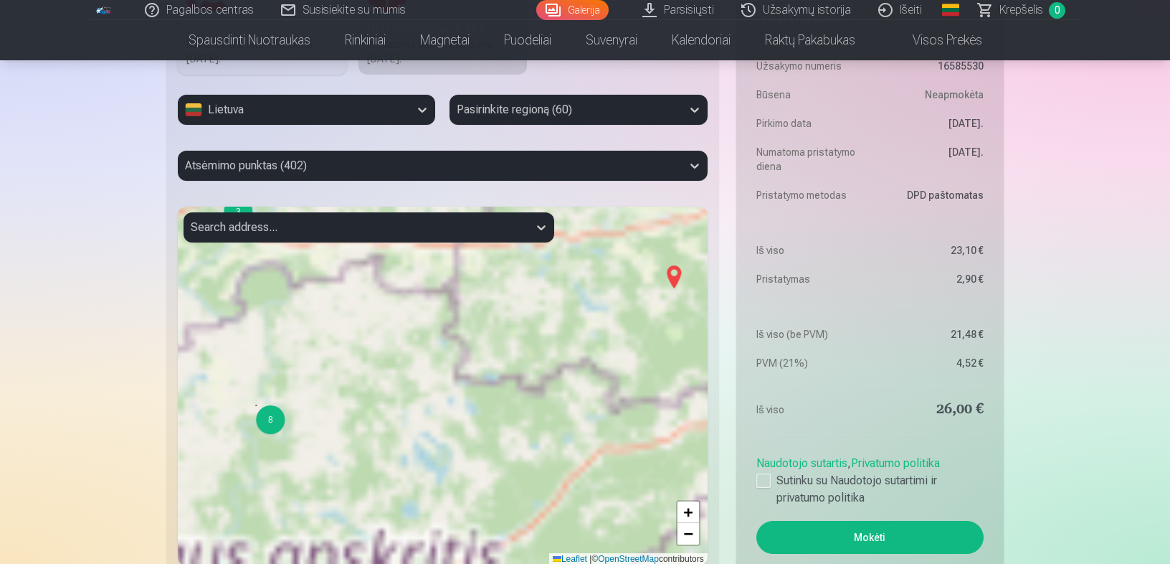
drag, startPoint x: 367, startPoint y: 369, endPoint x: 60, endPoint y: 208, distance: 347.0
click at [178, 208] on div "2 3 8 2 5 5 2 4 4 47 2 2 2 4 3 6 3 6 36 50 4 8 2 8 2 2 + − Leaflet | © OpenStre…" at bounding box center [443, 385] width 530 height 359
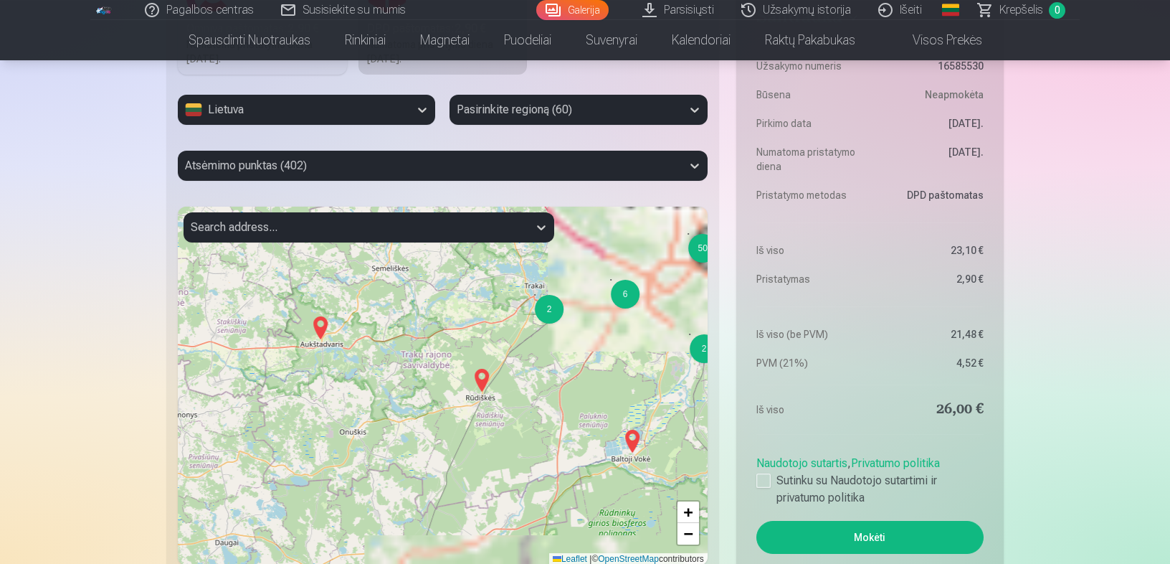
drag, startPoint x: 571, startPoint y: 359, endPoint x: 437, endPoint y: 493, distance: 190.6
click at [437, 493] on div "3 8 2 5 2 4 4 47 2 2 2 4 3 6 3 6 36 50 4 8 2 8 2 + − Leaflet | © OpenStreetMap …" at bounding box center [443, 385] width 530 height 359
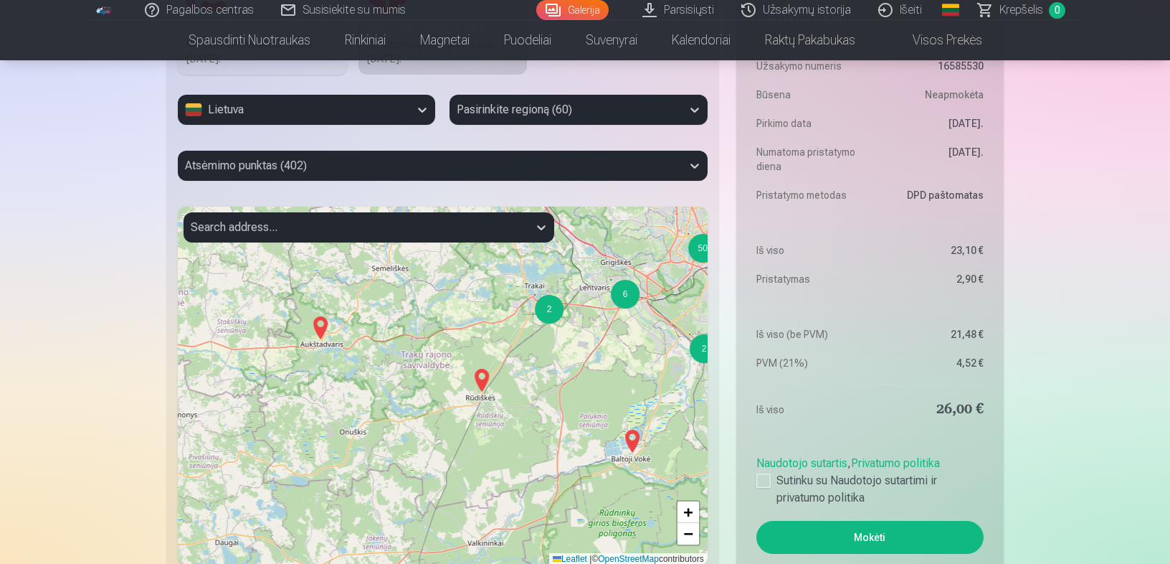
click at [553, 301] on div "2" at bounding box center [549, 309] width 29 height 29
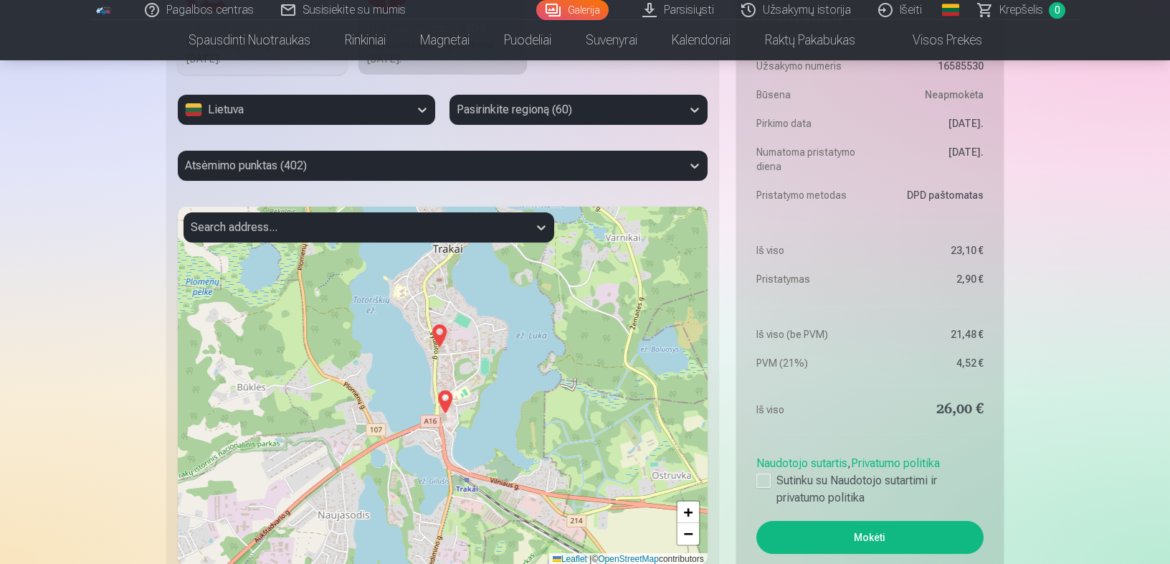
click at [435, 333] on img at bounding box center [439, 335] width 23 height 34
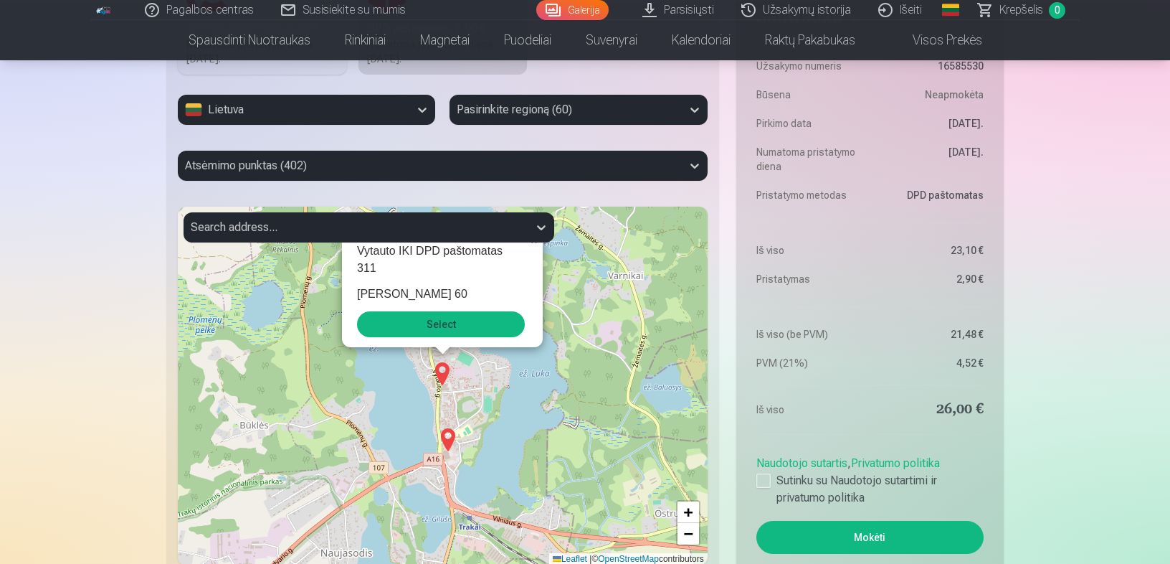
click at [446, 437] on img at bounding box center [448, 439] width 23 height 34
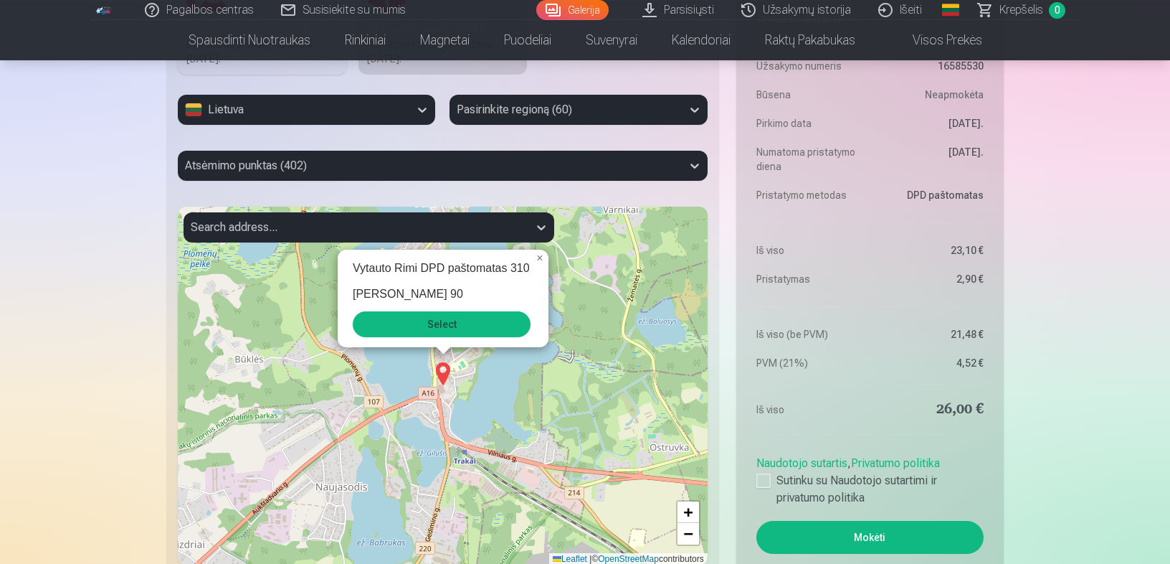
click at [450, 318] on button "Select" at bounding box center [442, 324] width 178 height 26
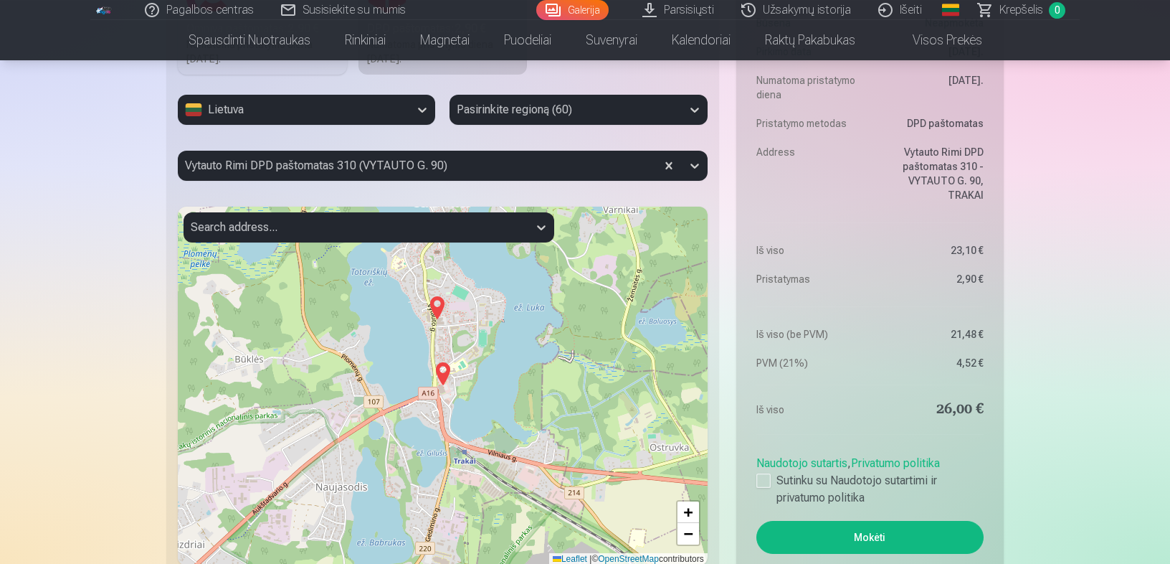
click at [906, 528] on button "Mokėti" at bounding box center [869, 537] width 227 height 33
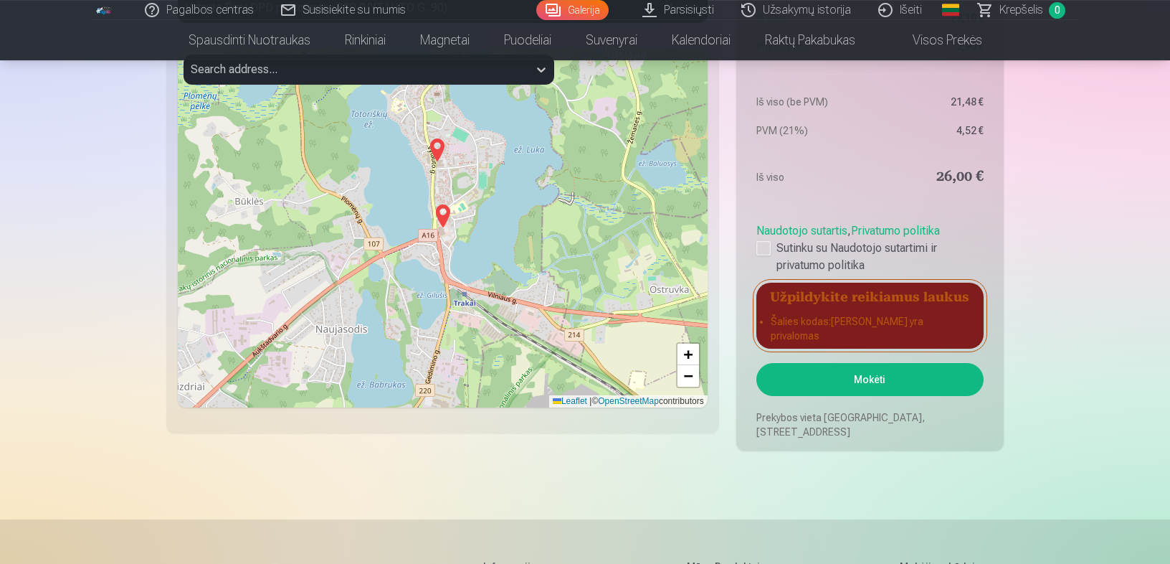
scroll to position [1506, 0]
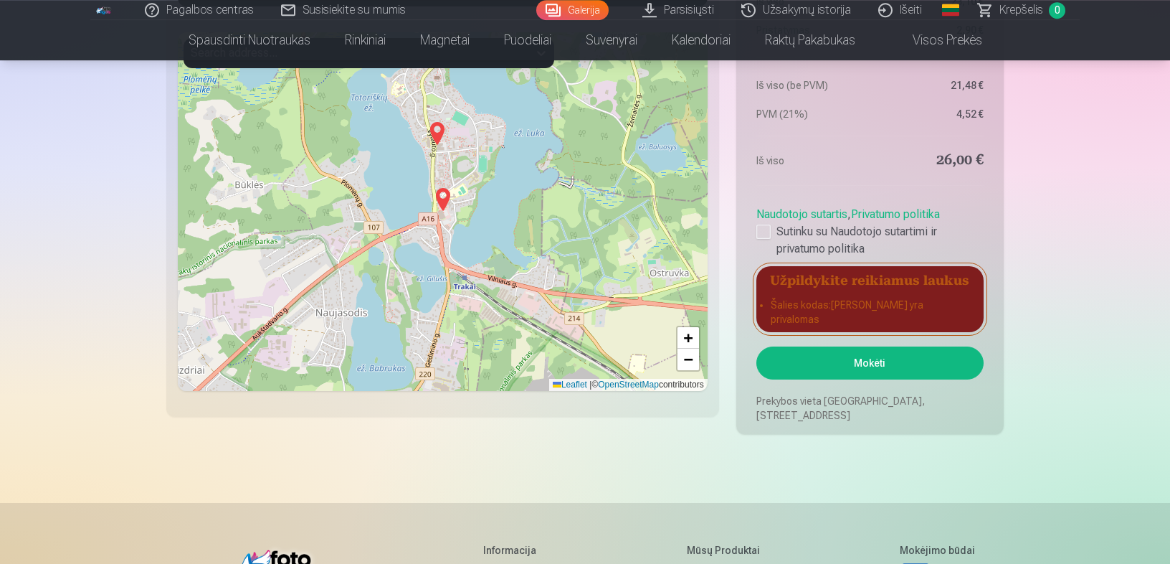
click at [889, 362] on button "Mokėti" at bounding box center [869, 362] width 227 height 33
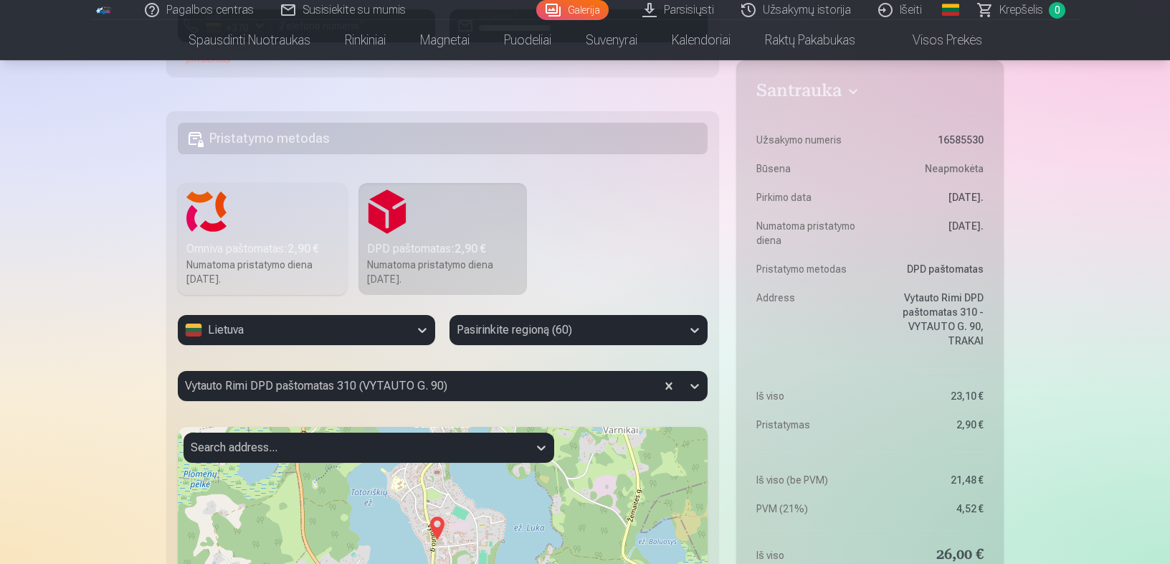
scroll to position [1043, 0]
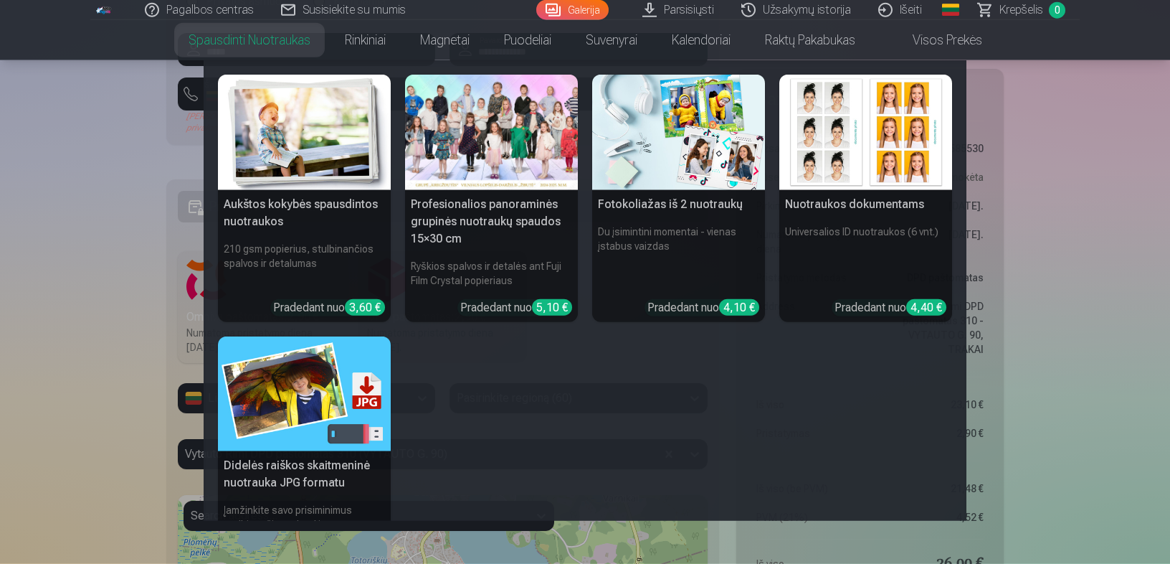
click at [166, 159] on nav "Aukštos kokybės spausdintos nuotraukos 210 gsm popierius, stulbinančios spalvos…" at bounding box center [585, 290] width 1170 height 460
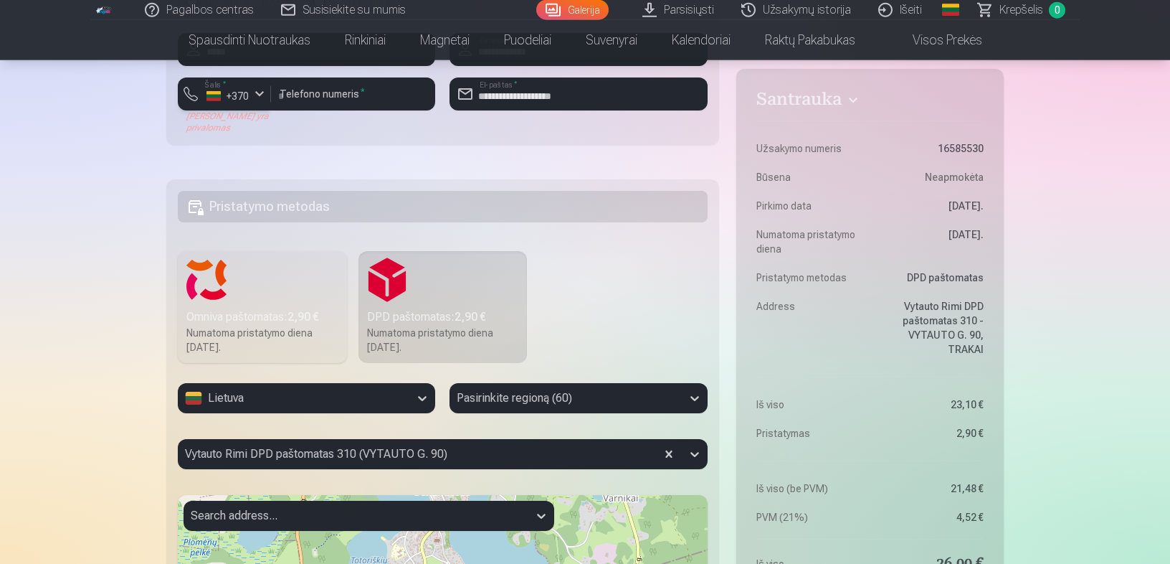
click at [249, 94] on div "+370" at bounding box center [227, 96] width 43 height 14
click at [258, 123] on li "+370 Lietuva" at bounding box center [251, 127] width 130 height 29
click at [257, 85] on div "button" at bounding box center [259, 93] width 17 height 17
click at [297, 129] on li "+370 Lietuva" at bounding box center [251, 127] width 130 height 29
click at [526, 95] on input "**********" at bounding box center [578, 93] width 257 height 33
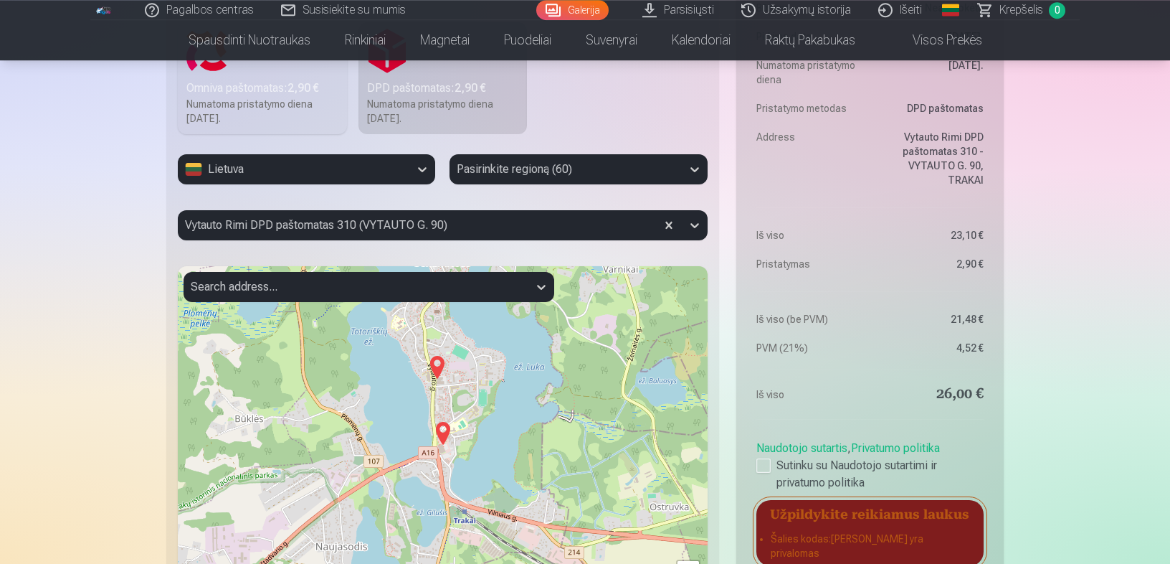
scroll to position [1498, 0]
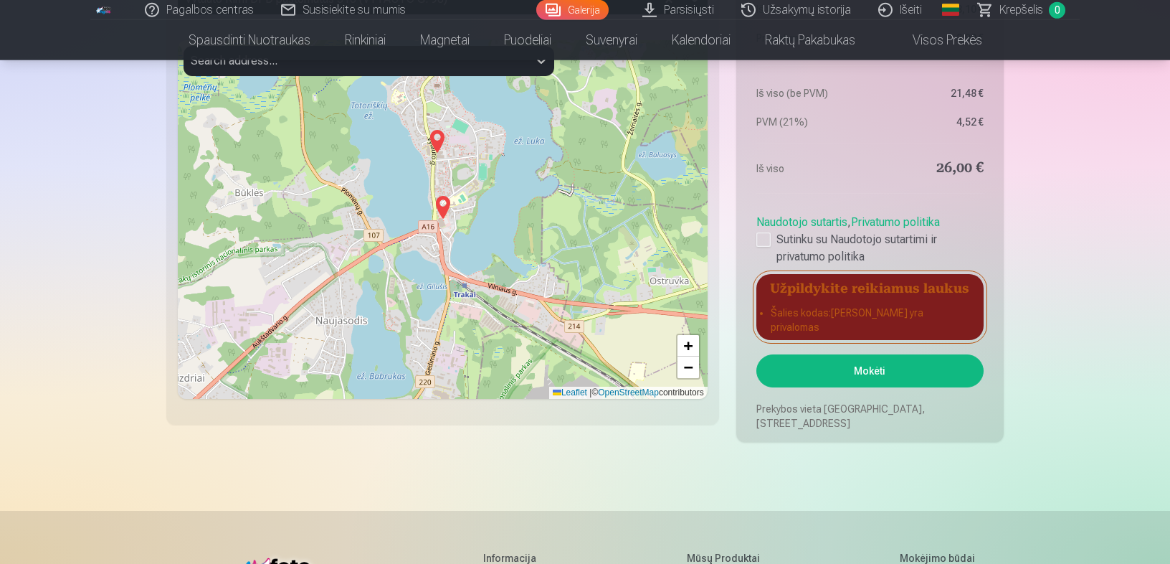
click at [868, 382] on button "Mokėti" at bounding box center [869, 370] width 227 height 33
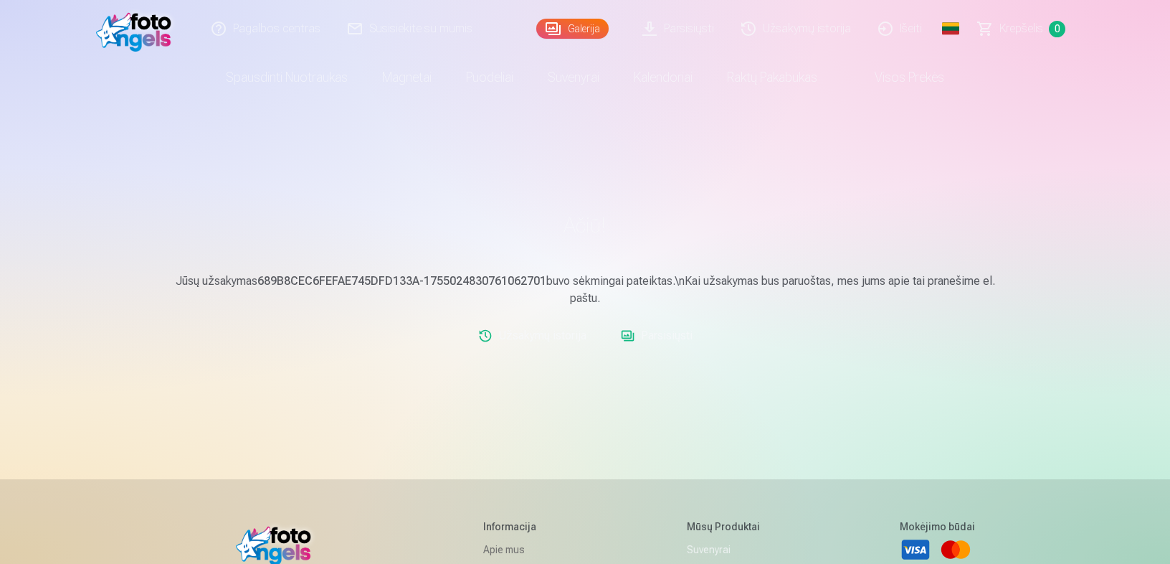
click at [657, 336] on link "Parsisiųsti" at bounding box center [656, 335] width 83 height 29
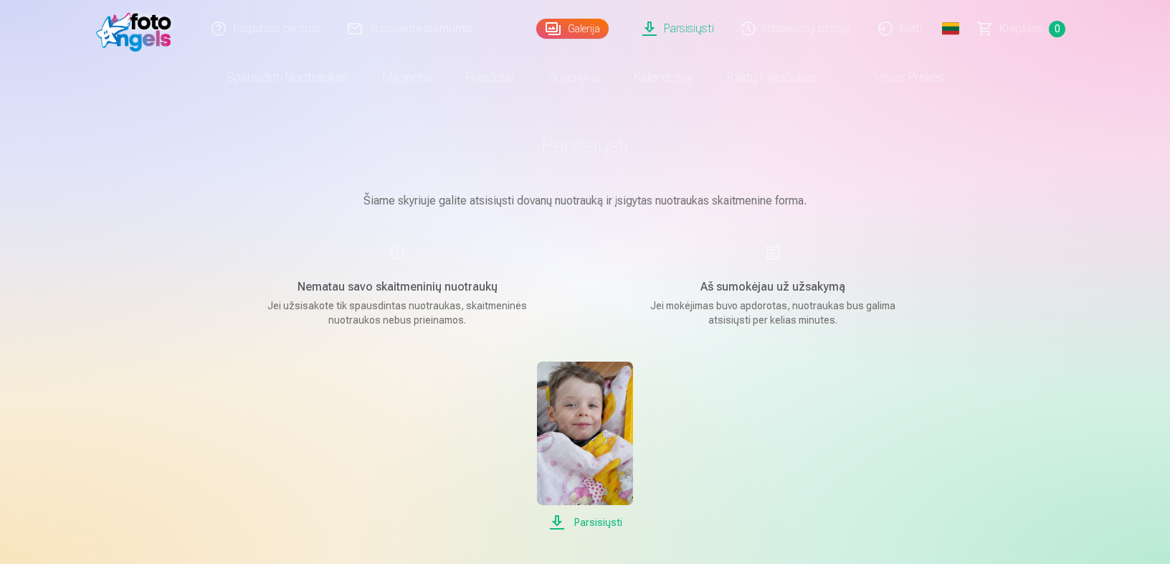
click at [897, 34] on link "Išeiti" at bounding box center [900, 28] width 71 height 57
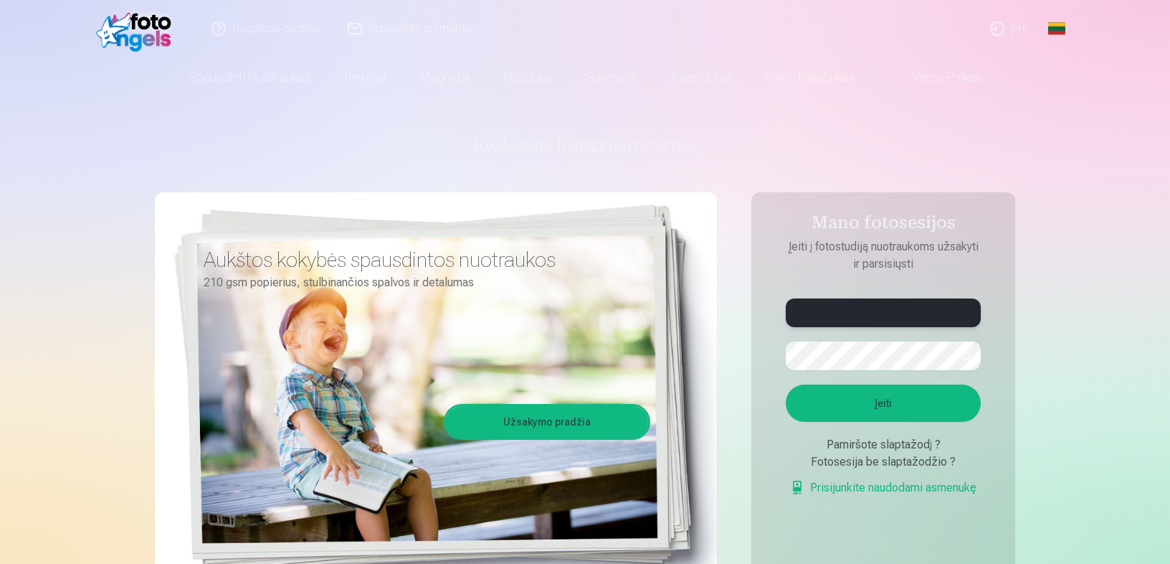
click at [881, 313] on input "**********" at bounding box center [883, 312] width 195 height 29
click at [840, 312] on input "**********" at bounding box center [883, 312] width 195 height 29
click at [906, 308] on input "**********" at bounding box center [883, 312] width 195 height 29
type input "**********"
click at [904, 400] on button "Įeiti" at bounding box center [883, 402] width 195 height 37
